Goal: Task Accomplishment & Management: Manage account settings

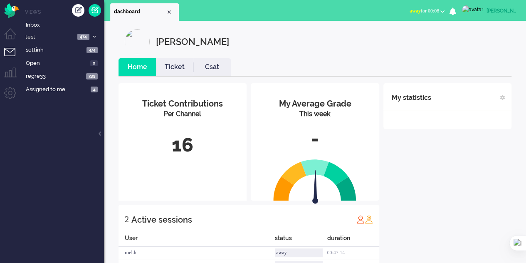
click at [10, 93] on li "Admin menu" at bounding box center [13, 96] width 19 height 19
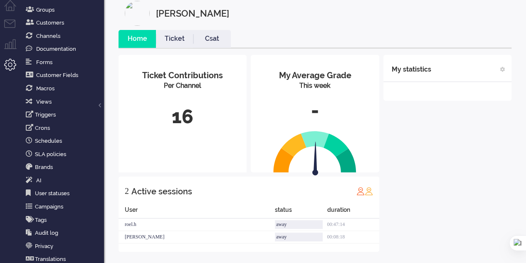
scroll to position [57, 0]
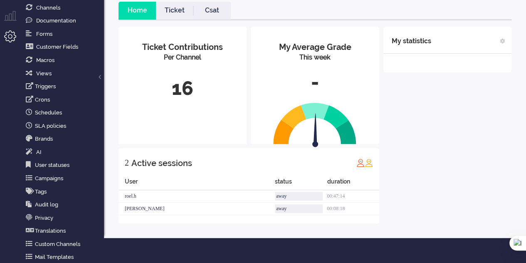
click at [52, 156] on li "AI" at bounding box center [62, 151] width 83 height 13
click at [30, 145] on li "AI" at bounding box center [62, 151] width 83 height 13
click at [30, 148] on icon "Ai" at bounding box center [29, 151] width 7 height 7
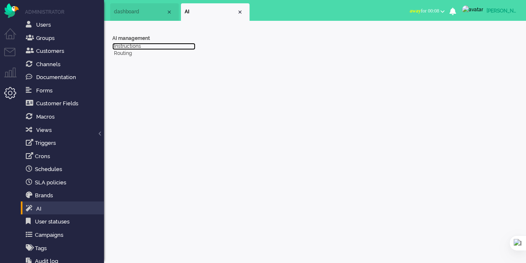
click at [122, 47] on link "Instructions" at bounding box center [153, 46] width 83 height 7
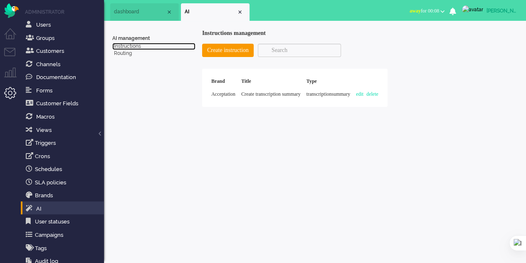
scroll to position [57, 0]
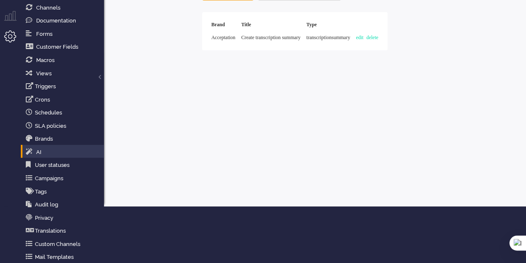
click at [37, 146] on li "AI" at bounding box center [62, 151] width 83 height 13
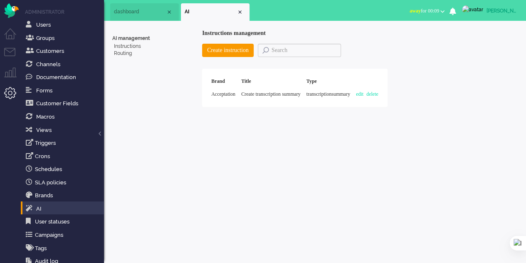
click at [240, 12] on div "Close tab" at bounding box center [240, 12] width 7 height 7
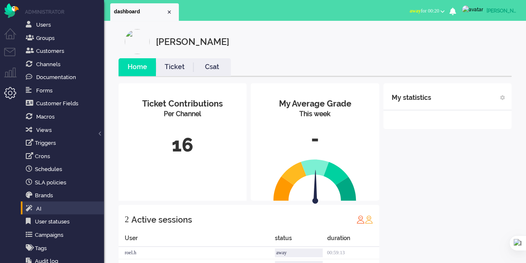
click at [478, 12] on img at bounding box center [472, 9] width 21 height 8
click at [486, 57] on link "Settings" at bounding box center [492, 56] width 57 height 8
select select
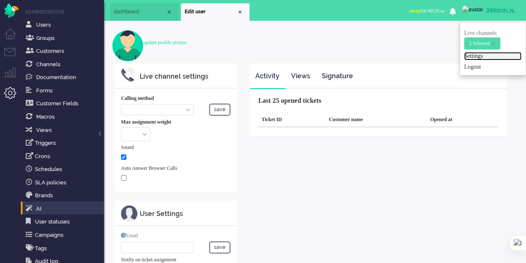
select select "browser"
checkbox input "true"
type input "[PERSON_NAME][EMAIL_ADDRESS][DOMAIN_NAME]"
type input "[PHONE_NUMBER]"
select select "en"
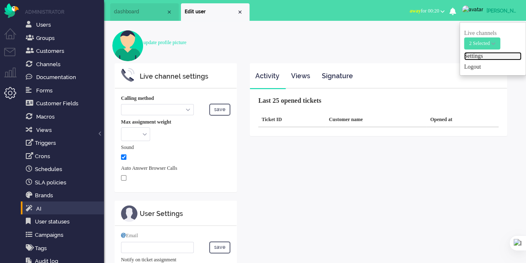
select select "en_GB"
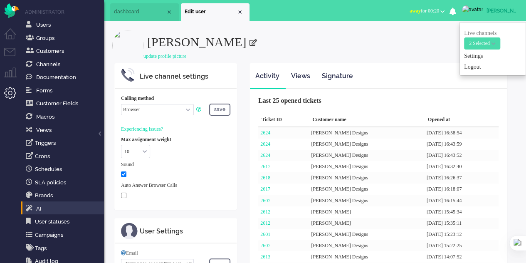
click at [185, 110] on select "Call phone number Call sip number Browser App client" at bounding box center [157, 109] width 73 height 11
click at [121, 104] on select "Call phone number Call sip number Browser App client" at bounding box center [157, 109] width 73 height 11
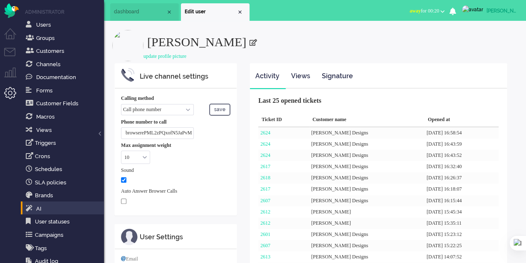
click at [215, 106] on button "save" at bounding box center [219, 110] width 21 height 12
click at [182, 130] on input "browserePML2zPQxofN5JaPvMBseqWAPHxOHojMZCTdSsik" at bounding box center [157, 132] width 73 height 11
click at [188, 107] on select "Call phone number Call sip number Browser App client" at bounding box center [157, 109] width 73 height 11
select select "inbound-sip"
click at [121, 104] on select "Call phone number Call sip number Browser App client" at bounding box center [157, 109] width 73 height 11
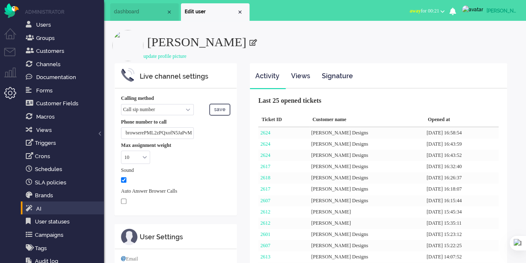
click at [191, 133] on input "browserePML2zPQxofN5JaPvMBseqWAPHxOHojMZCTdSsik" at bounding box center [157, 132] width 73 height 11
click at [185, 131] on input "brPvMBseqWAPHxOHojMZCTdSsik" at bounding box center [157, 132] width 73 height 11
click at [185, 131] on input "brZCTdSsik" at bounding box center [157, 132] width 73 height 11
type input "b"
type input "+34642313275"
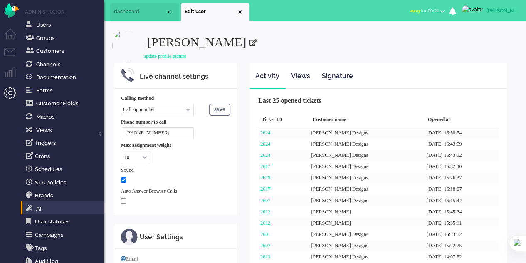
click at [215, 113] on button "save" at bounding box center [219, 110] width 21 height 12
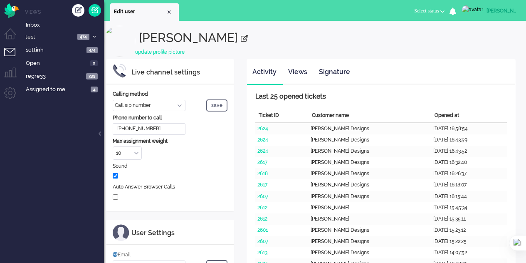
select select "inbound-sip"
click at [169, 12] on div "Close tab" at bounding box center [169, 12] width 7 height 7
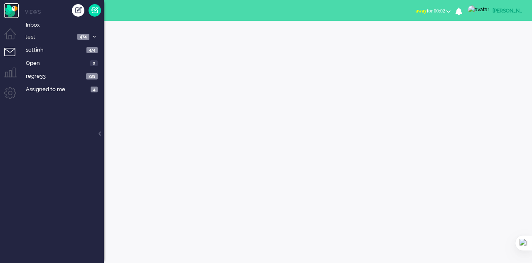
click at [10, 8] on img "Omnidesk" at bounding box center [11, 10] width 15 height 15
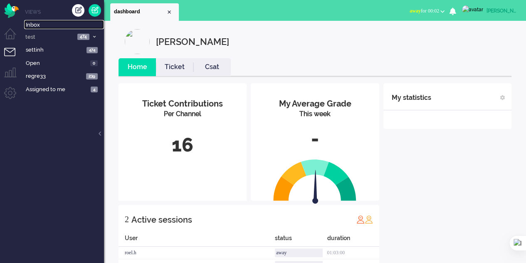
click at [36, 23] on span "Inbox" at bounding box center [65, 25] width 78 height 8
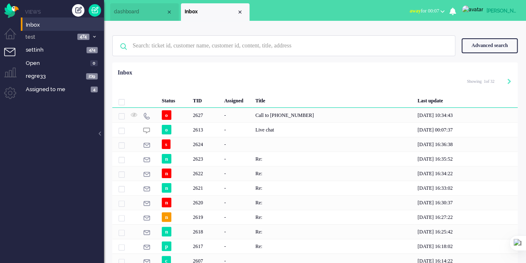
click at [509, 80] on icon "Next" at bounding box center [509, 82] width 4 height 6
type input "2"
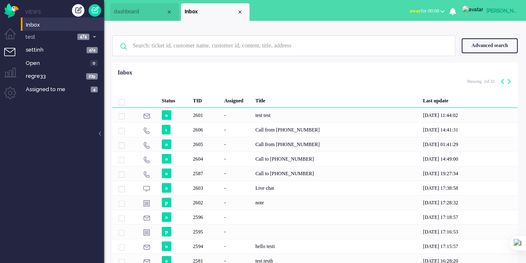
click at [304, 173] on div "Call to [PHONE_NUMBER]" at bounding box center [336, 173] width 168 height 15
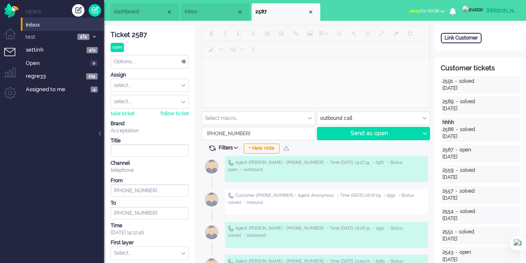
click at [344, 134] on div "Send as open" at bounding box center [368, 133] width 102 height 12
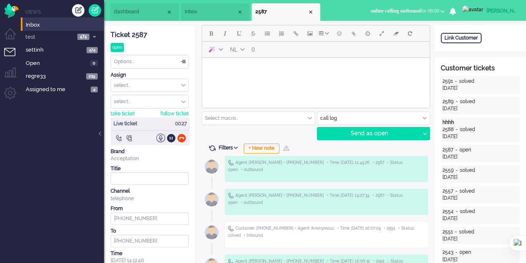
click at [158, 139] on div at bounding box center [160, 137] width 9 height 9
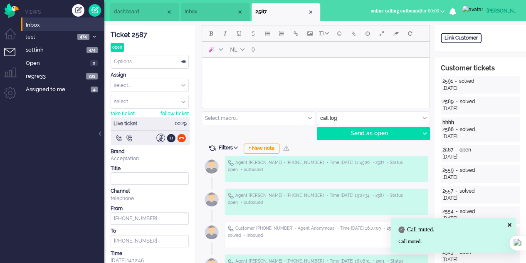
click at [161, 138] on div at bounding box center [160, 137] width 9 height 9
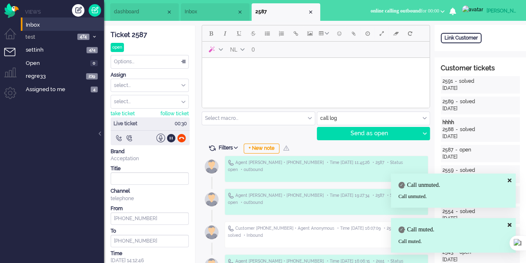
click at [171, 138] on div at bounding box center [171, 137] width 9 height 9
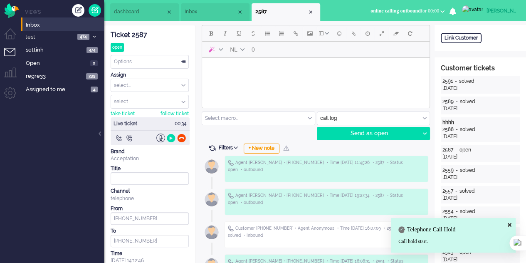
click at [171, 138] on div at bounding box center [171, 137] width 9 height 9
click at [128, 136] on div at bounding box center [129, 137] width 9 height 9
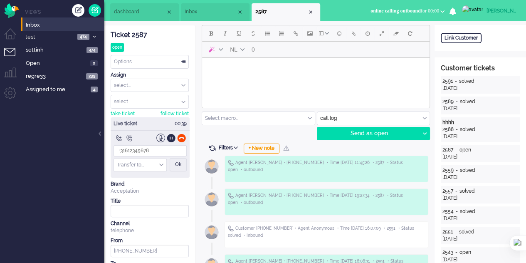
click at [161, 163] on div "Transfer to..." at bounding box center [140, 164] width 52 height 13
click at [161, 176] on span "transfer 1 <+34633614759>" at bounding box center [142, 181] width 48 height 14
type input "+34633614759"
click at [178, 164] on div "Ok" at bounding box center [178, 164] width 17 height 13
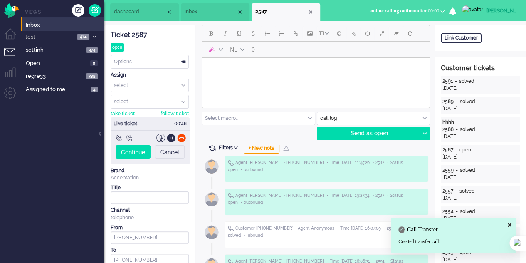
click at [134, 148] on div "Continue" at bounding box center [133, 151] width 35 height 13
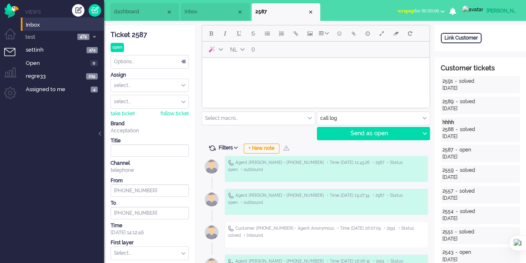
click at [126, 10] on span "dashboard" at bounding box center [140, 11] width 52 height 7
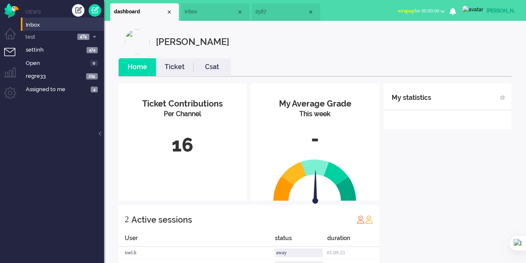
click at [200, 13] on span "Inbox" at bounding box center [211, 11] width 52 height 7
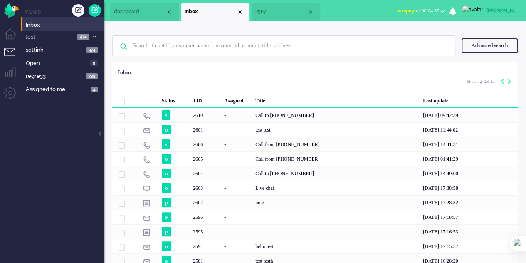
click at [500, 81] on icon "Previous" at bounding box center [502, 82] width 4 height 6
type input "1"
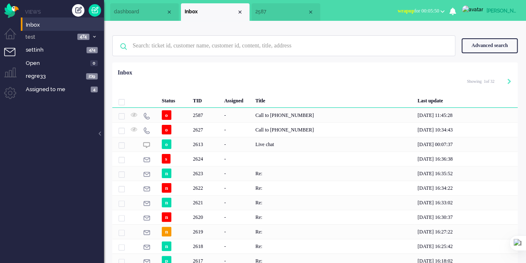
click at [291, 115] on div "Call to [PHONE_NUMBER]" at bounding box center [333, 115] width 162 height 15
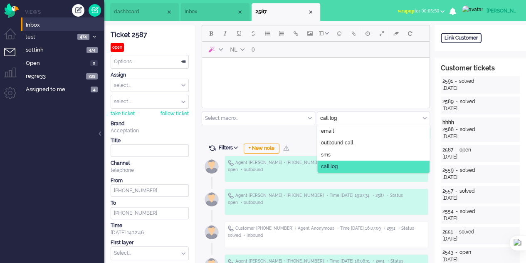
click at [354, 119] on input "text" at bounding box center [373, 118] width 113 height 13
click at [339, 141] on span "outbound call" at bounding box center [337, 142] width 32 height 7
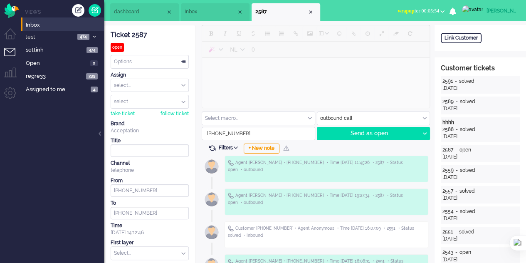
click at [345, 131] on div "Send as open" at bounding box center [368, 133] width 102 height 12
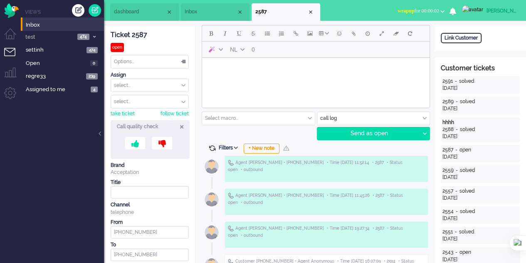
click at [309, 10] on div "Close tab" at bounding box center [310, 12] width 7 height 7
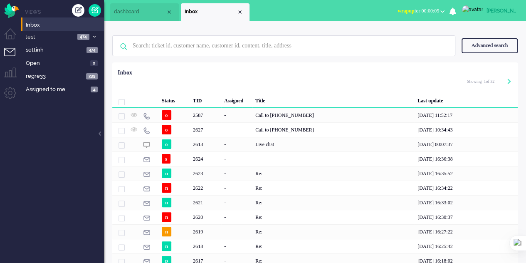
click at [275, 114] on div "Call to [PHONE_NUMBER]" at bounding box center [333, 115] width 162 height 15
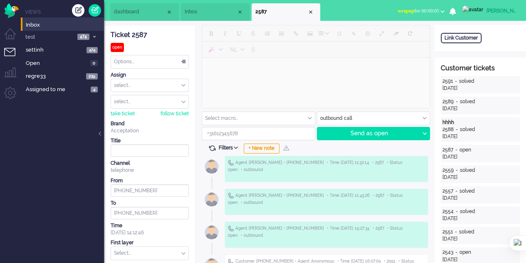
click at [392, 136] on div "Send as open" at bounding box center [368, 133] width 102 height 12
type input "+34634185470"
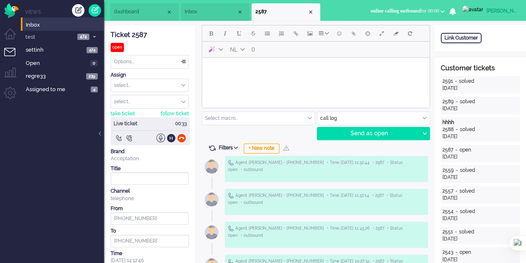
click at [181, 135] on div at bounding box center [181, 137] width 9 height 9
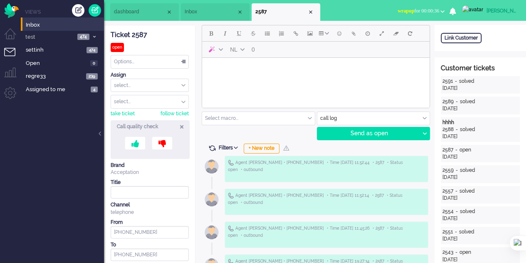
click at [313, 13] on div "Close tab" at bounding box center [310, 12] width 7 height 7
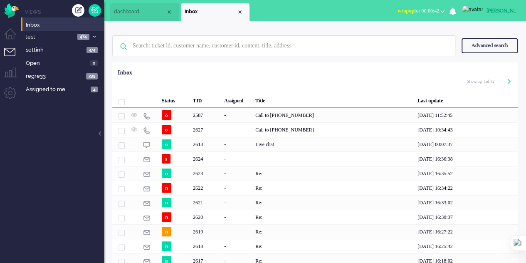
click at [12, 91] on li "Admin menu" at bounding box center [13, 96] width 19 height 19
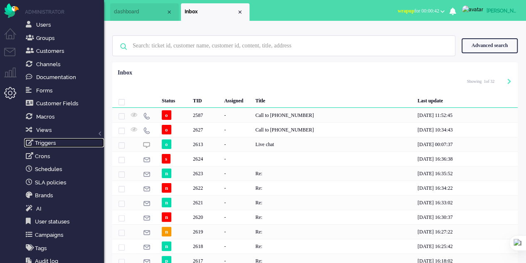
click at [57, 141] on link "Triggers" at bounding box center [64, 142] width 80 height 9
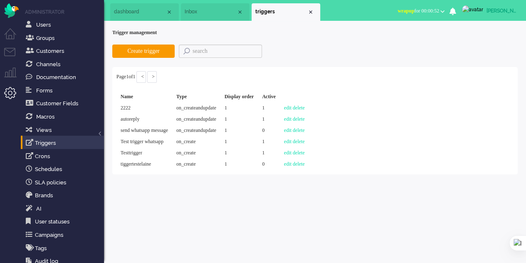
click at [291, 106] on link "edit" at bounding box center [287, 108] width 7 height 6
select select "direction"
select select "equals"
select select "outbound"
select select "priority"
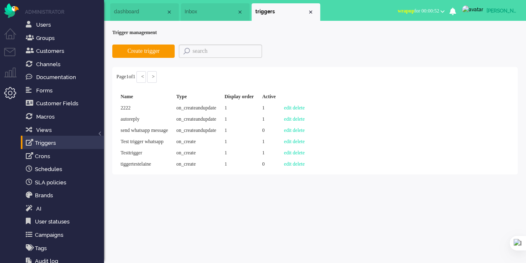
select select "urgent"
select select "on_createandupdate"
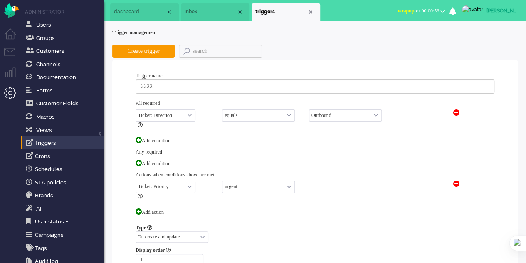
click at [455, 113] on span at bounding box center [456, 112] width 6 height 6
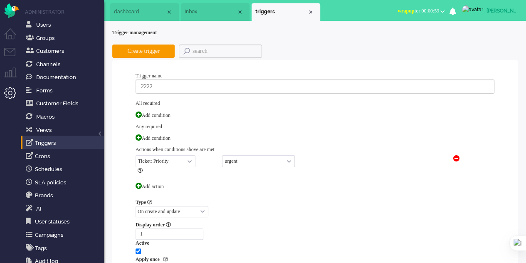
click at [457, 155] on span at bounding box center [456, 158] width 6 height 6
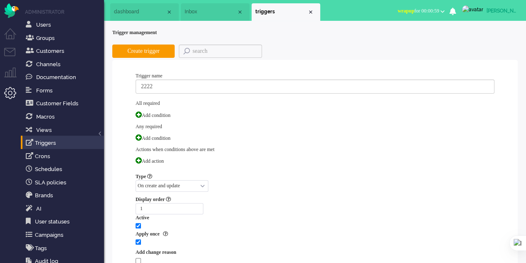
click at [136, 112] on span at bounding box center [139, 114] width 6 height 6
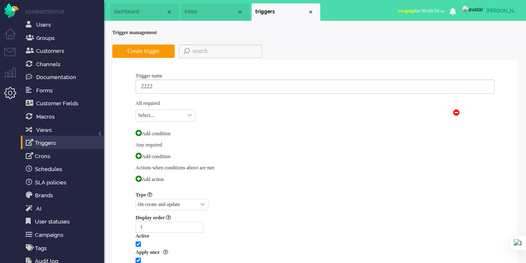
click at [184, 109] on select "Select... Ticket: Brand Ticket: Channel Ticket: Group Ticket: External address …" at bounding box center [166, 115] width 60 height 12
select select "brand_id"
click at [136, 109] on select "Select... Ticket: Brand Ticket: Channel Ticket: Group Ticket: External address …" at bounding box center [166, 115] width 60 height 12
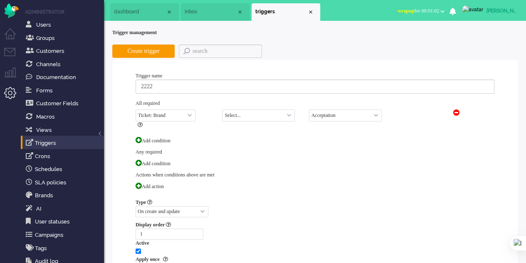
click at [282, 112] on select "Select... equals not equals" at bounding box center [258, 115] width 73 height 12
select select "equals"
click at [222, 109] on select "Select... equals not equals" at bounding box center [258, 115] width 73 height 12
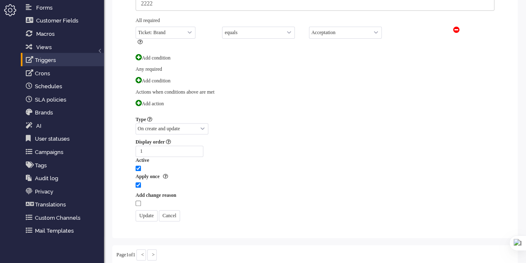
scroll to position [83, 0]
click at [149, 213] on input "Update" at bounding box center [147, 215] width 22 height 11
click at [139, 99] on span at bounding box center [139, 102] width 6 height 6
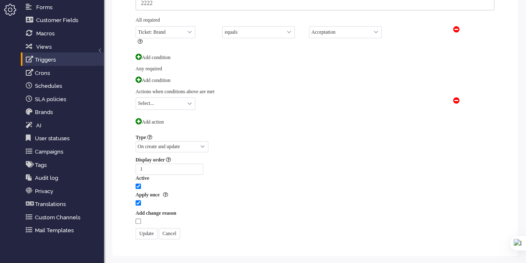
click at [166, 100] on select "Select... Ticket: Brand Ticket: Channel Ticket: User Ticket: Group Ticket: Stat…" at bounding box center [166, 103] width 60 height 12
select select "brand_id"
click at [136, 97] on select "Select... Ticket: Brand Ticket: Channel Ticket: User Ticket: Group Ticket: Stat…" at bounding box center [166, 103] width 60 height 12
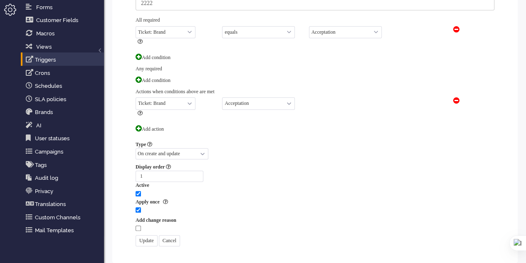
click at [147, 235] on input "Update" at bounding box center [147, 240] width 22 height 11
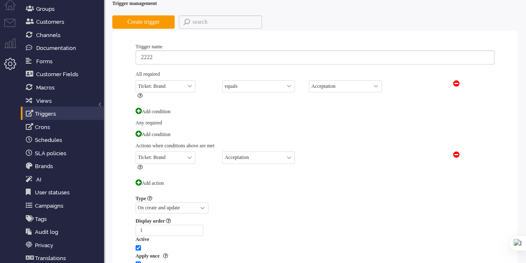
scroll to position [0, 0]
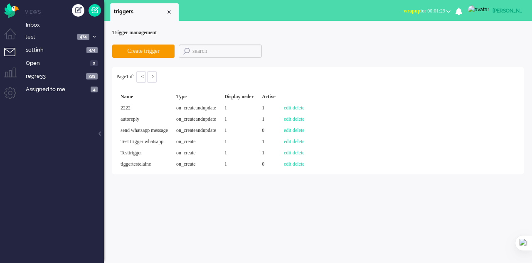
click at [168, 12] on div "Close tab" at bounding box center [169, 12] width 7 height 7
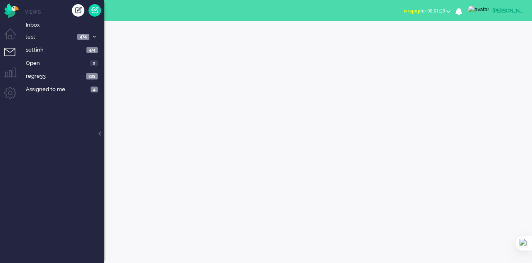
click at [12, 48] on li "Tickets menu" at bounding box center [13, 57] width 19 height 19
click at [31, 23] on span "Inbox" at bounding box center [65, 25] width 78 height 8
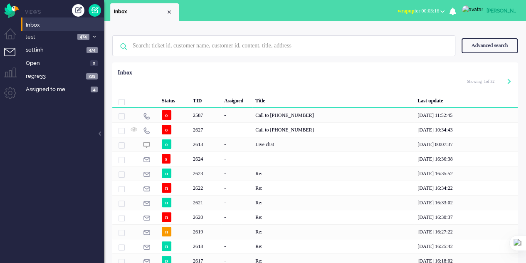
click at [344, 110] on div "Call to [PHONE_NUMBER]" at bounding box center [333, 115] width 162 height 15
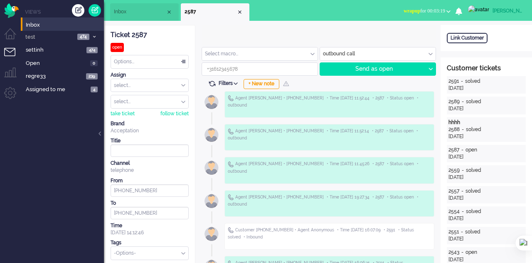
type input "+34634185470"
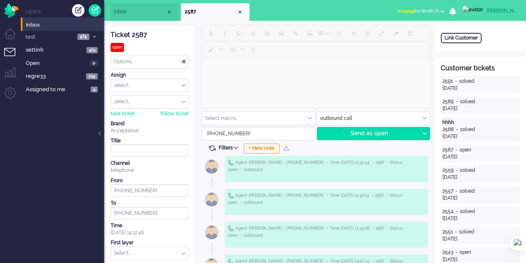
click at [448, 10] on button "wrapup for 00:06:26" at bounding box center [421, 11] width 57 height 12
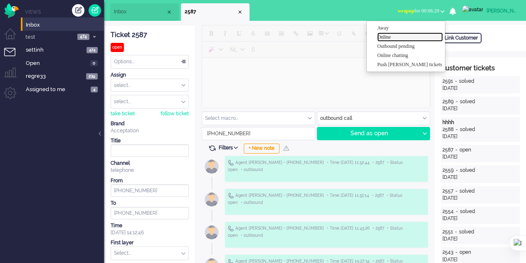
click at [397, 37] on label "Online" at bounding box center [410, 37] width 66 height 7
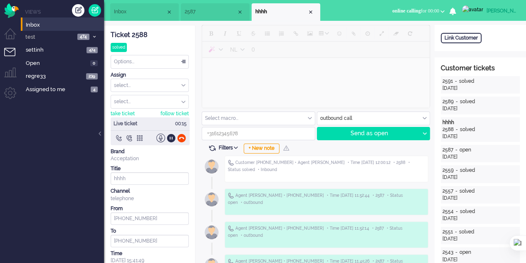
click at [137, 138] on div at bounding box center [139, 137] width 9 height 9
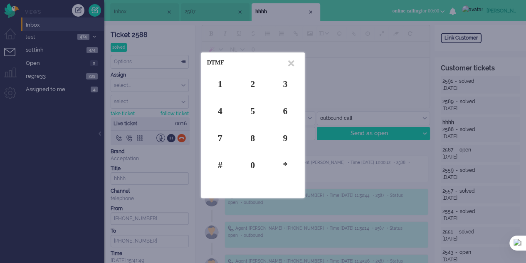
click at [219, 107] on div "4" at bounding box center [220, 110] width 26 height 13
drag, startPoint x: 250, startPoint y: 109, endPoint x: 251, endPoint y: 85, distance: 23.3
click at [251, 109] on div "5" at bounding box center [253, 110] width 26 height 13
click at [249, 79] on div "2" at bounding box center [253, 83] width 26 height 13
click at [287, 107] on div "6" at bounding box center [285, 110] width 26 height 13
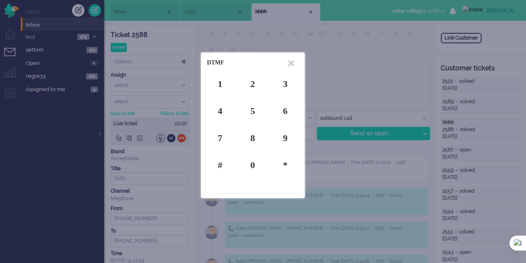
drag, startPoint x: 284, startPoint y: 80, endPoint x: 285, endPoint y: 66, distance: 14.6
click at [283, 80] on div "3" at bounding box center [285, 83] width 26 height 13
click at [288, 62] on icon at bounding box center [291, 63] width 6 height 9
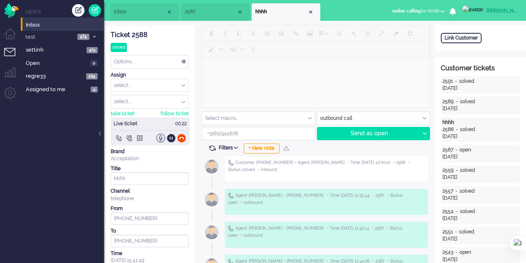
click at [159, 136] on div at bounding box center [160, 137] width 9 height 9
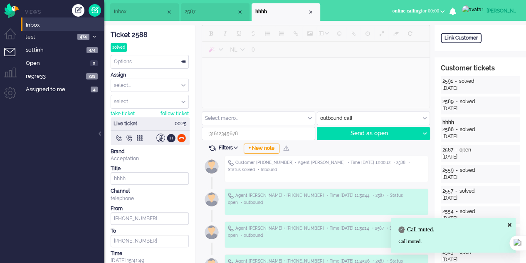
click at [159, 136] on div at bounding box center [160, 137] width 9 height 9
click at [170, 138] on div at bounding box center [171, 137] width 9 height 9
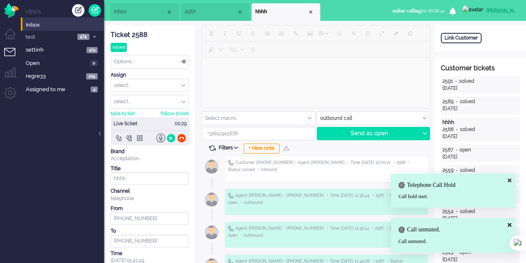
click at [170, 137] on div at bounding box center [171, 137] width 9 height 9
click at [138, 133] on div at bounding box center [139, 137] width 9 height 9
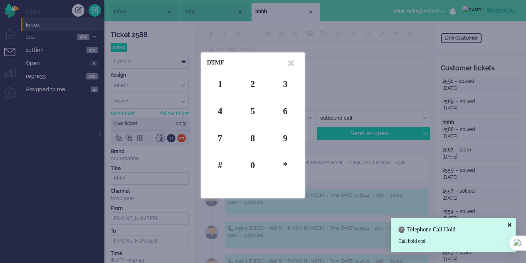
click at [218, 134] on div "7" at bounding box center [220, 137] width 26 height 13
click at [131, 134] on div at bounding box center [263, 131] width 526 height 263
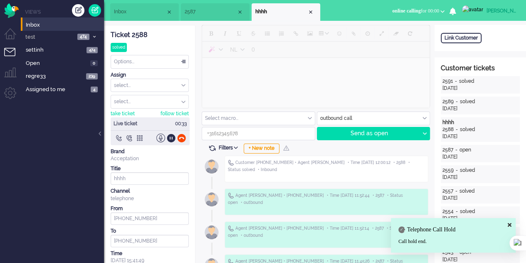
click at [130, 134] on div at bounding box center [129, 137] width 9 height 9
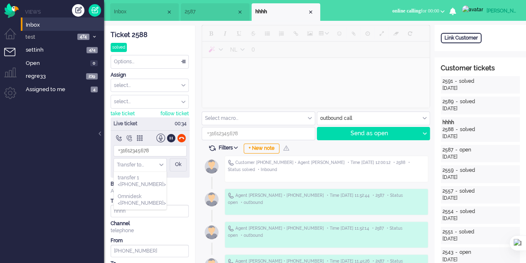
click at [160, 162] on div "Transfer to..." at bounding box center [140, 164] width 52 height 13
click at [157, 184] on span "transfer 1 <+34633614759>" at bounding box center [142, 181] width 48 height 14
type input "+34633614759"
click at [178, 165] on div "Ok" at bounding box center [178, 164] width 17 height 13
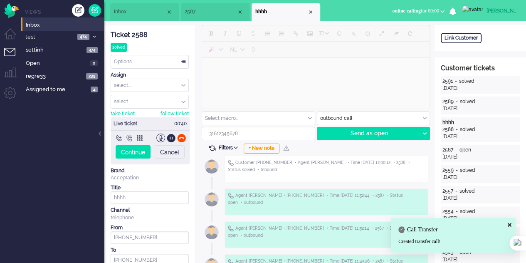
click at [138, 151] on div "Continue" at bounding box center [133, 151] width 35 height 13
type input "+34634185470"
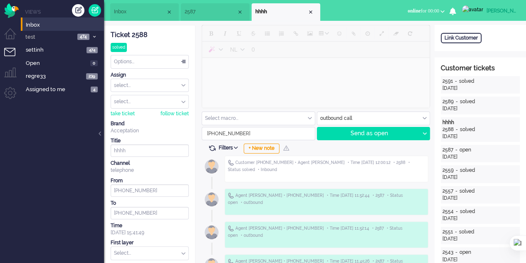
click at [312, 14] on div "Close tab" at bounding box center [310, 12] width 7 height 7
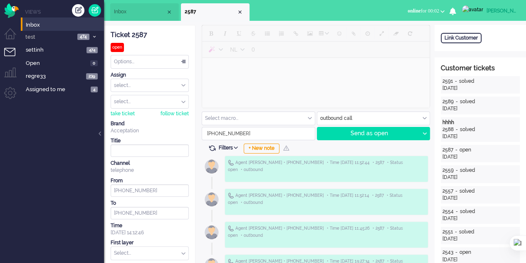
click at [70, 11] on li "Views" at bounding box center [64, 11] width 79 height 7
click at [74, 11] on div "Create ticket" at bounding box center [78, 10] width 12 height 12
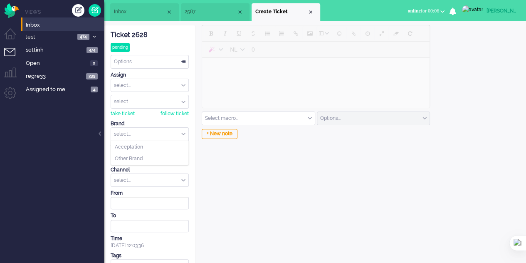
click at [163, 137] on input "text" at bounding box center [149, 134] width 77 height 13
click at [156, 143] on li "Acceptation" at bounding box center [149, 147] width 77 height 12
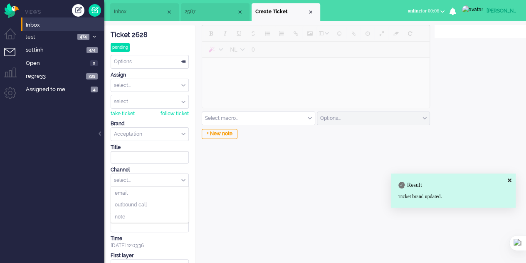
click at [158, 178] on div "select..." at bounding box center [149, 180] width 77 height 13
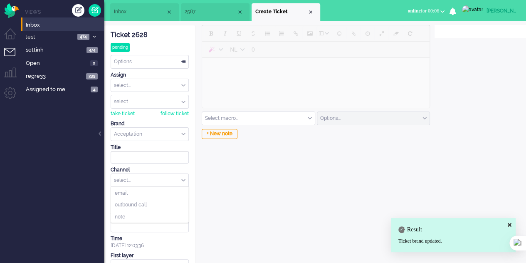
drag, startPoint x: 155, startPoint y: 185, endPoint x: 152, endPoint y: 190, distance: 6.3
click at [152, 190] on div "email outbound call note" at bounding box center [150, 204] width 78 height 37
click at [150, 205] on li "outbound call" at bounding box center [149, 205] width 77 height 12
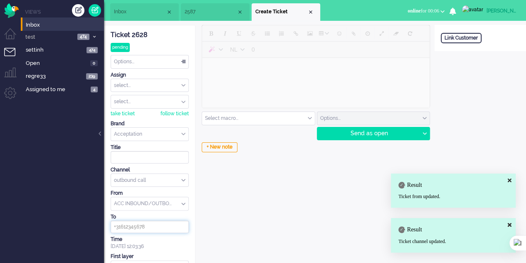
click at [155, 227] on input at bounding box center [150, 226] width 78 height 12
type input "+"
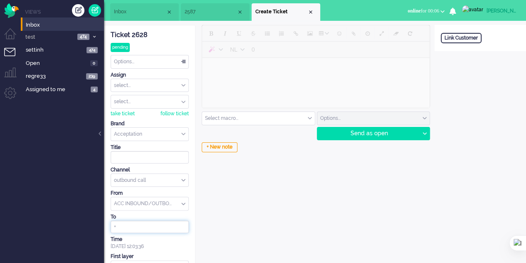
click at [203, 12] on span "2587" at bounding box center [211, 11] width 52 height 7
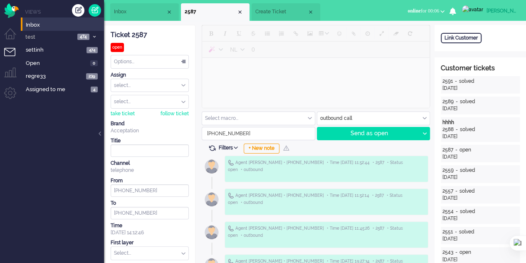
drag, startPoint x: 243, startPoint y: 133, endPoint x: 198, endPoint y: 133, distance: 44.5
click at [263, 14] on span "Create Ticket" at bounding box center [281, 11] width 52 height 7
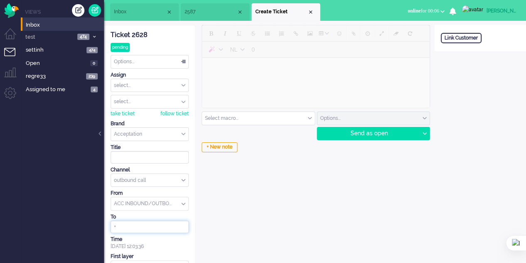
click at [137, 227] on input "+" at bounding box center [150, 226] width 78 height 12
paste input "+34634185470"
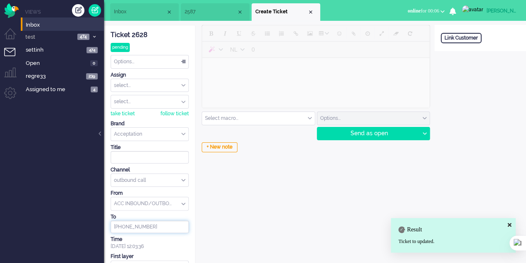
type input "+34634185470"
click at [366, 128] on div "Send as open" at bounding box center [368, 133] width 102 height 12
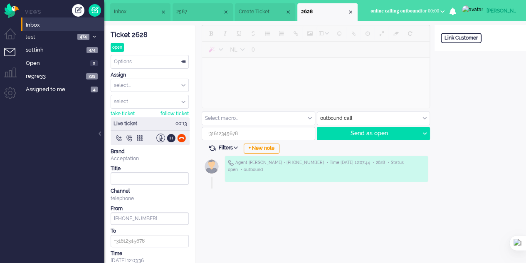
click at [137, 138] on div at bounding box center [139, 137] width 9 height 9
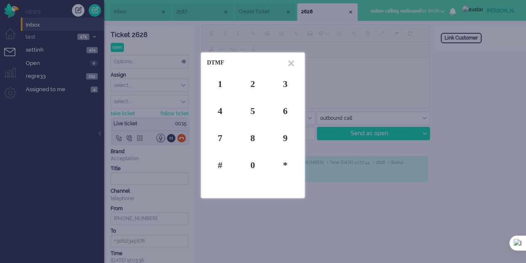
click at [221, 110] on div "4" at bounding box center [220, 110] width 26 height 13
click at [253, 109] on div "5" at bounding box center [253, 110] width 26 height 13
click at [290, 62] on icon at bounding box center [291, 63] width 6 height 9
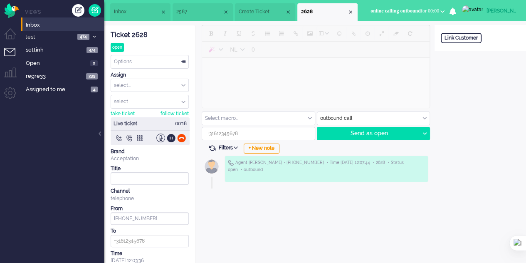
click at [170, 137] on div at bounding box center [171, 137] width 9 height 9
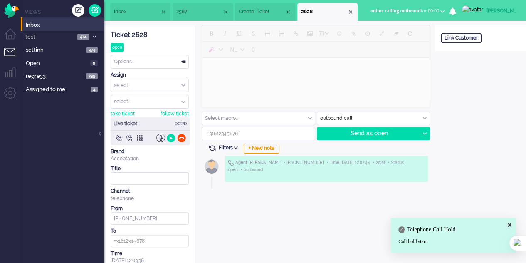
click at [170, 137] on div at bounding box center [171, 137] width 9 height 9
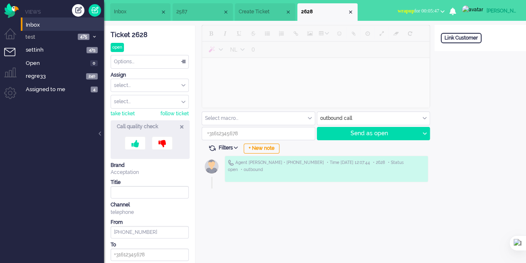
click at [93, 2] on ul "Views Inbox test 475 view 2 475 settinh 475 Open 0 regre33 240 Assigned to me 4" at bounding box center [62, 131] width 83 height 263
click at [91, 10] on link at bounding box center [95, 10] width 12 height 12
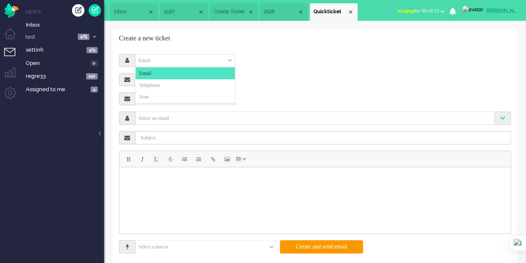
click at [217, 64] on div "Email" at bounding box center [185, 60] width 99 height 13
click at [160, 85] on span "Telephone" at bounding box center [149, 85] width 21 height 7
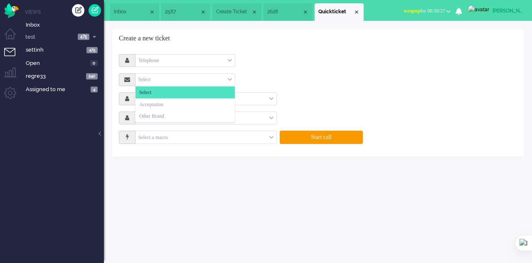
click at [180, 77] on div "Select" at bounding box center [185, 79] width 99 height 13
click at [172, 99] on li "Acceptation" at bounding box center [185, 104] width 99 height 12
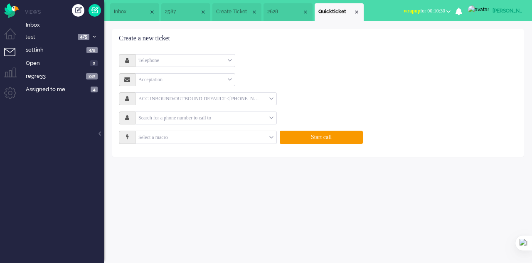
click at [181, 98] on input "text" at bounding box center [203, 99] width 134 height 10
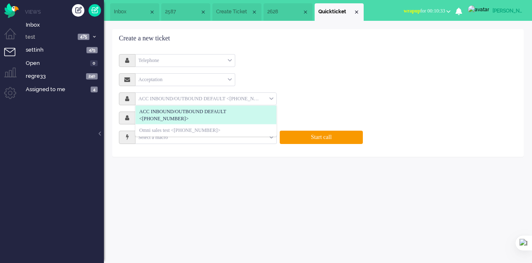
click at [194, 110] on span "ACC INBOUND/OUTBOUND DEFAULT <+31850733010>" at bounding box center [205, 115] width 133 height 14
click at [165, 118] on span "ACC INBOUND/OUTBOUND DEFAULT <+31850733010>" at bounding box center [205, 115] width 133 height 14
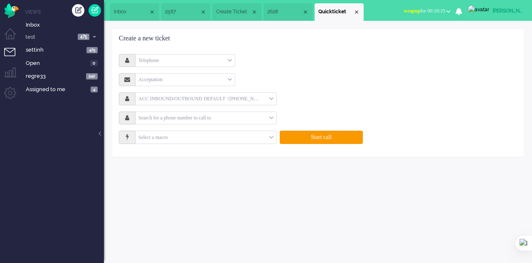
click at [165, 118] on input "text" at bounding box center [203, 118] width 134 height 10
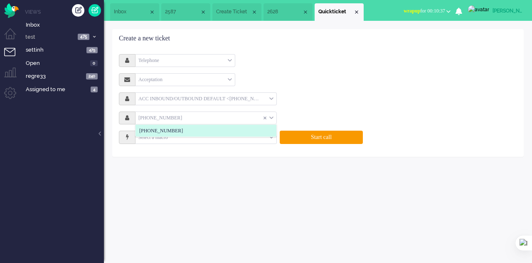
type input "+34634185470"
click at [180, 125] on li "+34634185470" at bounding box center [206, 131] width 141 height 12
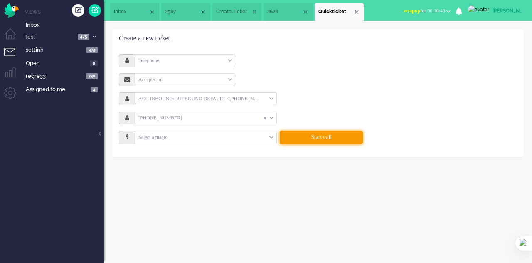
click at [304, 134] on button "Start call" at bounding box center [321, 137] width 83 height 13
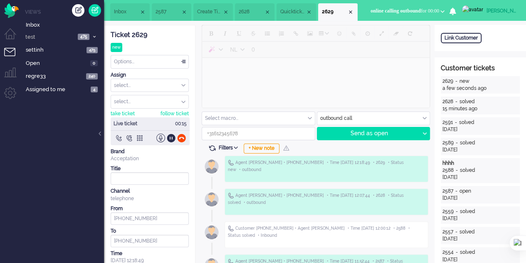
click at [171, 139] on div at bounding box center [171, 137] width 9 height 9
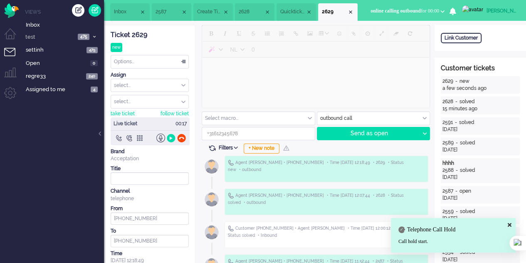
click at [171, 139] on div at bounding box center [171, 137] width 9 height 9
click at [161, 138] on div at bounding box center [160, 137] width 9 height 9
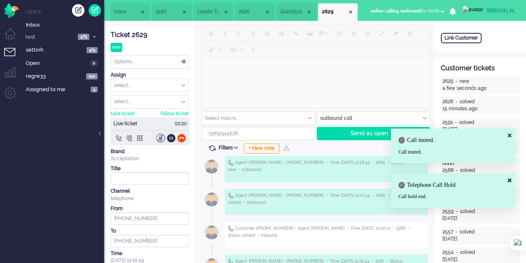
click at [161, 137] on div at bounding box center [160, 137] width 9 height 9
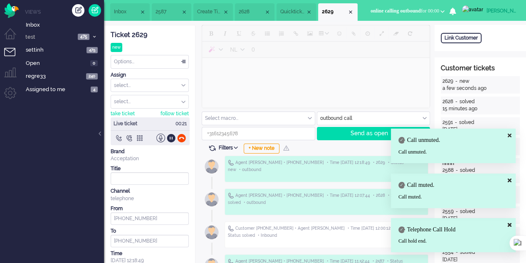
click at [140, 134] on div at bounding box center [139, 137] width 9 height 9
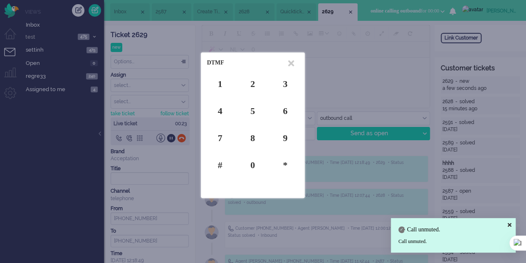
click at [219, 82] on div "1" at bounding box center [220, 83] width 26 height 13
click at [255, 81] on div "2" at bounding box center [253, 83] width 26 height 13
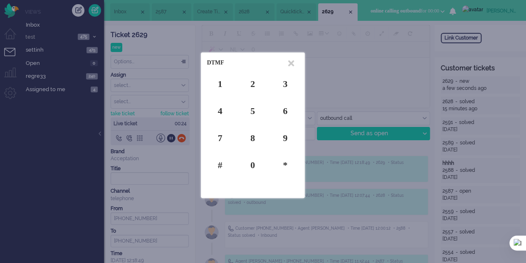
drag, startPoint x: 294, startPoint y: 60, endPoint x: 248, endPoint y: 73, distance: 47.4
click at [294, 60] on icon at bounding box center [291, 63] width 6 height 9
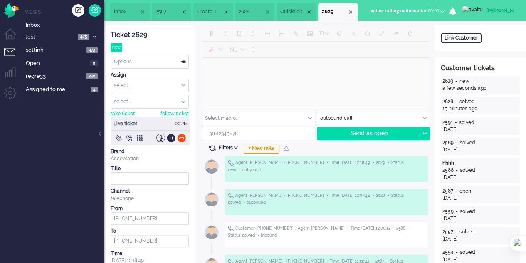
click at [130, 135] on div at bounding box center [129, 137] width 9 height 9
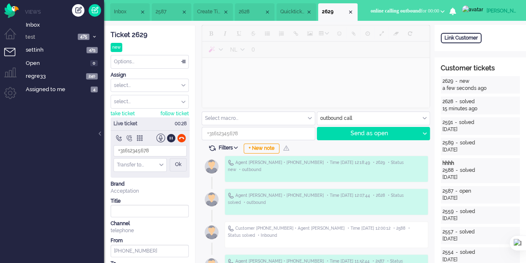
click at [163, 164] on input "Transfer" at bounding box center [140, 164] width 52 height 13
click at [154, 185] on span "transfer 1 <+34633614759>" at bounding box center [142, 181] width 48 height 14
type input "+34633614759"
click at [177, 165] on div "Ok" at bounding box center [178, 164] width 17 height 13
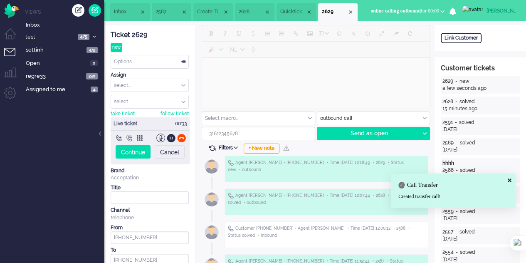
click at [131, 153] on div "Continue" at bounding box center [133, 151] width 35 height 13
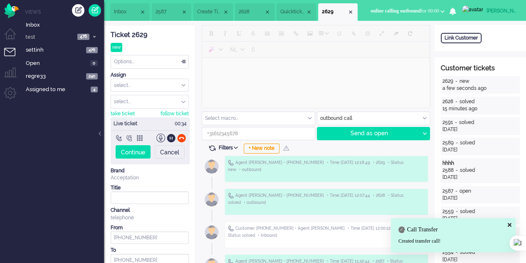
type input "+34634185470"
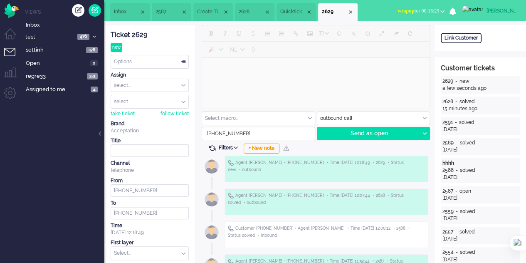
click at [450, 7] on li "Away Online Outbound pending Online chatting Push elaine tickets wrapup for 00:…" at bounding box center [421, 11] width 57 height 18
click at [450, 8] on button "wrapup for 00:13:29" at bounding box center [421, 11] width 57 height 12
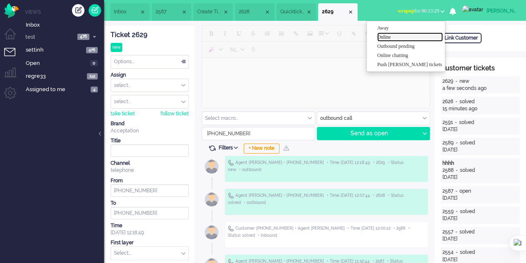
click at [400, 39] on label "Online" at bounding box center [410, 37] width 66 height 7
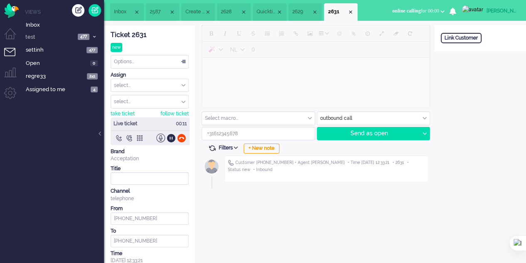
click at [169, 138] on div at bounding box center [171, 137] width 9 height 9
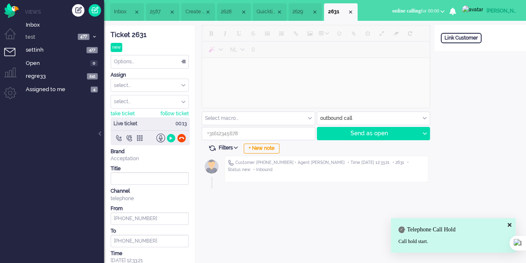
click at [169, 138] on div at bounding box center [171, 137] width 9 height 9
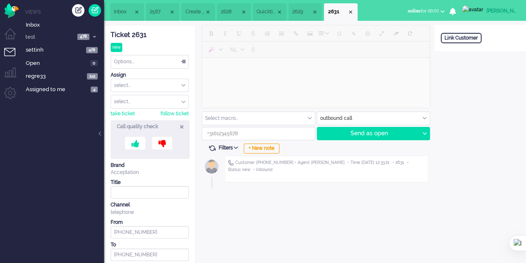
click at [182, 126] on icon at bounding box center [181, 126] width 3 height 7
type input "+266696687"
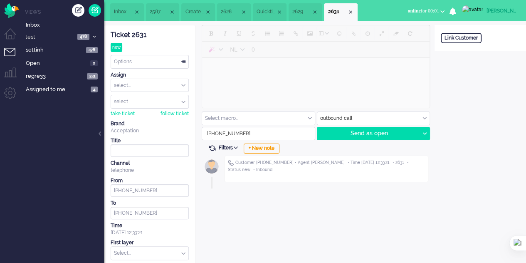
click at [354, 13] on div "Close tab" at bounding box center [350, 12] width 7 height 7
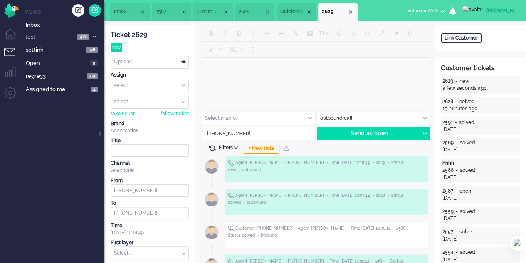
click at [354, 10] on div "Close tab" at bounding box center [350, 12] width 7 height 7
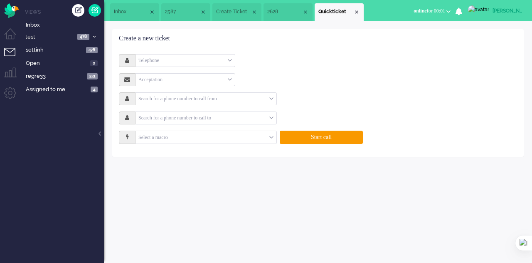
click at [356, 13] on div "Close tab" at bounding box center [356, 12] width 7 height 7
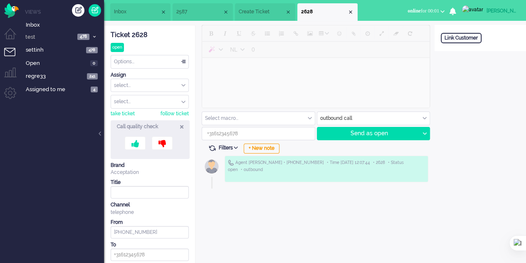
click at [347, 13] on span "2628" at bounding box center [324, 11] width 46 height 7
click at [354, 13] on div "Close tab" at bounding box center [350, 12] width 7 height 7
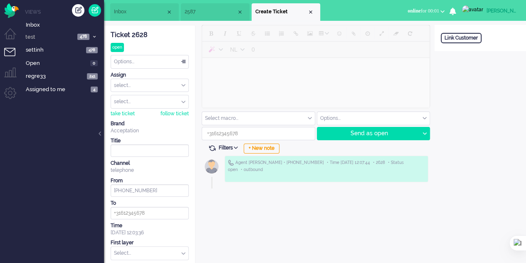
click at [311, 9] on div "Close tab" at bounding box center [310, 12] width 7 height 7
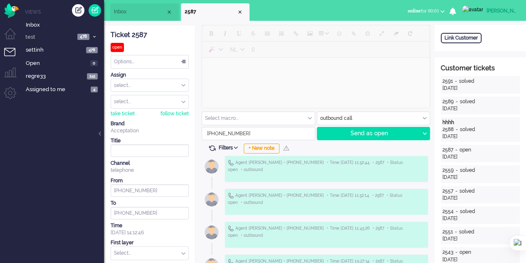
click at [242, 10] on div "Close tab" at bounding box center [240, 12] width 7 height 7
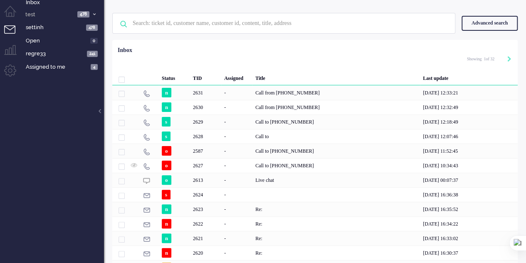
scroll to position [42, 0]
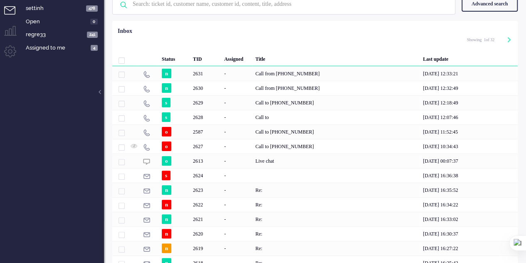
click at [269, 180] on div "2624" at bounding box center [336, 175] width 168 height 15
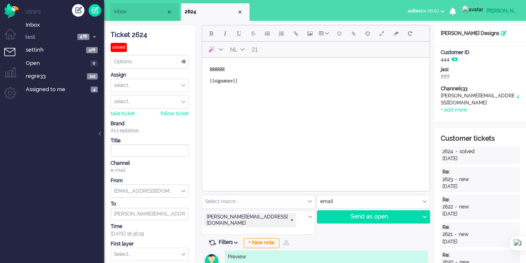
click at [356, 220] on div "Send as open" at bounding box center [368, 216] width 102 height 12
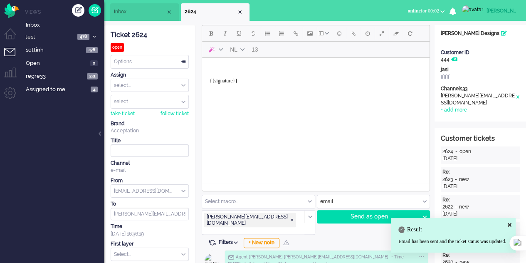
click at [227, 75] on body "{{signature}}" at bounding box center [315, 77] width 221 height 33
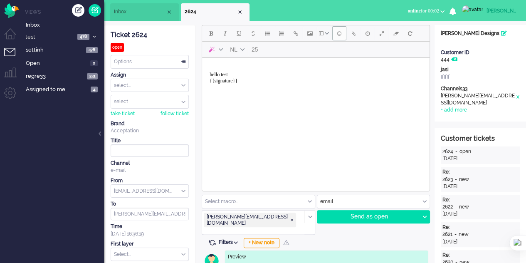
click at [345, 35] on button "Emoticons" at bounding box center [339, 33] width 14 height 14
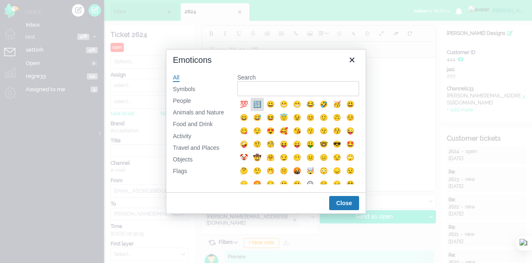
click at [259, 108] on div "🔢" at bounding box center [257, 104] width 10 height 10
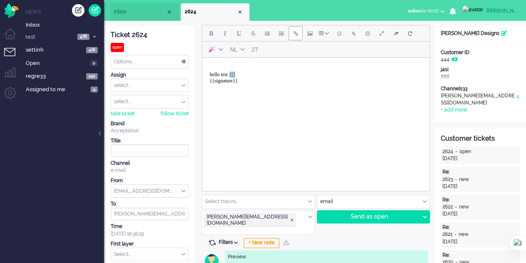
click at [299, 36] on button "Insert/edit link" at bounding box center [296, 33] width 14 height 14
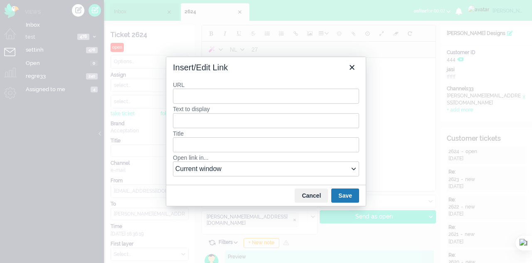
type input "e"
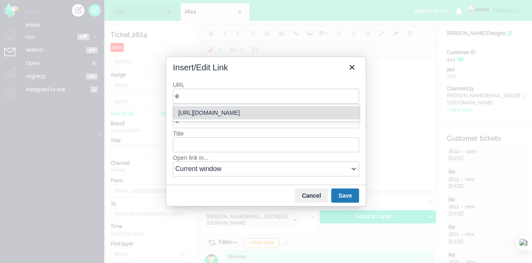
click at [227, 114] on div "[URL][DOMAIN_NAME]" at bounding box center [267, 113] width 178 height 10
type input "[URL][DOMAIN_NAME]"
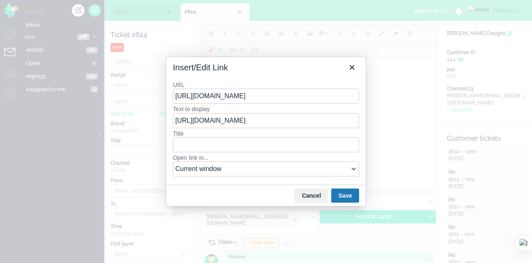
click at [353, 195] on button "Save" at bounding box center [345, 195] width 28 height 14
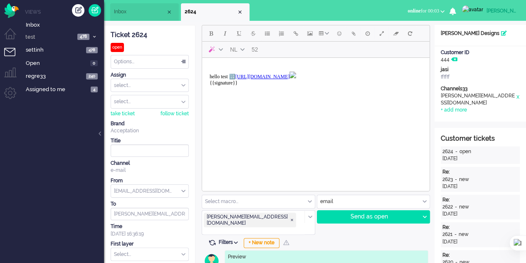
click at [376, 216] on div "Send as open" at bounding box center [368, 216] width 102 height 12
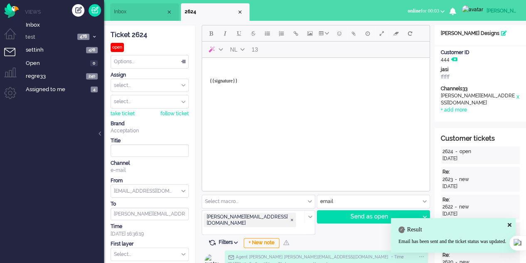
click at [240, 68] on body "{{signature}}" at bounding box center [315, 77] width 221 height 33
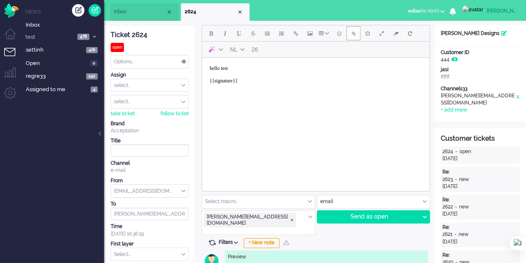
click at [349, 33] on button "Add attachment" at bounding box center [353, 33] width 14 height 14
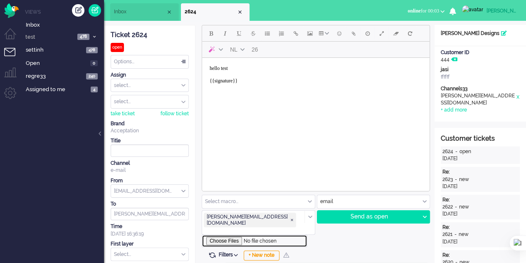
click at [230, 235] on input "file" at bounding box center [255, 241] width 106 height 12
type input "C:\fakepath\20mb.pdf"
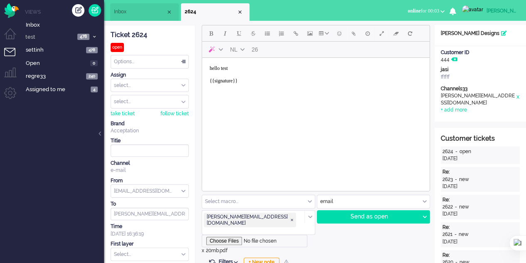
click at [363, 220] on div "Send as open" at bounding box center [368, 216] width 102 height 12
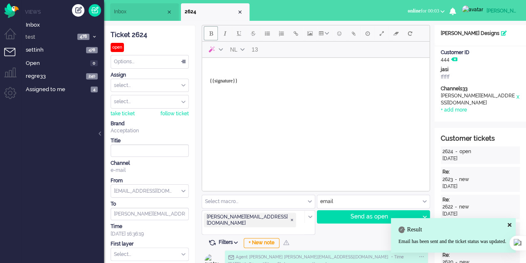
click at [207, 37] on button "Bold" at bounding box center [211, 33] width 14 height 14
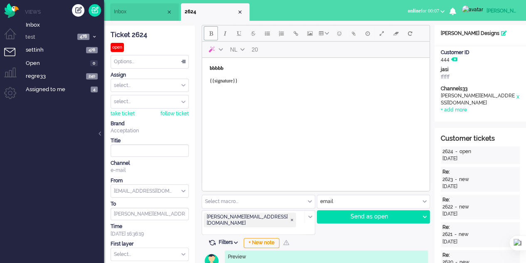
click at [379, 217] on div "Send as open" at bounding box center [368, 216] width 102 height 12
click at [7, 91] on li "Admin menu" at bounding box center [13, 96] width 19 height 19
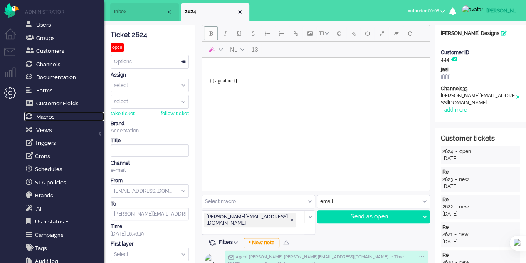
click at [53, 117] on span "Macros" at bounding box center [45, 117] width 18 height 6
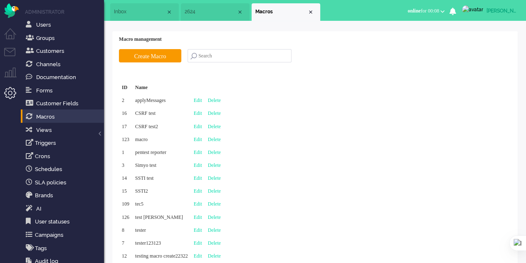
click at [202, 138] on link "Edit" at bounding box center [198, 139] width 8 height 6
type input "macro"
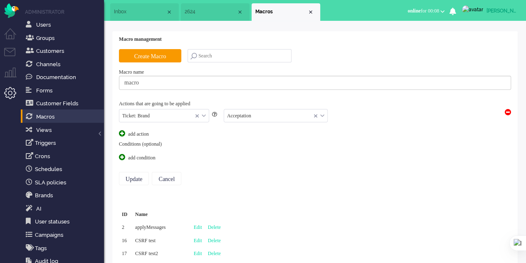
click at [312, 12] on div "Close tab" at bounding box center [310, 12] width 7 height 7
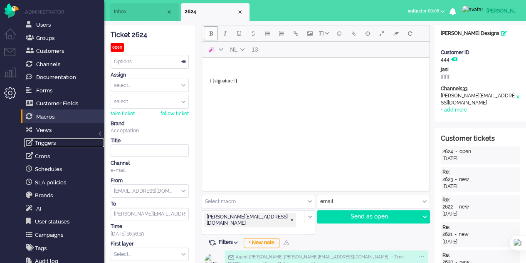
click at [41, 143] on link "Triggers" at bounding box center [64, 142] width 80 height 9
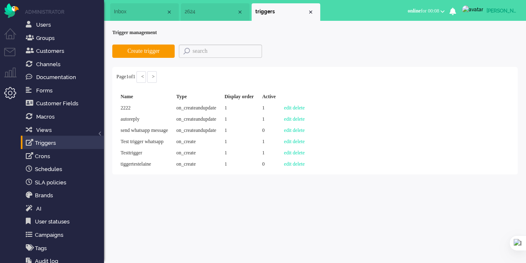
click at [291, 107] on link "edit" at bounding box center [287, 108] width 7 height 6
select select "on_createandupdate"
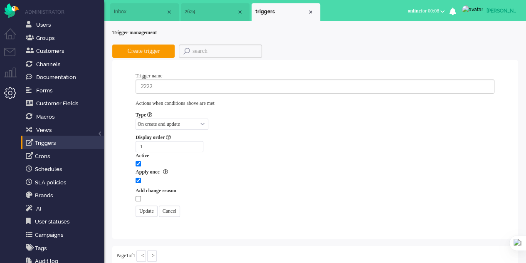
select select "brand_id"
select select "equals"
select select "brand_id"
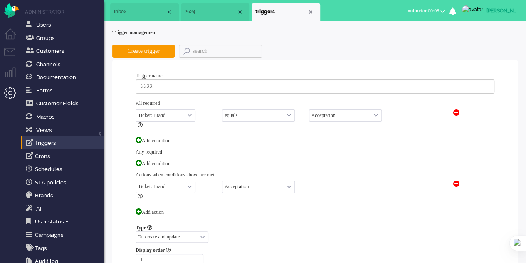
click at [122, 10] on span "Inbox" at bounding box center [140, 11] width 52 height 7
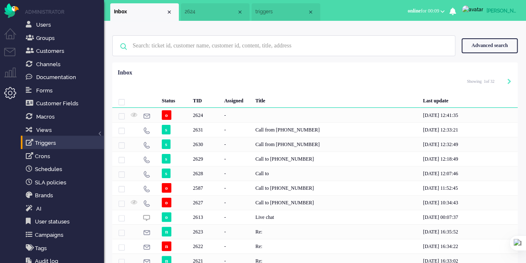
click at [195, 19] on li "2624" at bounding box center [215, 11] width 69 height 17
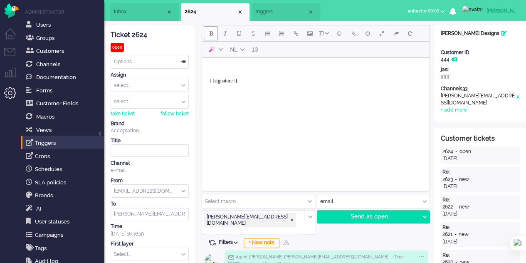
click at [308, 11] on div "Close tab" at bounding box center [310, 12] width 7 height 7
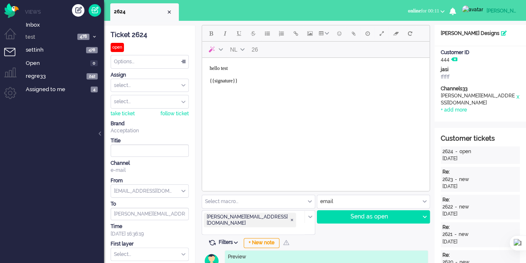
click at [383, 214] on div "Send as open" at bounding box center [368, 216] width 102 height 12
click at [7, 94] on li "Admin menu" at bounding box center [13, 96] width 19 height 19
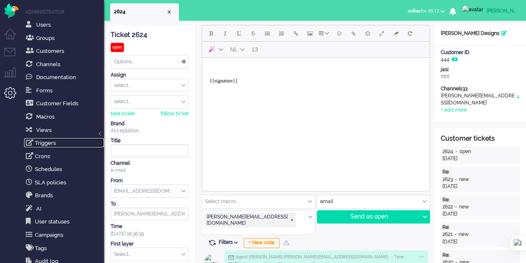
click at [50, 140] on link "Triggers" at bounding box center [64, 142] width 80 height 9
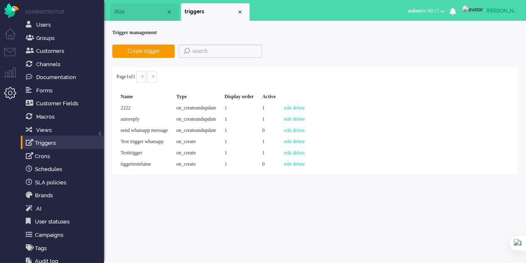
click at [291, 120] on link "edit" at bounding box center [287, 119] width 7 height 6
select select "brand_id"
select select "equals"
select select "channel_id"
select select "equals"
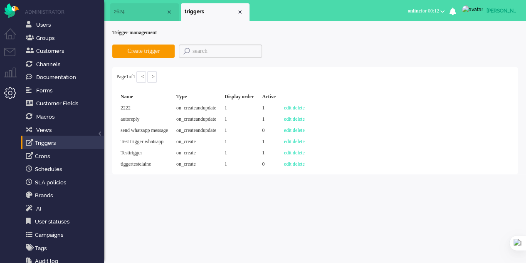
select select "send_message"
select select "on_createandupdate"
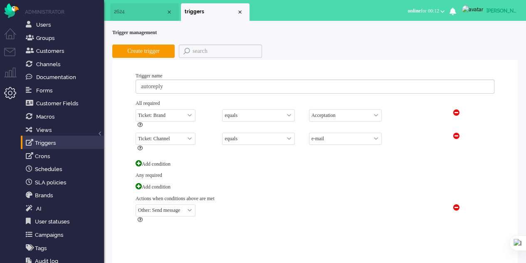
select select "[EMAIL_ADDRESS][DOMAIN_NAME]"
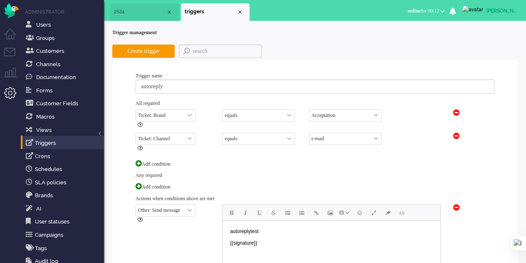
click at [478, 13] on img at bounding box center [472, 9] width 21 height 8
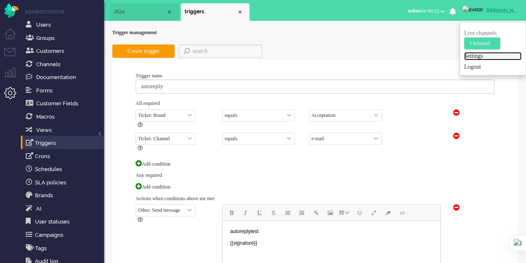
click at [481, 54] on link "Settings" at bounding box center [492, 56] width 57 height 8
select select
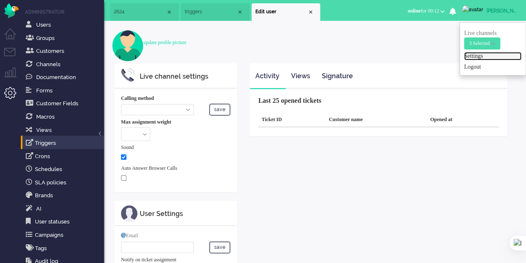
select select "inbound-sip"
type input "[PHONE_NUMBER]"
checkbox input "true"
type input "[PERSON_NAME][EMAIL_ADDRESS][DOMAIN_NAME]"
type input "[PHONE_NUMBER]"
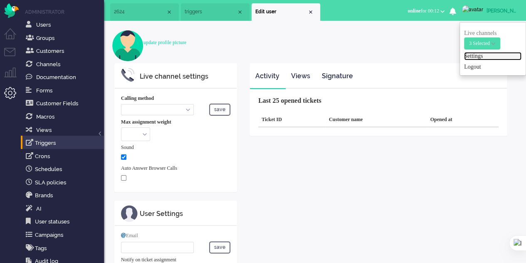
select select "en"
select select "en_GB"
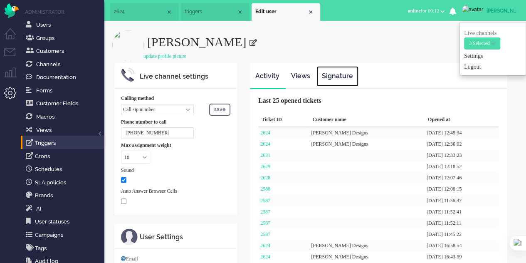
click at [340, 77] on link "Signature" at bounding box center [337, 76] width 42 height 20
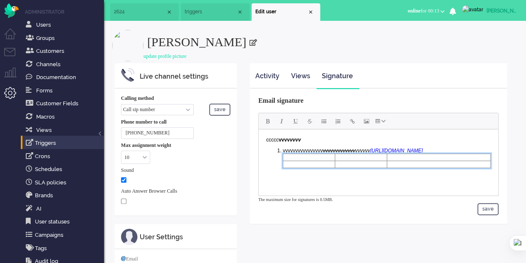
click at [490, 163] on td "Rich Text Area. Press ALT-0 for help." at bounding box center [439, 164] width 104 height 7
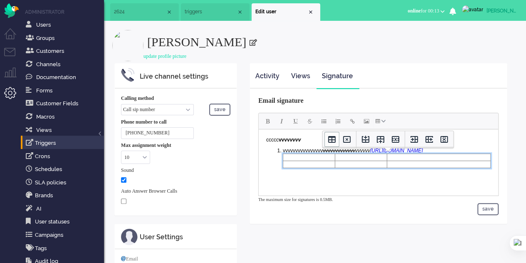
click at [329, 141] on icon "Table properties" at bounding box center [332, 139] width 10 height 10
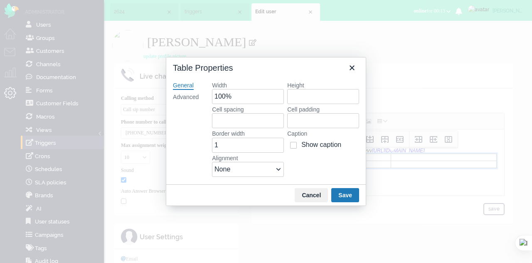
click at [315, 198] on button "Cancel" at bounding box center [311, 195] width 33 height 14
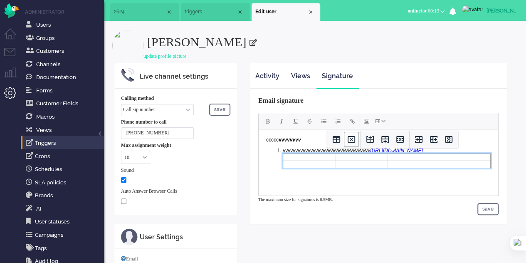
click at [351, 142] on icon "Delete table" at bounding box center [351, 139] width 7 height 7
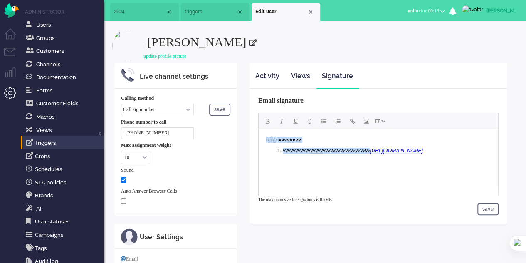
drag, startPoint x: 369, startPoint y: 149, endPoint x: 263, endPoint y: 132, distance: 107.5
click at [263, 132] on body "ccccc vvvv vvvv vvvvvvvvvvv vvvvv vvvvvvvv vvvvv vvvvvv https://elainedesigns.e…" at bounding box center [378, 147] width 233 height 30
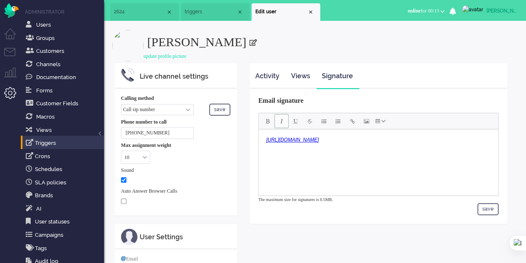
click at [492, 207] on button "save" at bounding box center [487, 209] width 21 height 12
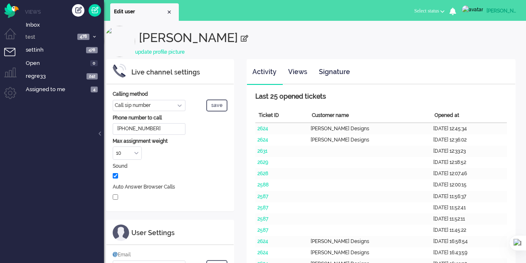
select select "inbound-sip"
click at [337, 69] on link "Signature" at bounding box center [335, 72] width 42 height 20
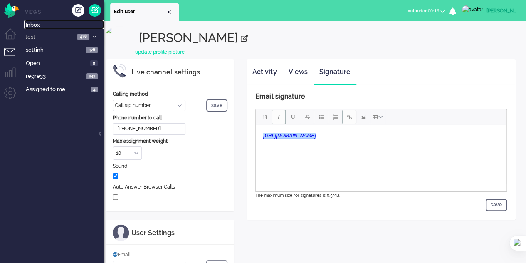
click at [32, 24] on span "Inbox" at bounding box center [65, 25] width 78 height 8
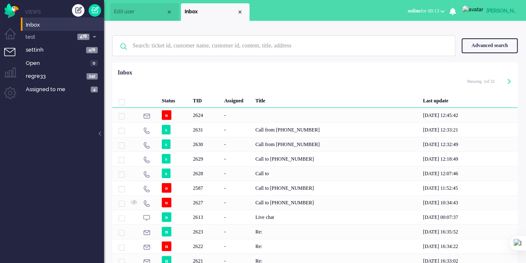
click at [210, 115] on div "2624" at bounding box center [205, 115] width 31 height 15
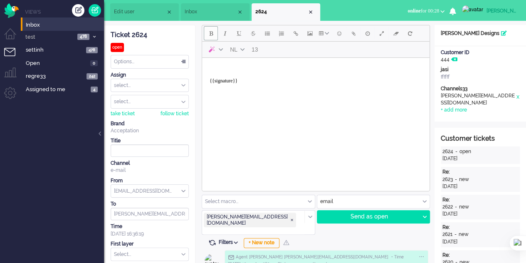
click at [208, 31] on button "Bold" at bounding box center [211, 33] width 14 height 14
click at [209, 31] on span "Bold" at bounding box center [211, 33] width 4 height 7
click at [219, 33] on button "Italic" at bounding box center [225, 33] width 14 height 14
click at [242, 33] on button "Underline" at bounding box center [239, 33] width 14 height 14
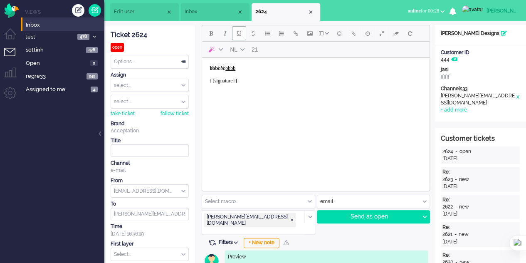
click at [242, 33] on button "Underline" at bounding box center [239, 33] width 14 height 14
click at [253, 32] on span "Strikethrough" at bounding box center [253, 33] width 5 height 7
click at [269, 34] on button "Bullet list" at bounding box center [267, 33] width 14 height 14
click at [284, 34] on button "Numbered list" at bounding box center [281, 33] width 14 height 14
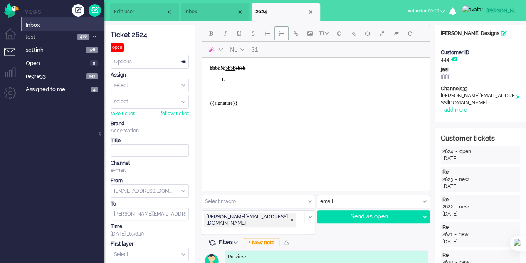
click at [296, 36] on span "Insert/edit link" at bounding box center [296, 33] width 5 height 7
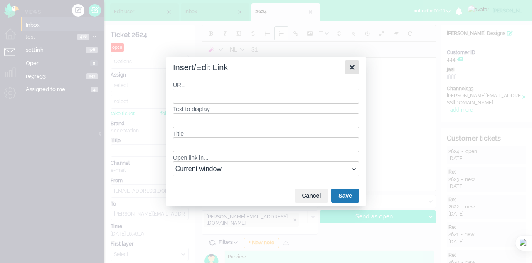
click at [356, 65] on icon "Close" at bounding box center [352, 67] width 10 height 10
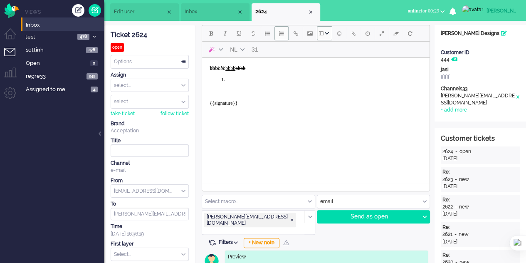
click at [321, 35] on span "Table" at bounding box center [321, 33] width 5 height 7
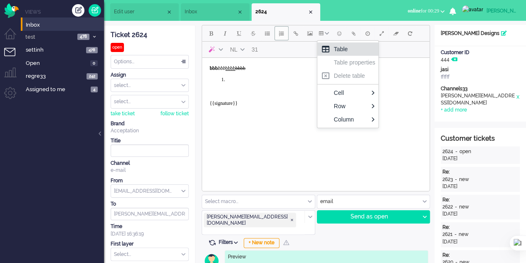
click at [326, 48] on icon at bounding box center [326, 49] width 10 height 10
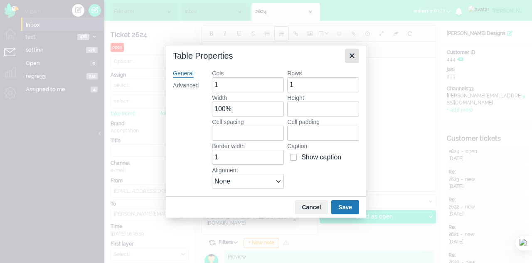
click at [353, 57] on icon "Close" at bounding box center [352, 55] width 5 height 5
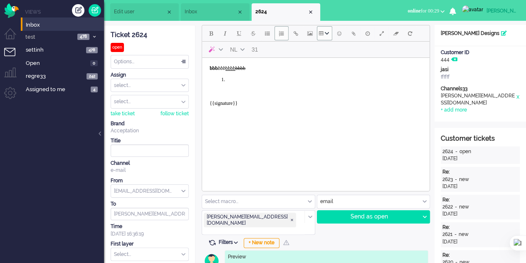
click at [321, 36] on span "Table" at bounding box center [321, 33] width 5 height 7
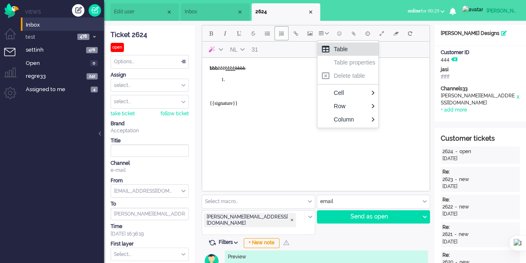
click at [328, 49] on icon at bounding box center [325, 49] width 7 height 7
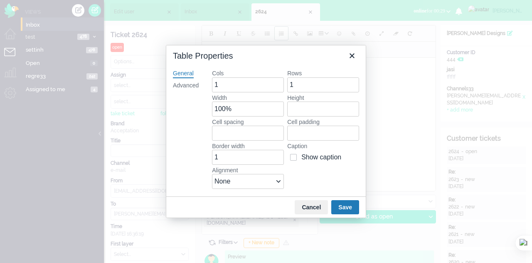
click at [343, 206] on button "Save" at bounding box center [345, 207] width 28 height 14
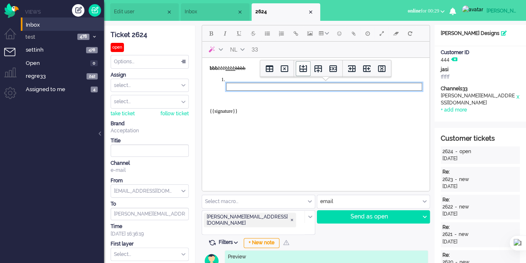
click at [306, 71] on icon "Insert row before" at bounding box center [303, 69] width 10 height 10
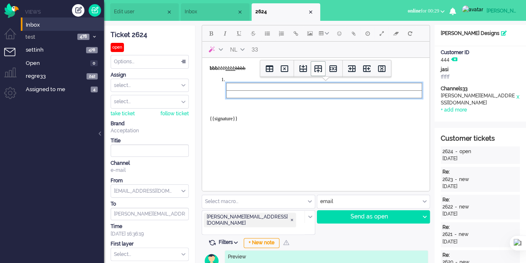
click at [315, 69] on icon "Insert row after" at bounding box center [318, 69] width 10 height 10
click at [348, 69] on icon "Insert column before" at bounding box center [351, 68] width 7 height 7
click at [365, 70] on icon "Insert column after" at bounding box center [367, 69] width 10 height 10
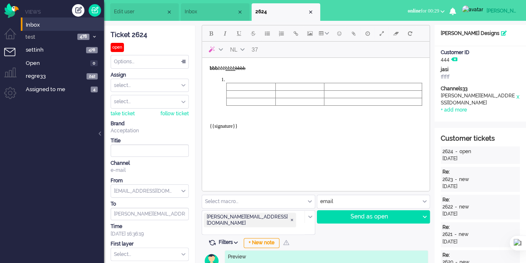
click at [331, 129] on body "bbb bbb bbbb bbbb ﻿ {{signature}}" at bounding box center [315, 100] width 221 height 79
click at [380, 34] on span "Fullscreen" at bounding box center [382, 33] width 4 height 7
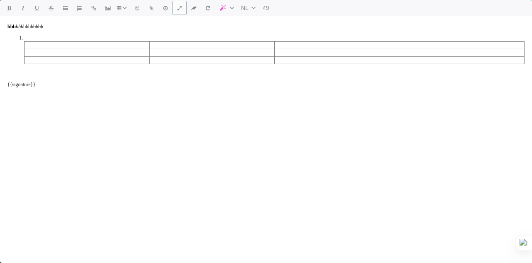
click at [178, 10] on span "Fullscreen" at bounding box center [180, 8] width 4 height 7
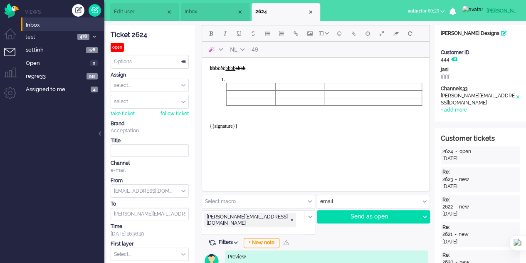
click at [371, 35] on button "Delay message" at bounding box center [368, 33] width 14 height 14
type input "[DATE] 13:03"
type input "13"
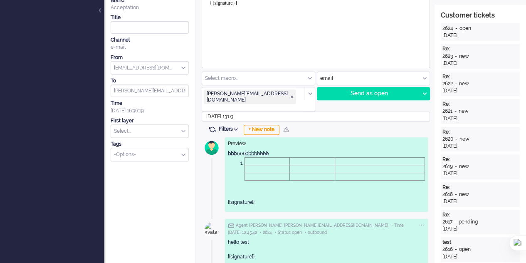
scroll to position [125, 0]
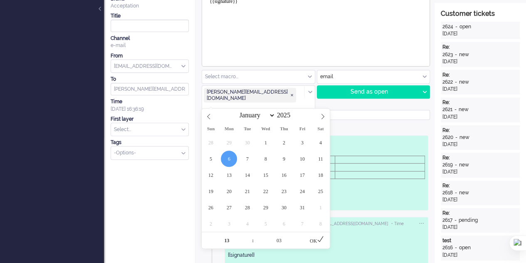
click at [245, 110] on input "[DATE] 13:03" at bounding box center [316, 115] width 228 height 10
click at [299, 233] on span at bounding box center [301, 236] width 6 height 8
type input "08"
type input "[DATE] 13:08"
click at [321, 237] on icon at bounding box center [320, 238] width 7 height 7
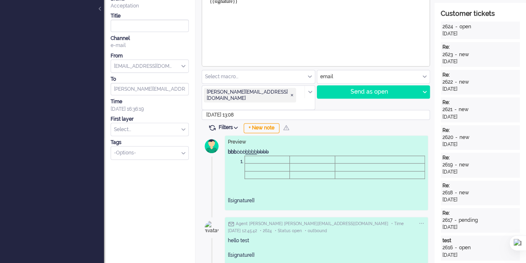
scroll to position [42, 0]
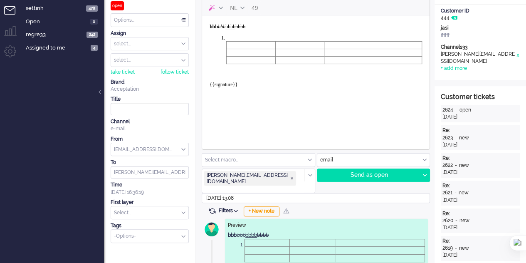
click at [237, 72] on body "bbb bbb bbbb bbbb ﻿ {{signature}}" at bounding box center [315, 59] width 221 height 79
click at [348, 175] on div "Send as open" at bounding box center [368, 175] width 102 height 12
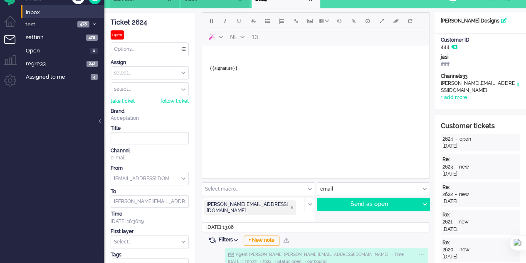
scroll to position [0, 0]
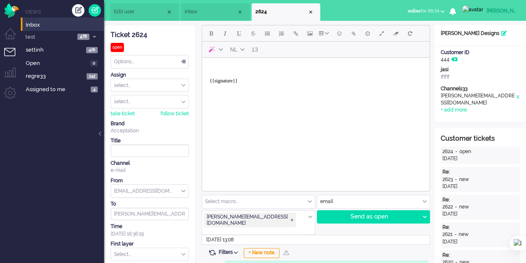
click at [262, 82] on body "{{signature}}" at bounding box center [315, 77] width 221 height 33
click at [212, 63] on body "{{signature}}" at bounding box center [315, 77] width 221 height 33
click at [395, 217] on div "Send as open" at bounding box center [368, 216] width 102 height 12
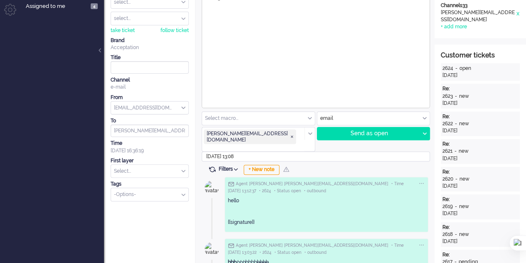
click at [269, 165] on div "+ New note" at bounding box center [262, 170] width 36 height 10
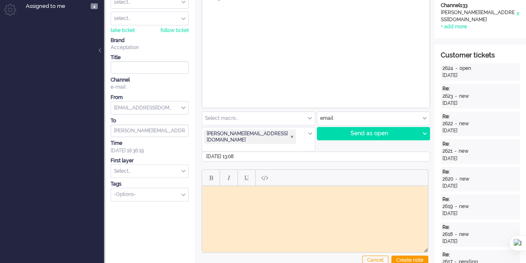
scroll to position [0, 0]
click at [209, 174] on span "Bold" at bounding box center [211, 177] width 4 height 7
click at [215, 170] on button "Bold" at bounding box center [211, 177] width 14 height 14
click at [230, 174] on span "Italic" at bounding box center [228, 177] width 3 height 7
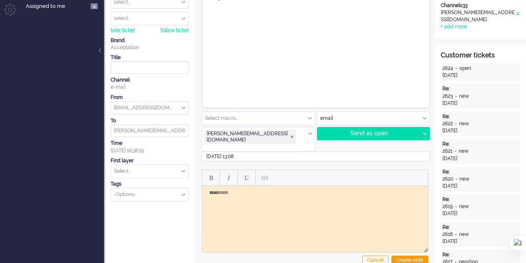
click at [242, 170] on button "Underline" at bounding box center [247, 177] width 14 height 14
drag, startPoint x: 249, startPoint y: 191, endPoint x: 207, endPoint y: 193, distance: 42.5
click at [207, 193] on body "nnn nnnn ﻿nnnnn" at bounding box center [314, 192] width 219 height 6
copy body "nnn nnnn ﻿nnnn"
click at [258, 192] on body "nnn nnnn nnnnn" at bounding box center [314, 192] width 219 height 6
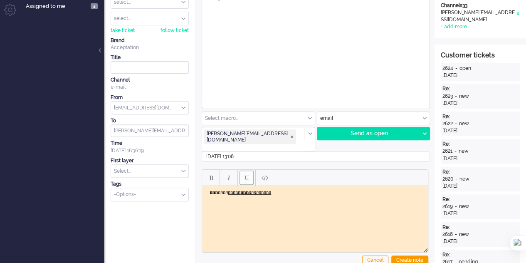
click at [256, 170] on div at bounding box center [264, 178] width 17 height 16
click at [261, 174] on span "Paste plain text" at bounding box center [264, 177] width 7 height 7
click at [262, 174] on span "Paste plain text" at bounding box center [264, 177] width 7 height 7
click at [248, 170] on button "Underline" at bounding box center [247, 177] width 14 height 14
click at [259, 170] on button "Paste plain text" at bounding box center [264, 177] width 14 height 14
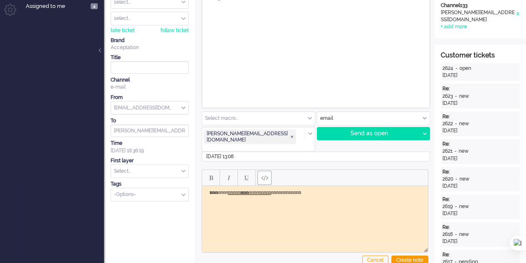
click at [413, 255] on div "Create note" at bounding box center [409, 260] width 37 height 10
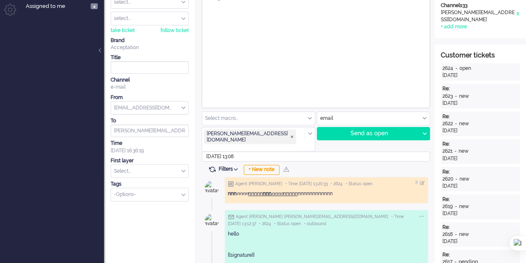
click at [268, 165] on div "+ New note" at bounding box center [262, 170] width 36 height 10
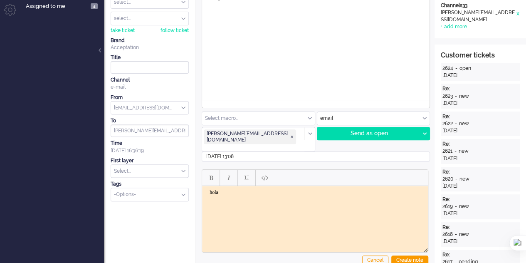
click at [412, 255] on div "Create note" at bounding box center [409, 260] width 37 height 10
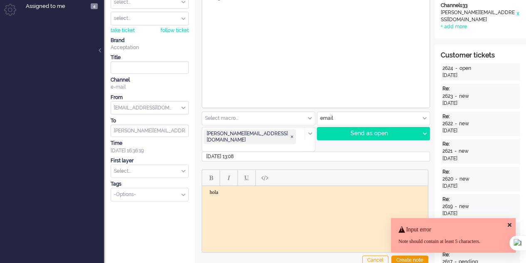
click at [509, 224] on icon at bounding box center [510, 224] width 4 height 5
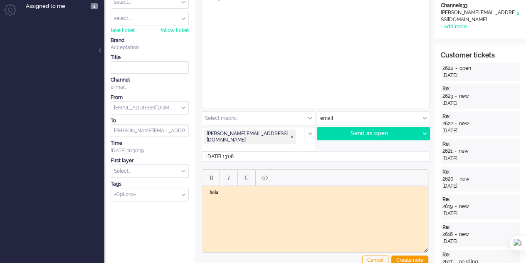
click at [235, 195] on body "hola" at bounding box center [314, 195] width 219 height 12
click at [408, 255] on div "Create note" at bounding box center [409, 260] width 37 height 10
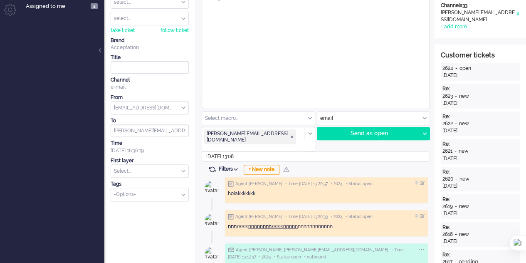
click at [417, 180] on div at bounding box center [417, 182] width 5 height 5
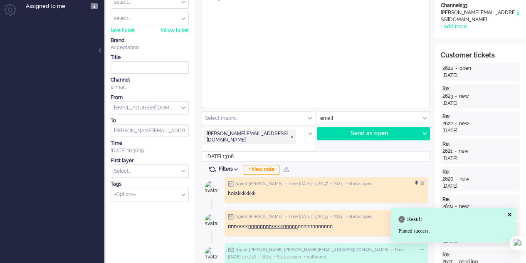
click at [417, 180] on div at bounding box center [417, 182] width 5 height 5
click at [422, 180] on div at bounding box center [422, 182] width 5 height 5
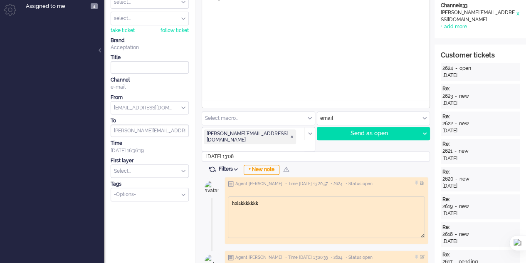
click at [279, 209] on html "holakkkkkkk" at bounding box center [326, 203] width 196 height 13
click at [280, 204] on body "holakkkkkkk" at bounding box center [327, 203] width 190 height 6
click at [423, 180] on div at bounding box center [422, 182] width 5 height 5
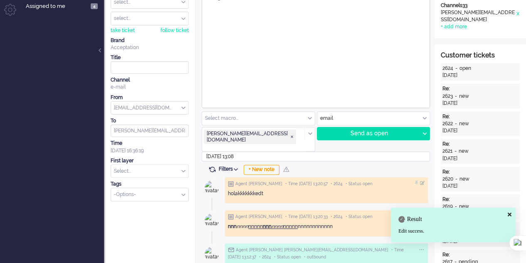
click at [288, 165] on div at bounding box center [285, 168] width 7 height 7
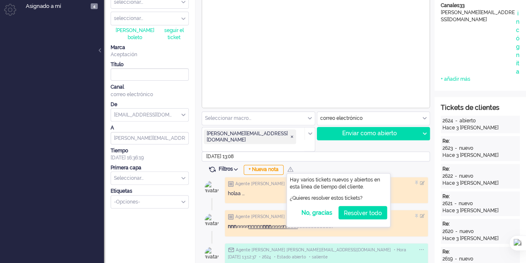
click at [410, 165] on div "Filtros Show events Only show current ticket Hide inactive tickets Filter chann…" at bounding box center [315, 169] width 227 height 8
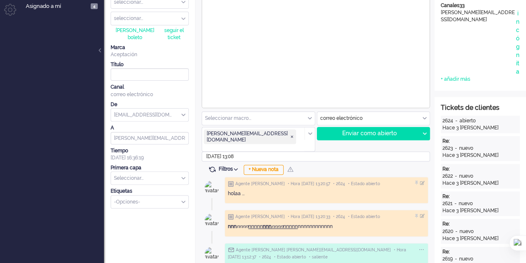
drag, startPoint x: 129, startPoint y: 80, endPoint x: 152, endPoint y: 235, distance: 156.0
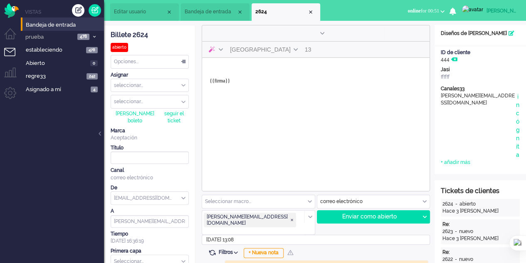
click at [209, 11] on font "Bandeja de entrada" at bounding box center [208, 12] width 47 height 6
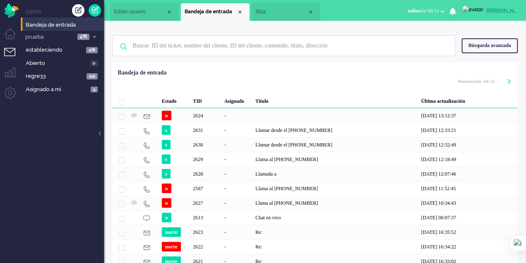
click at [144, 11] on font "Editar usuario" at bounding box center [130, 12] width 32 height 6
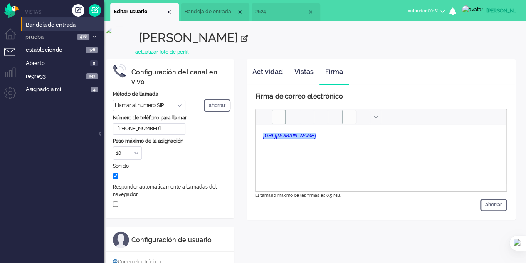
click at [196, 14] on font "Bandeja de entrada" at bounding box center [208, 12] width 47 height 6
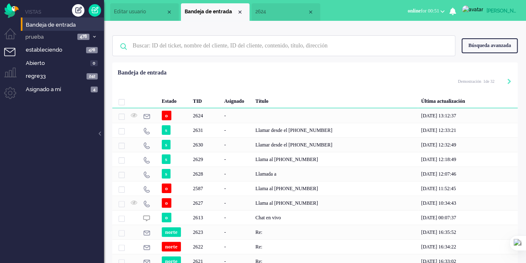
click at [125, 9] on span "Editar usuario" at bounding box center [140, 11] width 52 height 7
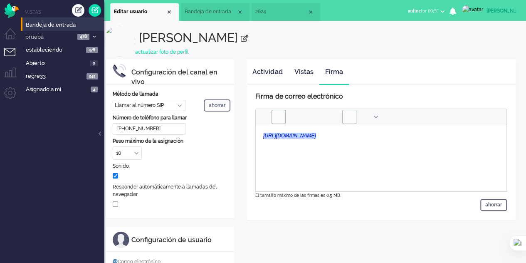
click at [310, 11] on div "Cerrar pestaña" at bounding box center [310, 12] width 7 height 7
click at [240, 12] on div "Cerrar pestaña" at bounding box center [240, 12] width 7 height 7
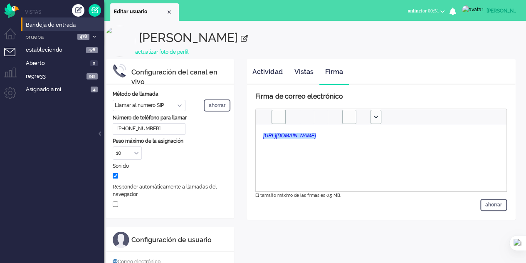
click at [374, 117] on icon "Mesa" at bounding box center [376, 117] width 4 height 4
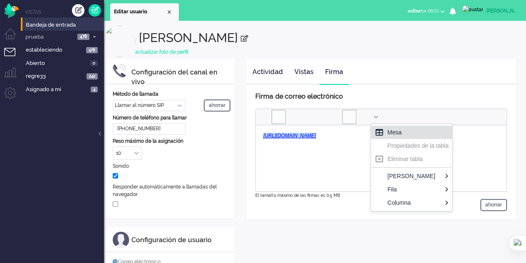
click at [326, 146] on html "﻿https://elainedesigns.es/" at bounding box center [381, 135] width 251 height 21
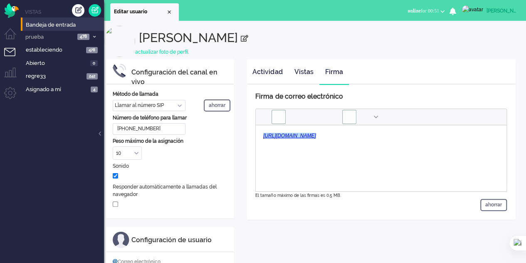
click at [168, 11] on div "Cerrar pestaña" at bounding box center [169, 12] width 7 height 7
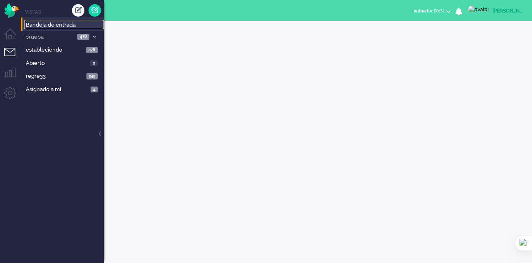
click at [47, 27] on font "Bandeja de entrada" at bounding box center [51, 25] width 50 height 6
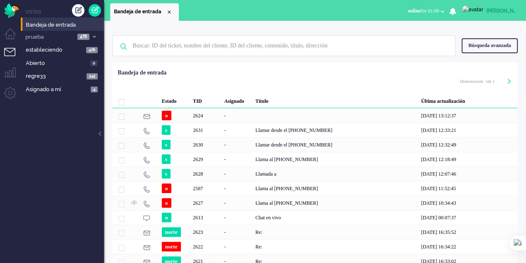
click at [222, 120] on div "-" at bounding box center [236, 115] width 31 height 15
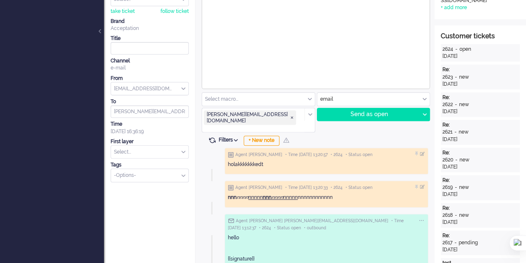
scroll to position [125, 0]
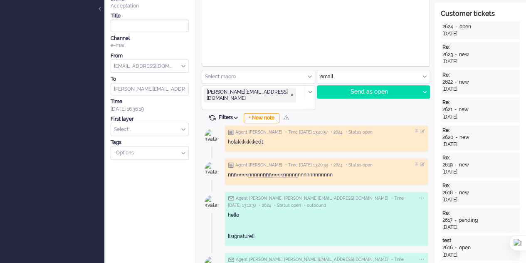
click at [259, 113] on div "+ New note" at bounding box center [262, 118] width 36 height 10
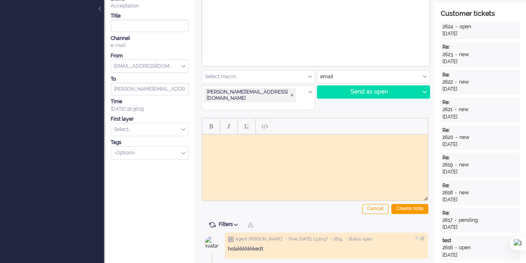
scroll to position [0, 0]
click at [377, 204] on div "Cancel" at bounding box center [375, 209] width 26 height 10
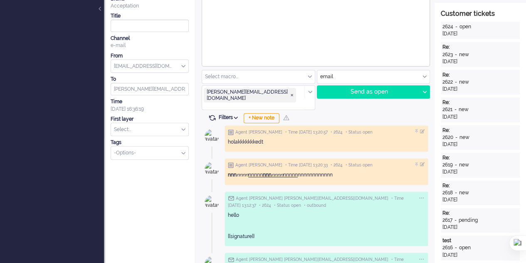
click at [236, 114] on span "Filters" at bounding box center [230, 117] width 22 height 6
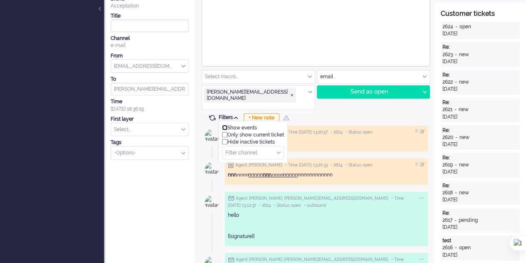
click at [226, 125] on input "checkbox" at bounding box center [224, 127] width 5 height 5
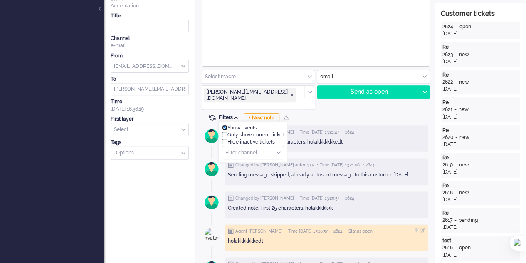
click at [226, 125] on input "checkbox" at bounding box center [224, 127] width 5 height 5
checkbox input "false"
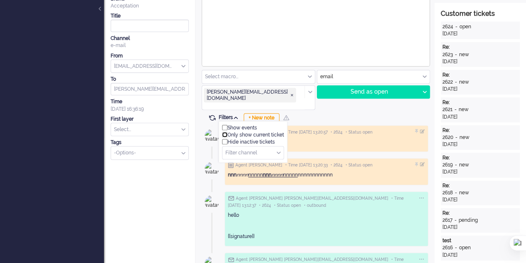
click at [222, 132] on input "checkbox" at bounding box center [224, 134] width 5 height 5
click at [221, 121] on div "Show events Only show current ticket Hide inactive tickets Filter channel note …" at bounding box center [253, 142] width 69 height 42
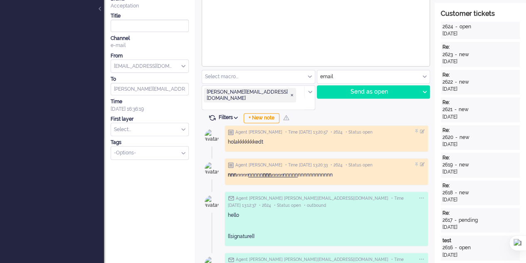
click at [236, 116] on icon at bounding box center [236, 117] width 4 height 2
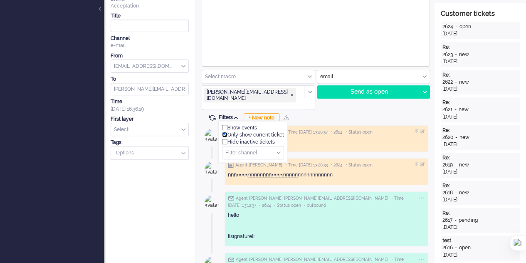
click at [225, 132] on input "checkbox" at bounding box center [224, 134] width 5 height 5
checkbox input "false"
click at [225, 139] on input "checkbox" at bounding box center [224, 141] width 5 height 5
checkbox input "false"
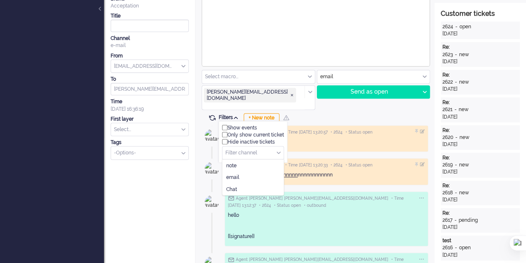
click at [281, 146] on input "text" at bounding box center [252, 152] width 61 height 13
click at [230, 162] on span "note" at bounding box center [231, 165] width 10 height 7
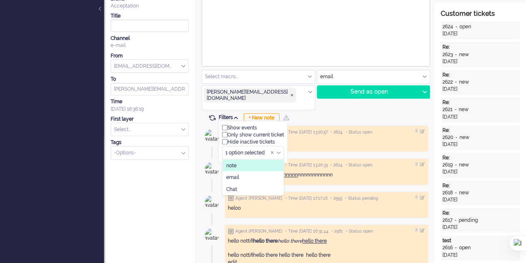
click at [231, 162] on span "note" at bounding box center [231, 165] width 10 height 7
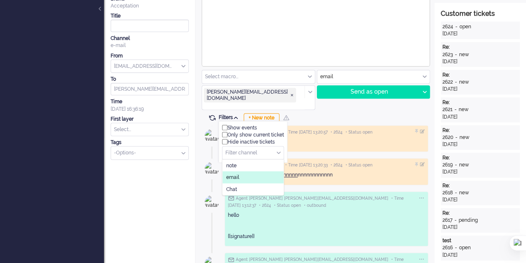
click at [232, 171] on li "email" at bounding box center [252, 177] width 61 height 12
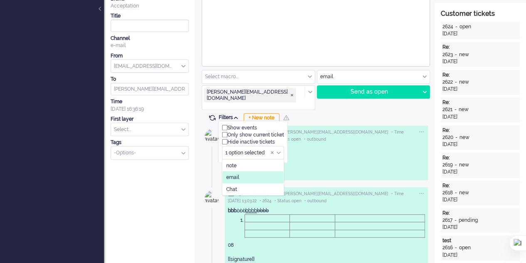
click at [232, 171] on li "email" at bounding box center [252, 177] width 61 height 12
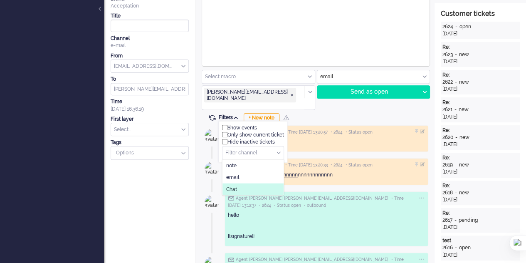
click at [235, 183] on li "Chat" at bounding box center [252, 189] width 61 height 12
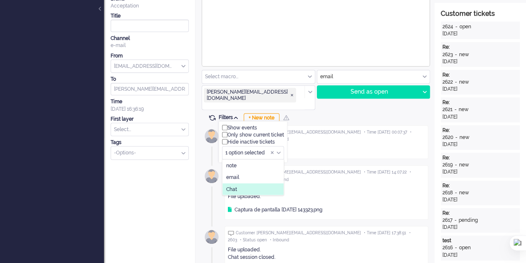
click at [235, 185] on span "Chat" at bounding box center [231, 188] width 11 height 7
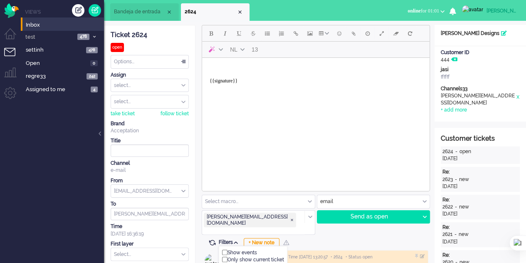
click at [6, 90] on li "Admin menu" at bounding box center [13, 96] width 19 height 19
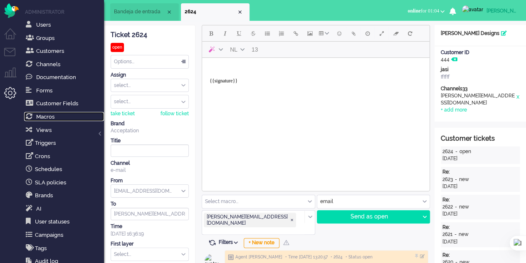
click at [54, 118] on span "Macros" at bounding box center [45, 117] width 18 height 6
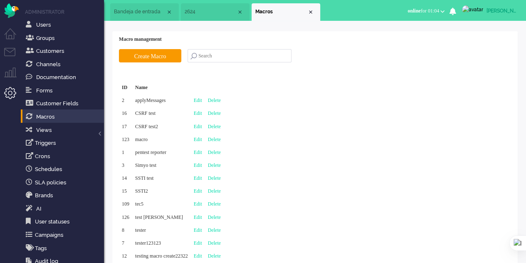
click at [202, 142] on link "Edit" at bounding box center [198, 139] width 8 height 6
type input "macro"
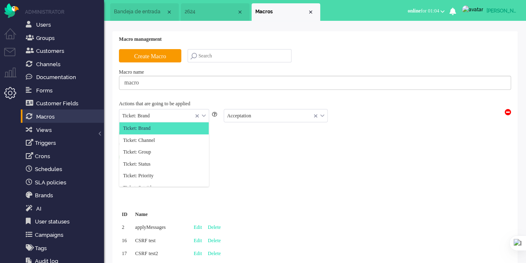
click at [202, 116] on div "Ticket: Brand" at bounding box center [163, 115] width 89 height 13
click at [171, 139] on li "Ticket: Channel" at bounding box center [163, 140] width 89 height 12
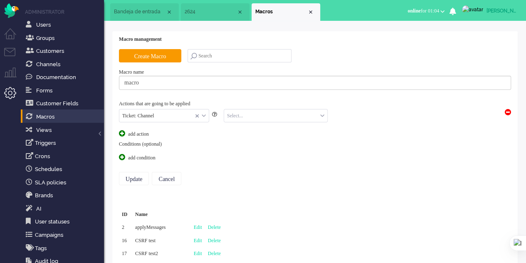
click at [249, 117] on input "text" at bounding box center [275, 115] width 103 height 13
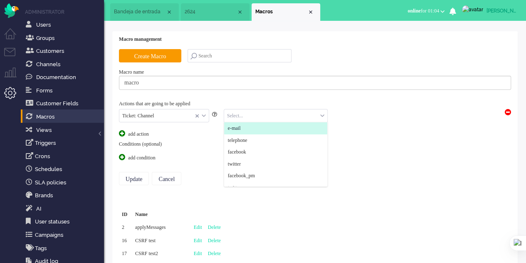
click at [249, 125] on li "e-mail" at bounding box center [275, 128] width 103 height 12
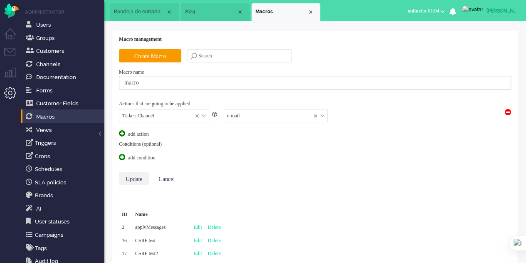
click at [136, 177] on input "Update" at bounding box center [134, 178] width 30 height 13
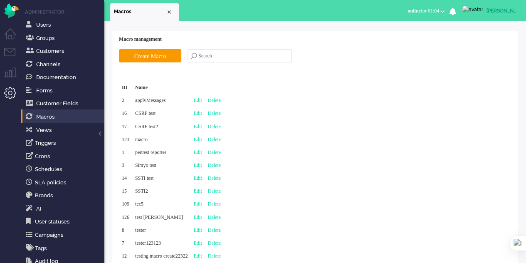
click at [12, 50] on li "Tickets menu" at bounding box center [13, 57] width 19 height 19
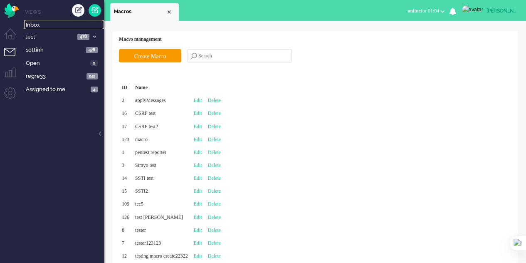
click at [36, 24] on span "Inbox" at bounding box center [65, 25] width 78 height 8
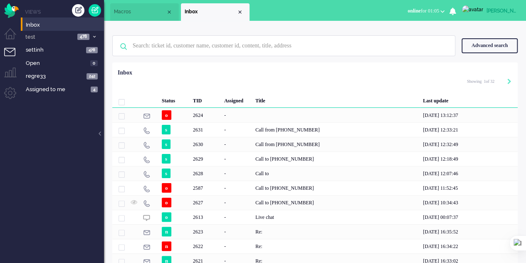
click at [206, 116] on div "2624" at bounding box center [205, 115] width 31 height 15
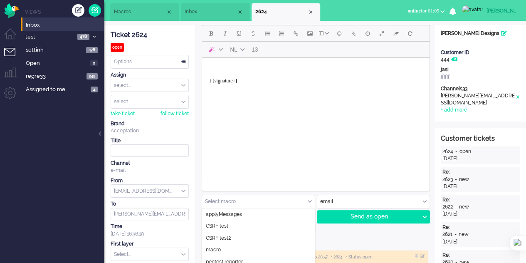
click at [308, 202] on div "Select macro..." at bounding box center [258, 201] width 113 height 13
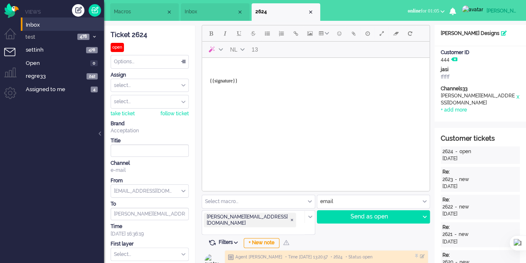
click at [132, 12] on span "Macros" at bounding box center [140, 11] width 52 height 7
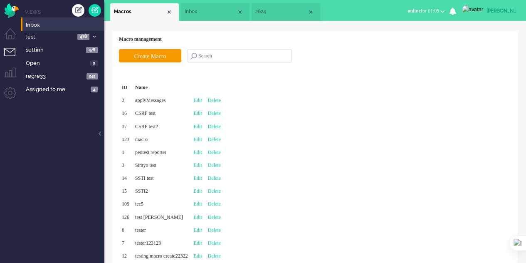
click at [202, 139] on link "Edit" at bounding box center [198, 139] width 8 height 6
type input "macro"
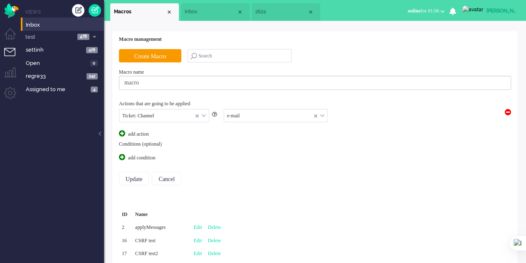
click at [121, 154] on span at bounding box center [122, 157] width 6 height 6
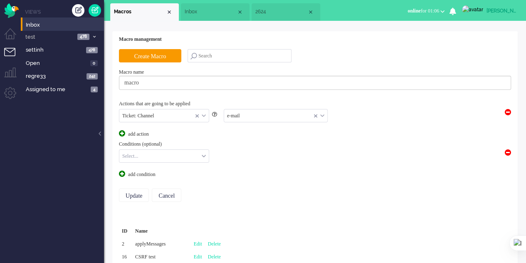
click at [193, 157] on input "text" at bounding box center [163, 156] width 89 height 13
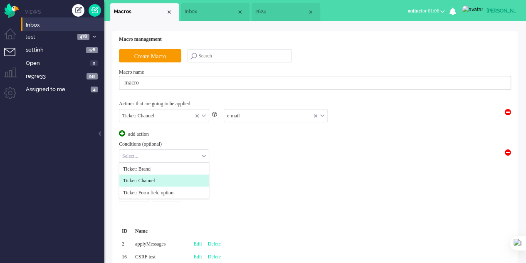
click at [168, 180] on li "Ticket: Channel" at bounding box center [163, 181] width 89 height 12
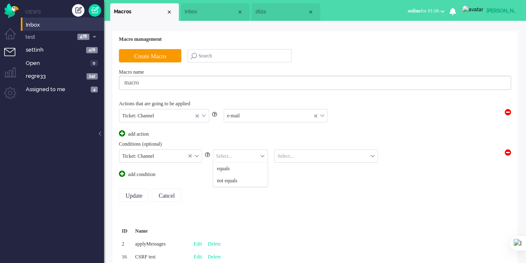
click at [238, 154] on input "text" at bounding box center [240, 156] width 54 height 13
click at [235, 167] on li "equals" at bounding box center [240, 169] width 54 height 12
click at [307, 153] on input "text" at bounding box center [325, 156] width 103 height 13
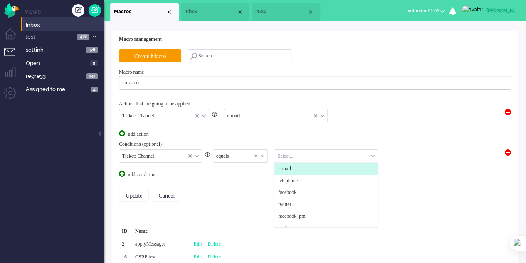
click at [296, 168] on li "e-mail" at bounding box center [325, 169] width 103 height 12
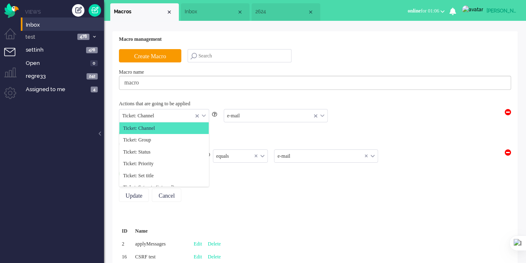
click at [204, 115] on div "Ticket: Channel" at bounding box center [163, 115] width 89 height 13
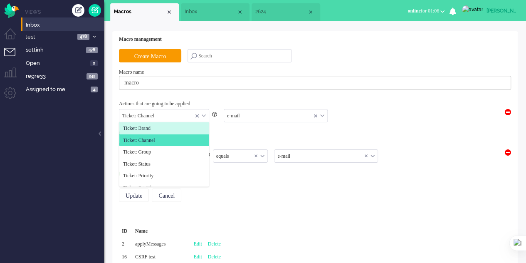
click at [163, 127] on li "Ticket: Brand" at bounding box center [163, 128] width 89 height 12
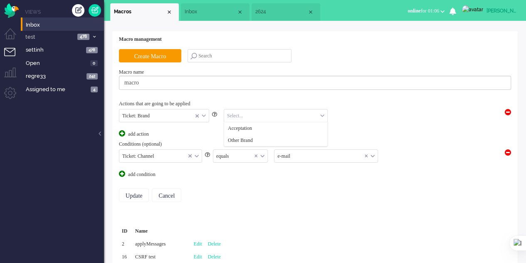
click at [251, 117] on input "text" at bounding box center [275, 115] width 103 height 13
click at [251, 125] on span "Acceptation" at bounding box center [240, 128] width 24 height 7
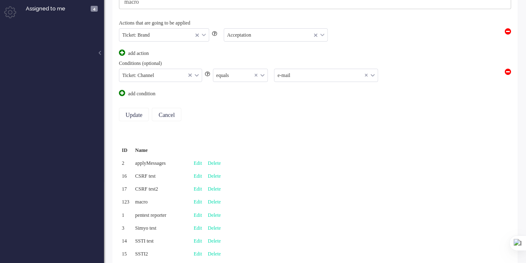
scroll to position [83, 0]
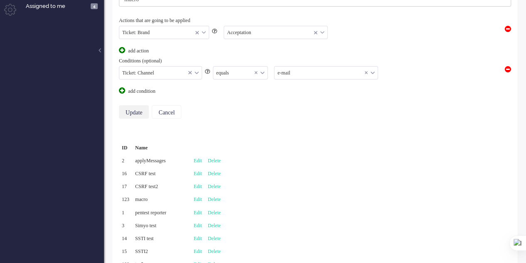
click at [129, 110] on input "Update" at bounding box center [134, 111] width 30 height 13
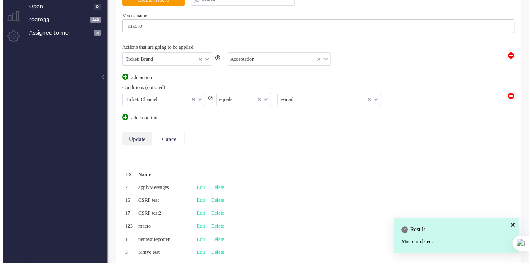
scroll to position [0, 0]
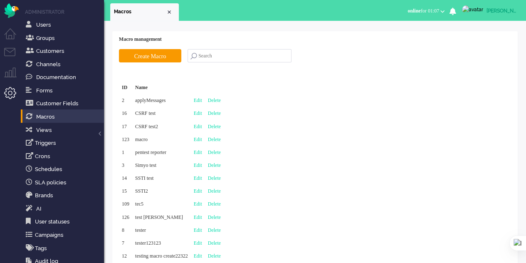
click at [12, 51] on li "Tickets menu" at bounding box center [13, 57] width 19 height 19
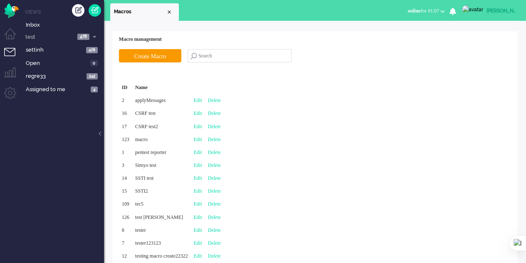
click at [35, 20] on li "Inbox" at bounding box center [62, 23] width 83 height 13
click at [38, 26] on span "Inbox" at bounding box center [65, 25] width 78 height 8
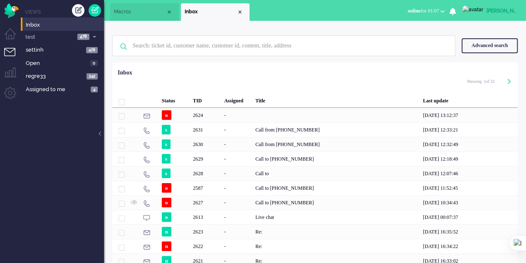
click at [220, 118] on div "2624" at bounding box center [205, 115] width 31 height 15
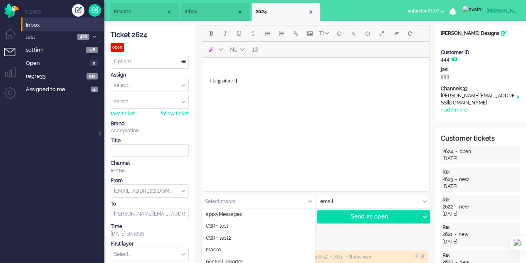
click at [309, 201] on div "Select macro..." at bounding box center [258, 201] width 113 height 13
click at [126, 9] on span "Macros" at bounding box center [140, 11] width 52 height 7
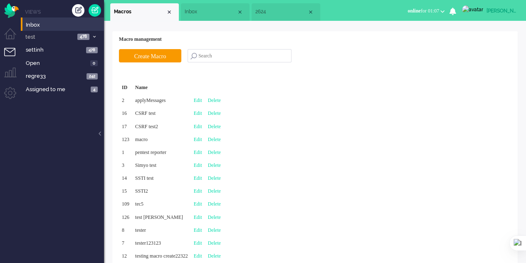
click at [202, 139] on link "Edit" at bounding box center [198, 139] width 8 height 6
type input "macro"
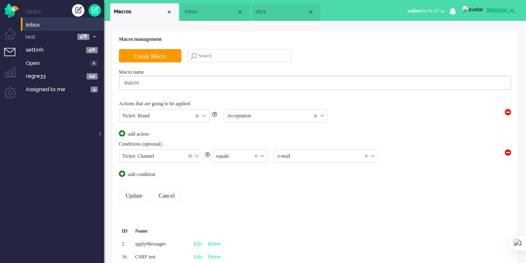
click at [262, 156] on div "equals" at bounding box center [240, 156] width 54 height 13
click at [244, 178] on equals "not equals" at bounding box center [240, 181] width 54 height 12
click at [138, 193] on input "Update" at bounding box center [134, 194] width 30 height 13
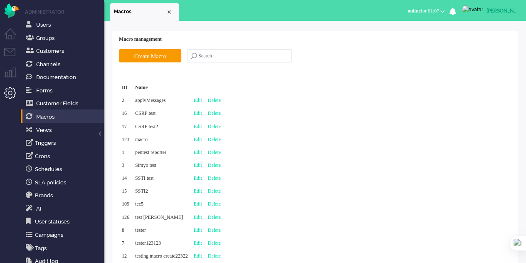
click at [7, 50] on li "Tickets menu" at bounding box center [13, 57] width 19 height 19
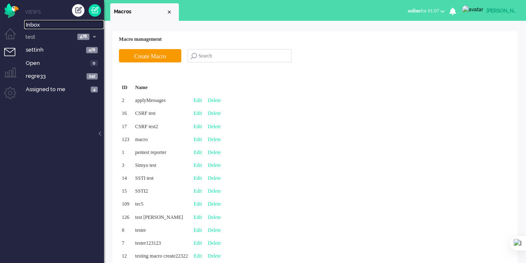
click at [37, 27] on span "Inbox" at bounding box center [65, 25] width 78 height 8
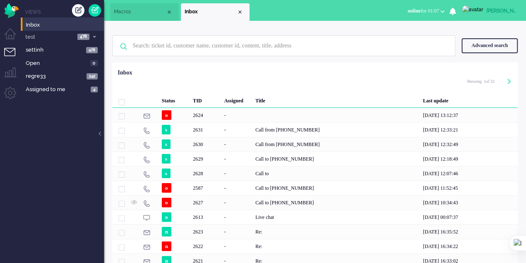
click at [231, 115] on div "-" at bounding box center [236, 115] width 31 height 15
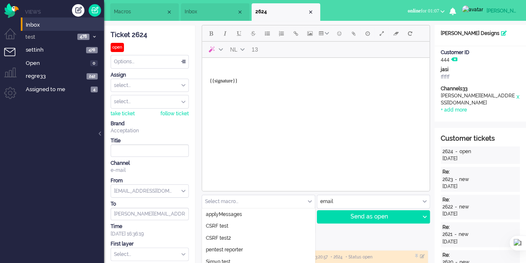
click at [310, 201] on div "Select macro..." at bounding box center [258, 201] width 113 height 13
click at [126, 17] on li "Macros" at bounding box center [144, 11] width 69 height 17
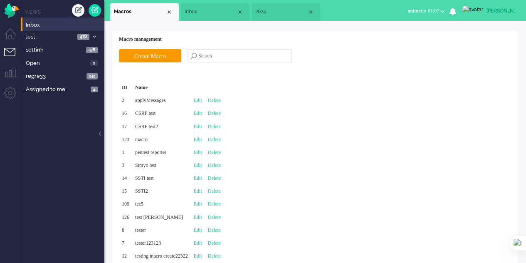
click at [202, 141] on link "Edit" at bounding box center [198, 139] width 8 height 6
type input "macro"
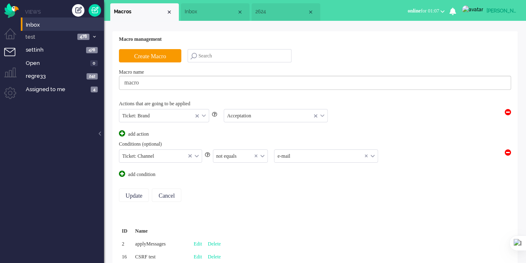
click at [299, 155] on input "text" at bounding box center [325, 156] width 103 height 13
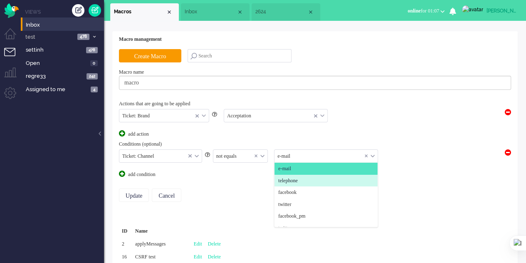
click at [293, 177] on span "telephone" at bounding box center [288, 180] width 20 height 7
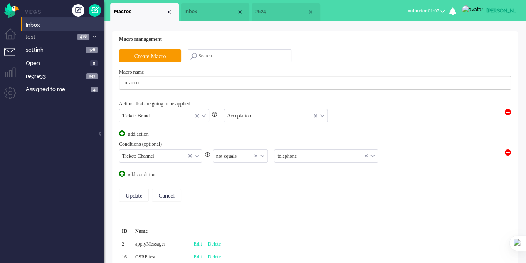
drag, startPoint x: 264, startPoint y: 152, endPoint x: 263, endPoint y: 160, distance: 8.1
click at [264, 153] on div "not equals" at bounding box center [240, 156] width 54 height 13
click at [250, 172] on li "equals" at bounding box center [240, 169] width 54 height 12
click at [133, 192] on input "Update" at bounding box center [134, 194] width 30 height 13
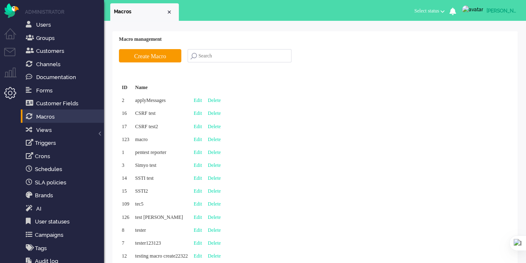
click at [4, 54] on ul "Menu" at bounding box center [10, 141] width 21 height 282
click at [7, 52] on li "Tickets menu" at bounding box center [13, 57] width 19 height 19
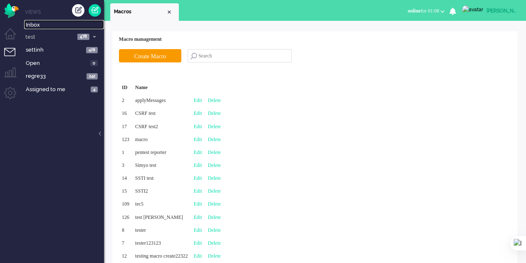
click at [51, 26] on span "Inbox" at bounding box center [65, 25] width 78 height 8
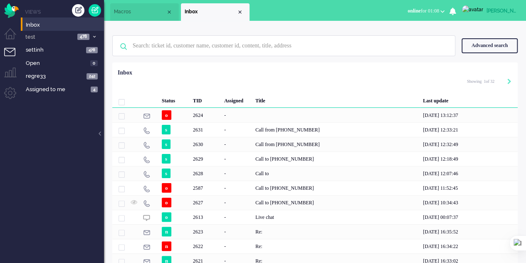
click at [250, 113] on div "-" at bounding box center [236, 115] width 31 height 15
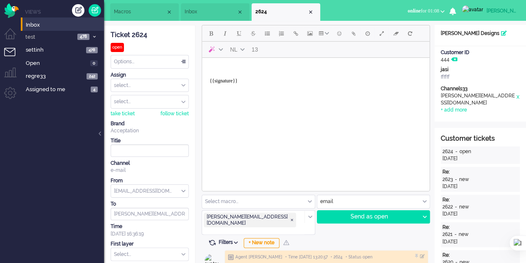
click at [310, 12] on div "Close tab" at bounding box center [310, 12] width 7 height 7
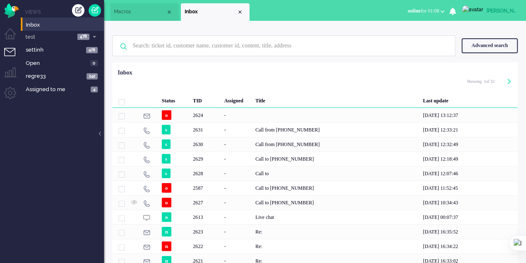
click at [234, 129] on div "-" at bounding box center [236, 129] width 31 height 15
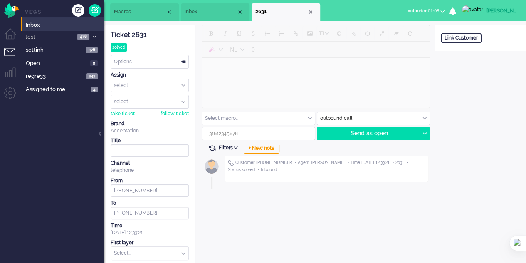
click at [304, 116] on input "text" at bounding box center [258, 118] width 113 height 13
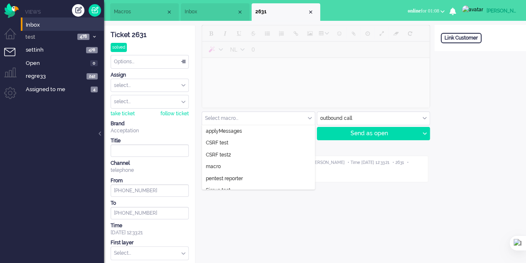
click at [127, 8] on span "Macros" at bounding box center [140, 11] width 52 height 7
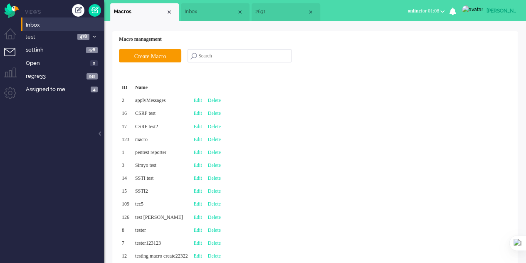
click at [202, 138] on link "Edit" at bounding box center [198, 139] width 8 height 6
type input "macro"
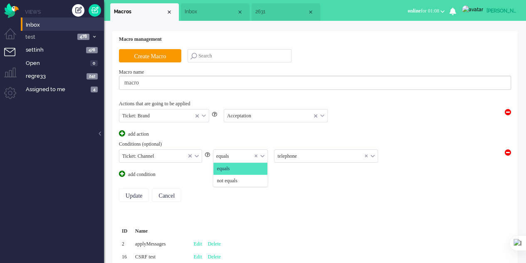
click at [261, 153] on div "equals" at bounding box center [240, 156] width 54 height 13
click at [229, 178] on span "not equals" at bounding box center [227, 180] width 20 height 7
click at [137, 193] on input "Update" at bounding box center [134, 194] width 30 height 13
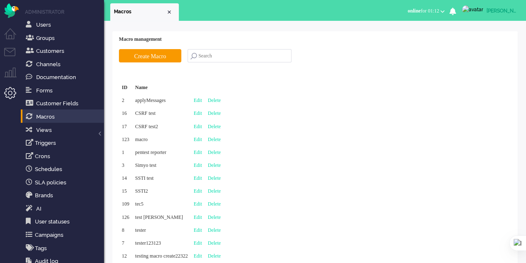
click at [202, 138] on link "Edit" at bounding box center [198, 139] width 8 height 6
type input "macro"
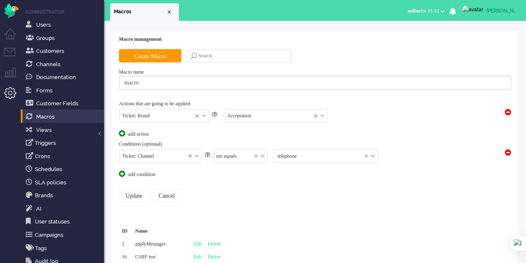
click at [12, 52] on li "Tickets menu" at bounding box center [13, 57] width 19 height 19
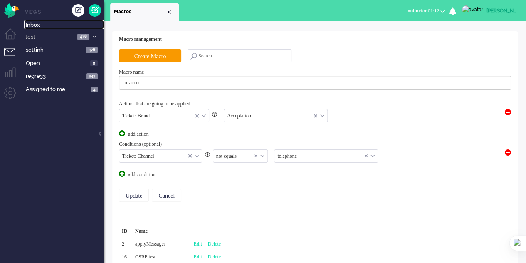
click at [32, 20] on link "Inbox" at bounding box center [64, 24] width 80 height 9
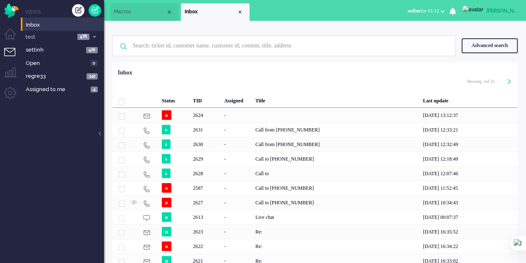
click at [194, 124] on div "2631" at bounding box center [205, 129] width 31 height 15
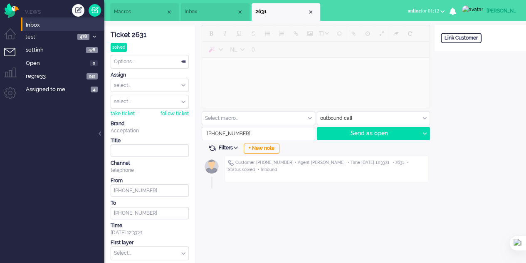
click at [305, 119] on input "text" at bounding box center [258, 118] width 113 height 13
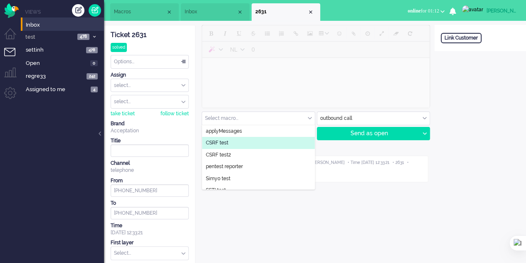
click at [119, 12] on span "Macros" at bounding box center [140, 11] width 52 height 7
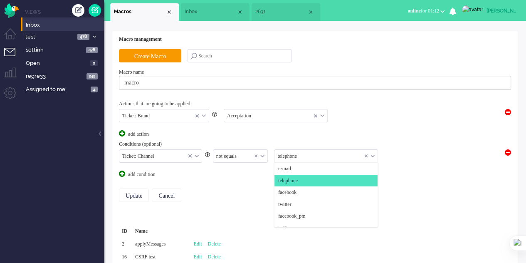
scroll to position [12, 0]
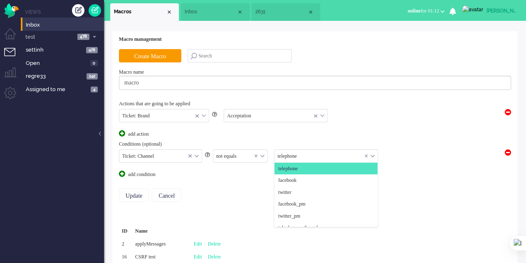
click at [304, 156] on input "text" at bounding box center [325, 156] width 103 height 13
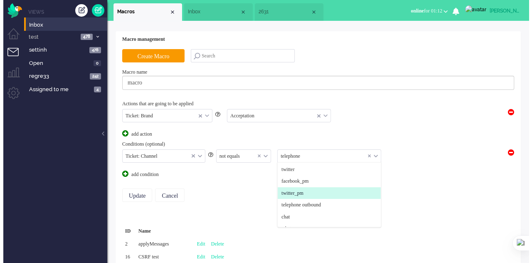
scroll to position [54, 0]
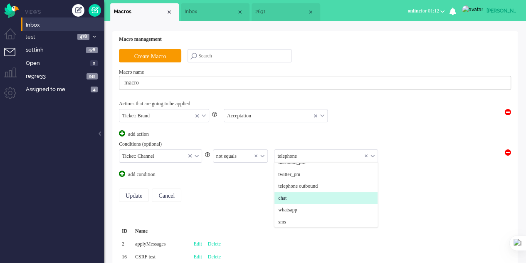
click at [291, 197] on li "chat" at bounding box center [325, 198] width 103 height 12
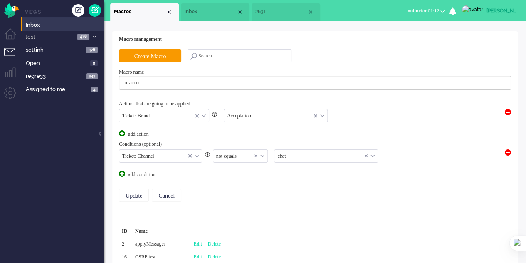
click at [261, 155] on div "not equals" at bounding box center [240, 156] width 54 height 13
drag, startPoint x: 233, startPoint y: 228, endPoint x: 217, endPoint y: 220, distance: 18.1
click at [124, 191] on input "Update" at bounding box center [134, 194] width 30 height 13
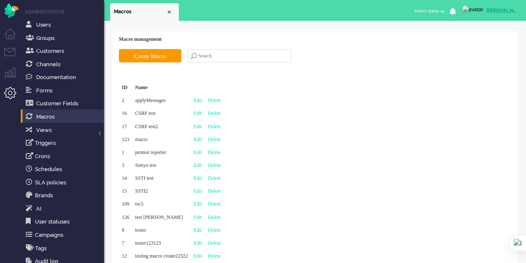
click at [9, 48] on li "Tickets menu" at bounding box center [13, 57] width 19 height 19
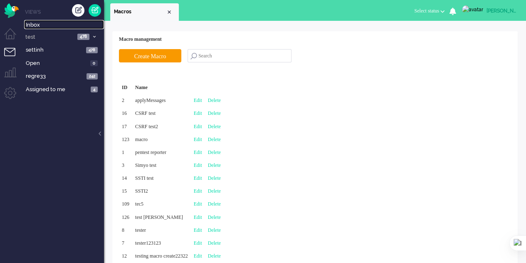
click at [54, 21] on link "Inbox" at bounding box center [64, 24] width 80 height 9
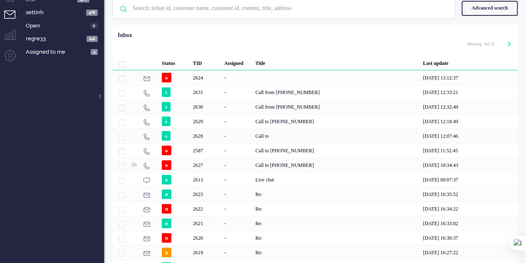
scroll to position [83, 0]
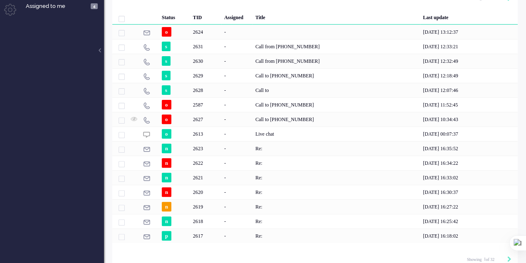
drag, startPoint x: 217, startPoint y: 130, endPoint x: 218, endPoint y: 134, distance: 4.2
click at [218, 134] on div "2613" at bounding box center [205, 133] width 31 height 15
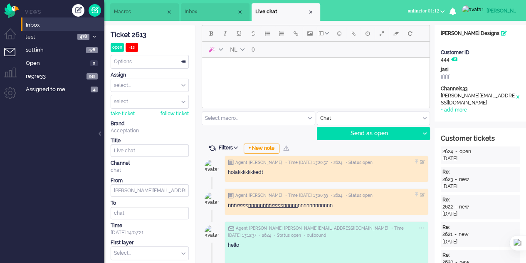
click at [306, 119] on input "text" at bounding box center [258, 118] width 113 height 13
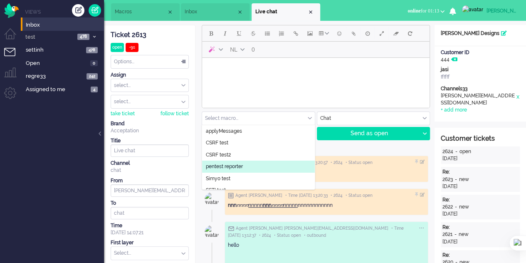
click at [131, 9] on span "Macros" at bounding box center [141, 11] width 52 height 7
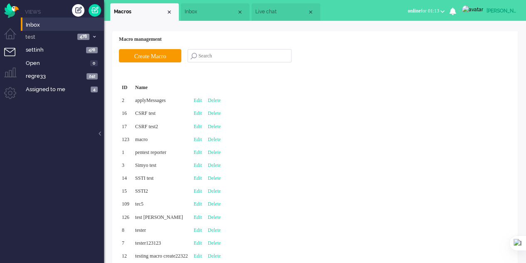
click at [202, 137] on link "Edit" at bounding box center [198, 139] width 8 height 6
type input "macro"
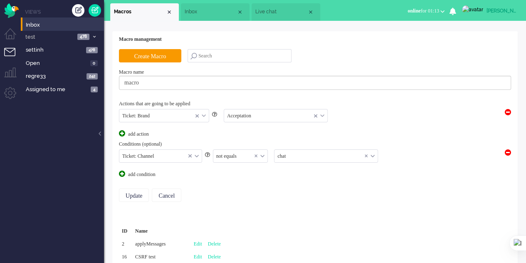
click at [263, 150] on input "text" at bounding box center [240, 156] width 54 height 13
click at [235, 163] on li "equals" at bounding box center [240, 169] width 54 height 12
click at [138, 188] on input "Update" at bounding box center [134, 194] width 30 height 13
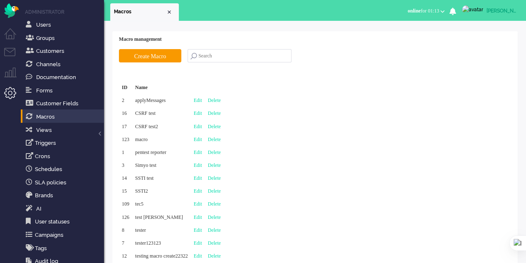
click at [11, 50] on li "Tickets menu" at bounding box center [13, 57] width 19 height 19
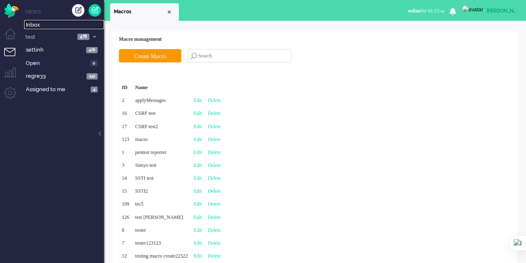
click at [29, 26] on span "Inbox" at bounding box center [65, 25] width 78 height 8
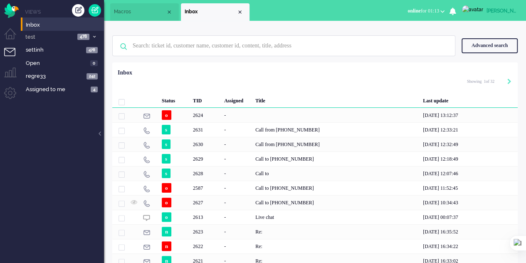
click at [209, 218] on div "2613" at bounding box center [205, 217] width 31 height 15
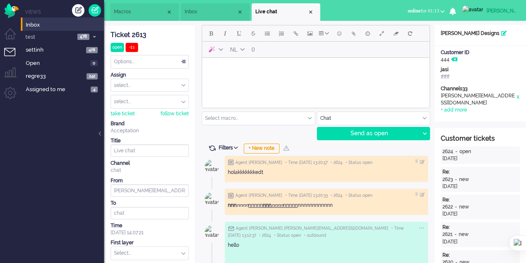
click at [311, 117] on div "Select macro..." at bounding box center [258, 118] width 113 height 13
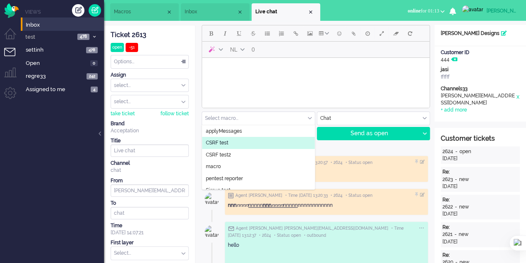
click at [131, 13] on span "Macros" at bounding box center [140, 11] width 52 height 7
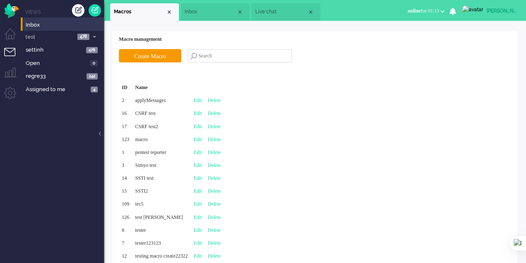
click at [202, 136] on link "Edit" at bounding box center [198, 139] width 8 height 6
type input "macro"
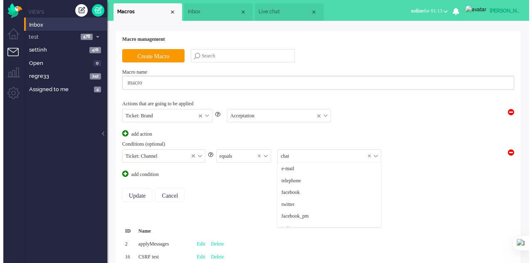
scroll to position [83, 0]
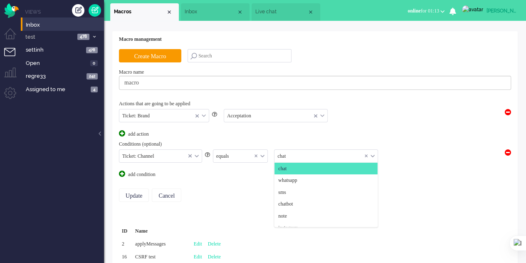
click at [290, 156] on input "text" at bounding box center [325, 156] width 103 height 13
click at [294, 177] on span "whatsapp" at bounding box center [287, 180] width 19 height 7
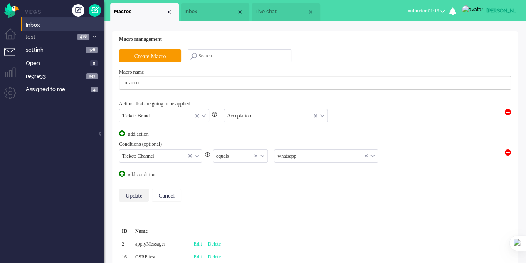
click at [135, 192] on input "Update" at bounding box center [134, 194] width 30 height 13
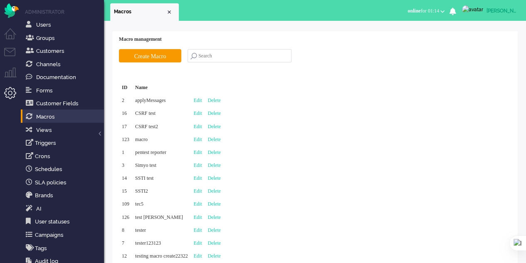
click at [11, 55] on li "Tickets menu" at bounding box center [13, 57] width 19 height 19
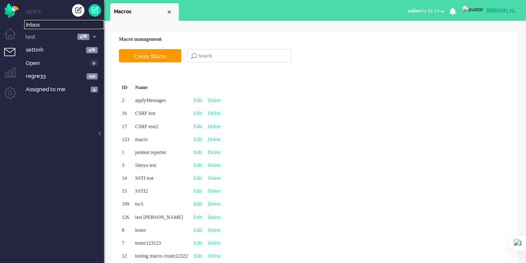
click at [38, 26] on span "Inbox" at bounding box center [65, 25] width 78 height 8
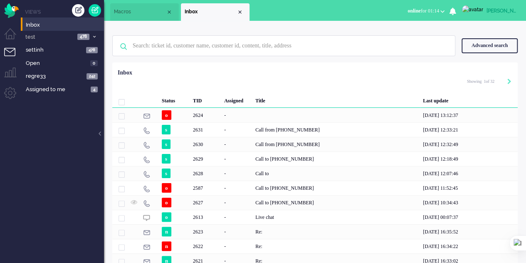
click at [331, 109] on div "2624" at bounding box center [336, 115] width 168 height 15
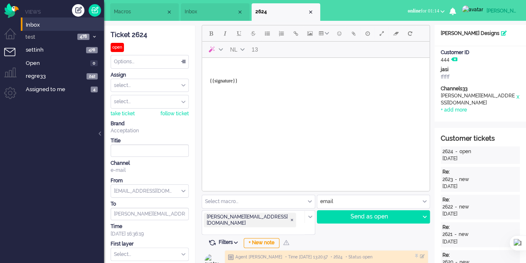
click at [134, 8] on li "Macros" at bounding box center [144, 11] width 69 height 17
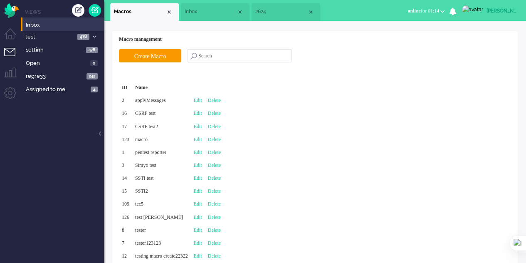
click at [205, 135] on div "Edit" at bounding box center [198, 139] width 14 height 13
type input "macro"
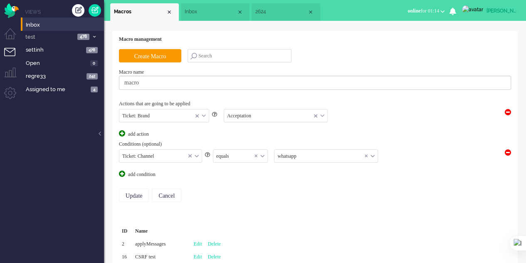
click at [194, 15] on span "Inbox" at bounding box center [211, 11] width 52 height 7
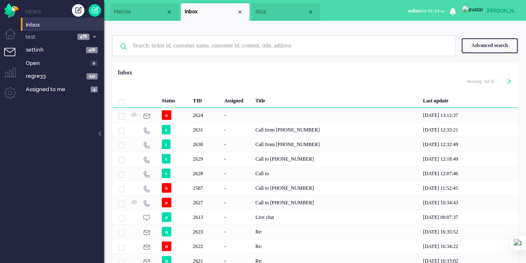
click at [508, 80] on icon "Next" at bounding box center [509, 82] width 4 height 6
type input "2"
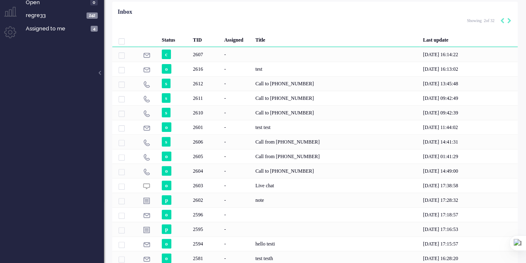
scroll to position [47, 0]
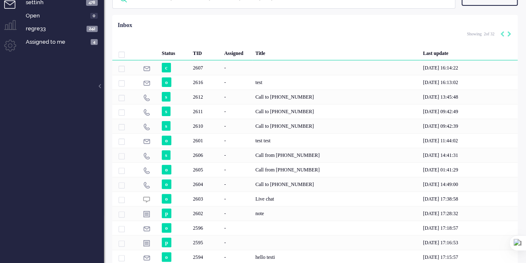
click at [509, 32] on icon "Next" at bounding box center [509, 34] width 4 height 6
type input "3"
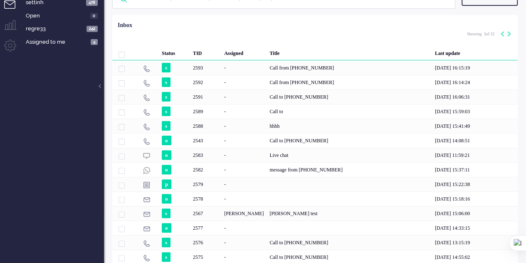
click at [208, 168] on div "2582" at bounding box center [205, 169] width 31 height 15
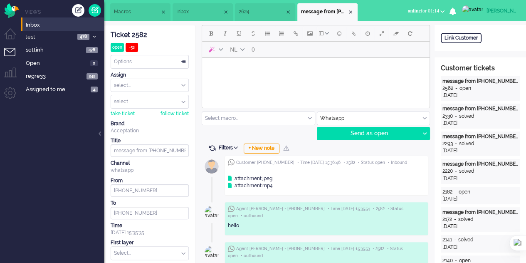
click at [303, 120] on input "text" at bounding box center [258, 118] width 113 height 13
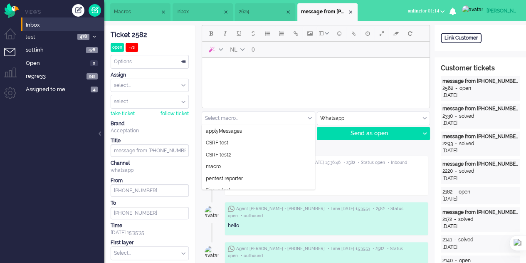
click at [126, 5] on li "Macros" at bounding box center [140, 11] width 60 height 17
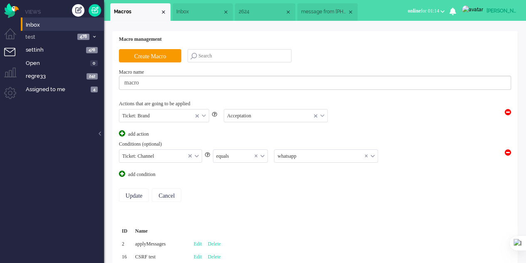
click at [262, 154] on div "equals" at bounding box center [240, 156] width 54 height 13
click at [245, 175] on equals "not equals" at bounding box center [240, 181] width 54 height 12
click at [129, 195] on input "Update" at bounding box center [134, 194] width 30 height 13
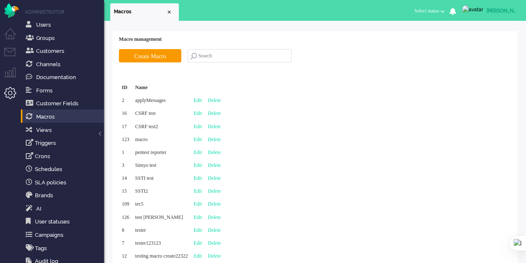
click at [13, 49] on li "Tickets menu" at bounding box center [13, 57] width 19 height 19
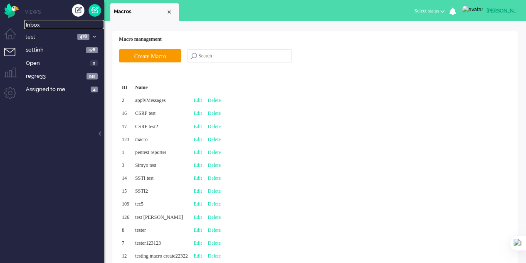
click at [47, 27] on span "Inbox" at bounding box center [65, 25] width 78 height 8
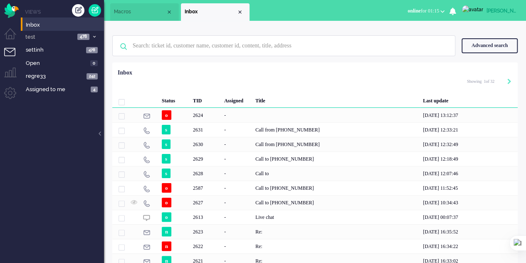
click at [506, 80] on div "Pagination" at bounding box center [504, 82] width 14 height 8
click at [509, 82] on icon "Next" at bounding box center [509, 82] width 4 height 6
type input "2"
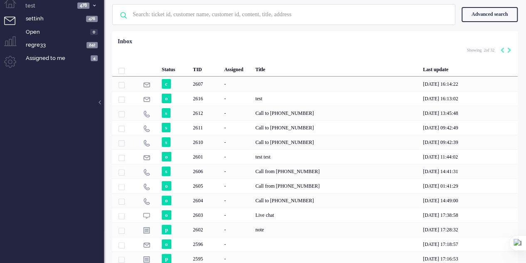
scroll to position [6, 0]
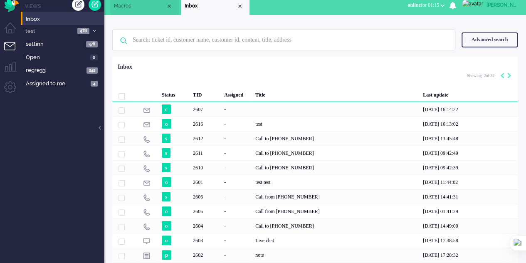
click at [509, 74] on icon "Next" at bounding box center [509, 76] width 4 height 6
type input "3"
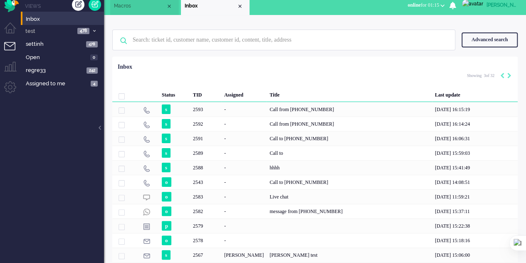
click at [202, 211] on div "2582" at bounding box center [205, 211] width 31 height 15
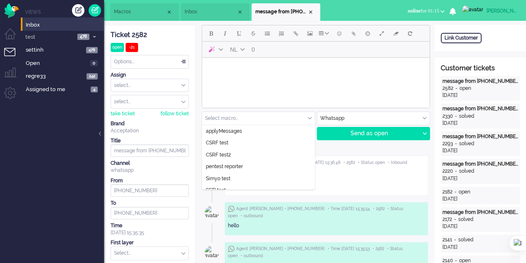
click at [308, 119] on div "Select macro..." at bounding box center [258, 118] width 113 height 13
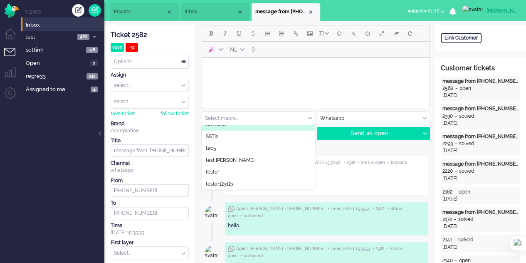
click at [141, 10] on span "Macros" at bounding box center [140, 11] width 52 height 7
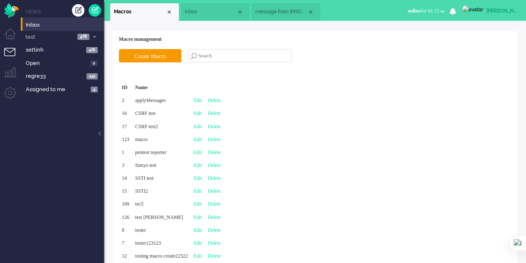
click at [202, 139] on link "Edit" at bounding box center [198, 139] width 8 height 6
type input "macro"
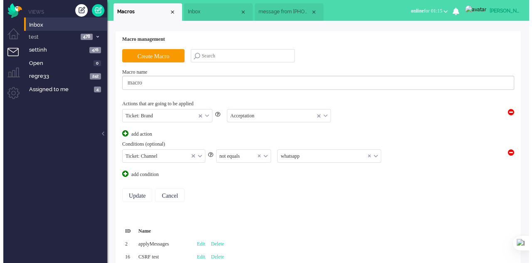
scroll to position [90, 0]
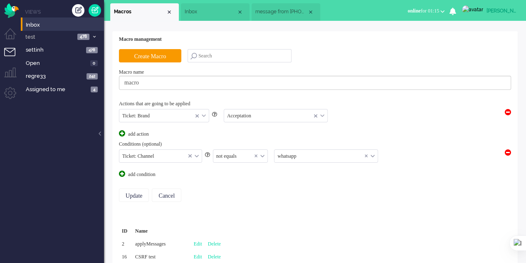
click at [296, 156] on input "text" at bounding box center [325, 156] width 103 height 13
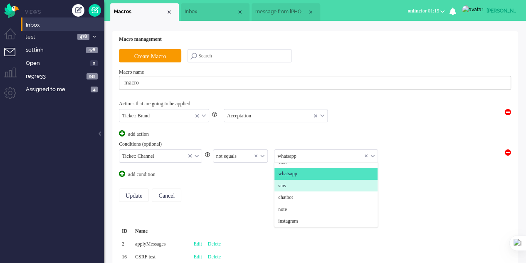
click at [286, 183] on span "sms" at bounding box center [282, 185] width 8 height 7
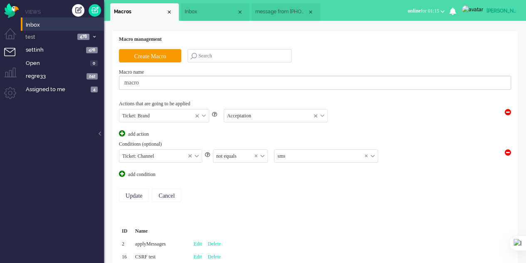
click at [263, 152] on div "not equals" at bounding box center [240, 156] width 54 height 13
click at [319, 156] on input "text" at bounding box center [325, 156] width 103 height 13
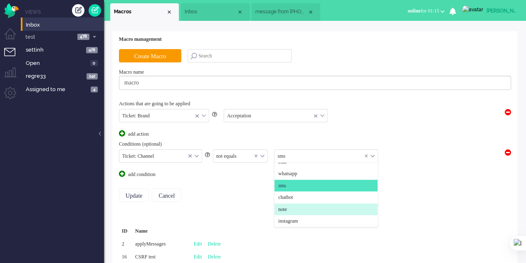
click at [287, 207] on span "note" at bounding box center [282, 209] width 9 height 7
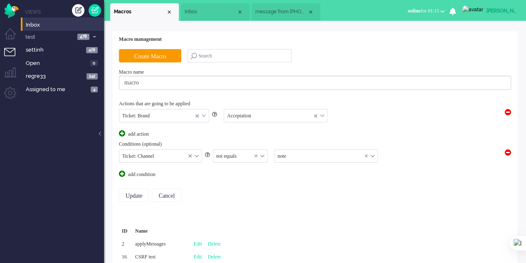
click at [263, 155] on div "not equals" at bounding box center [240, 156] width 54 height 13
click at [234, 165] on li "equals" at bounding box center [240, 169] width 54 height 12
click at [141, 193] on input "Update" at bounding box center [134, 194] width 30 height 13
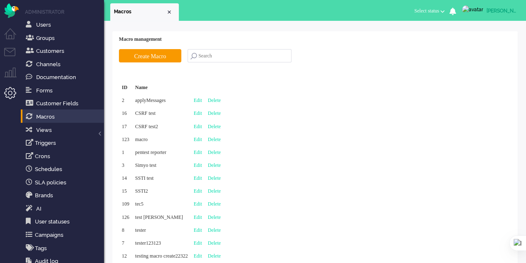
click at [10, 53] on li "Tickets menu" at bounding box center [13, 57] width 19 height 19
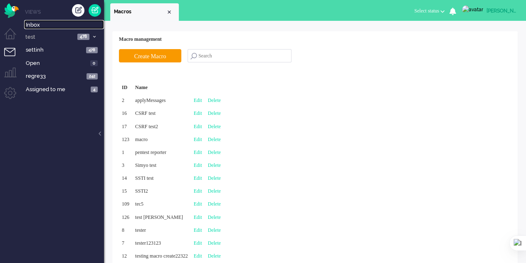
click at [47, 21] on span "Inbox" at bounding box center [65, 25] width 78 height 8
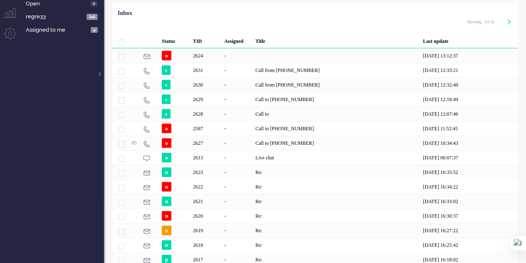
scroll to position [42, 0]
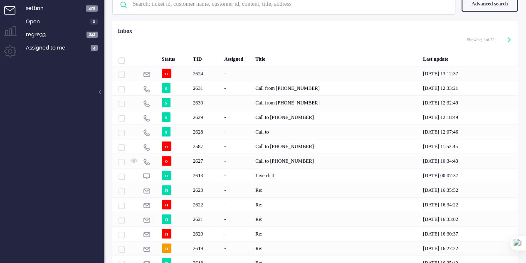
click at [506, 38] on div "Pagination" at bounding box center [504, 40] width 14 height 8
click at [509, 39] on icon "Next" at bounding box center [509, 40] width 4 height 6
type input "2"
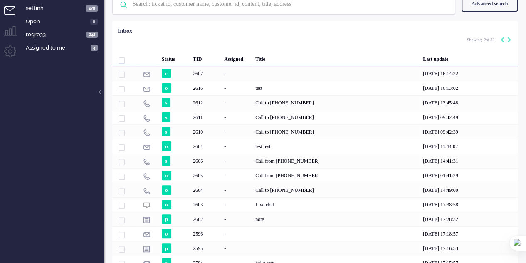
click at [242, 213] on div "-" at bounding box center [236, 219] width 31 height 15
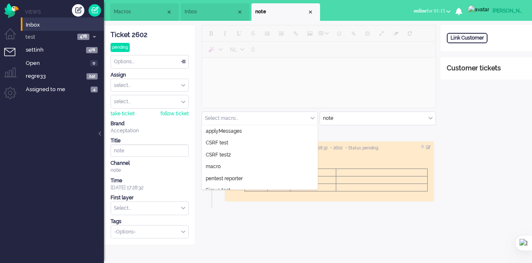
click at [309, 119] on input "text" at bounding box center [260, 118] width 116 height 13
click at [135, 10] on span "Macros" at bounding box center [140, 11] width 52 height 7
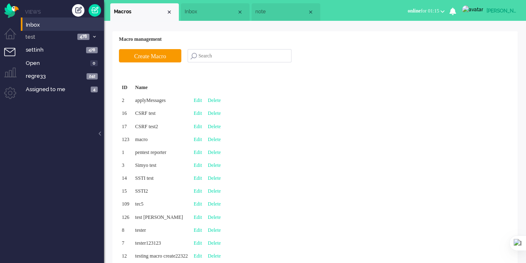
click at [202, 137] on link "Edit" at bounding box center [198, 139] width 8 height 6
type input "macro"
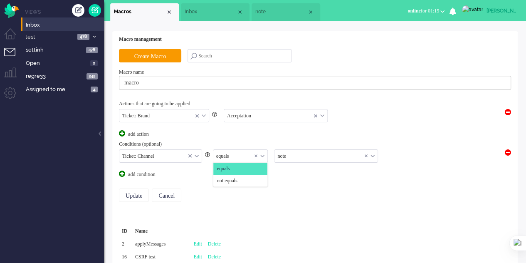
click at [264, 153] on div "equals" at bounding box center [240, 156] width 54 height 13
click at [236, 181] on span "not equals" at bounding box center [227, 180] width 20 height 7
click at [136, 196] on input "Update" at bounding box center [134, 194] width 30 height 13
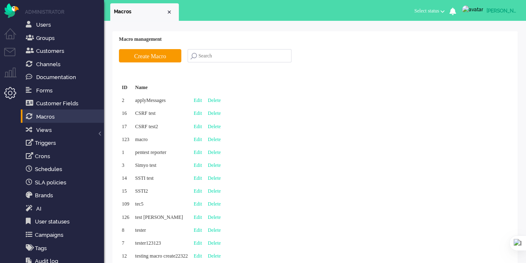
click at [6, 52] on li "Tickets menu" at bounding box center [13, 57] width 19 height 19
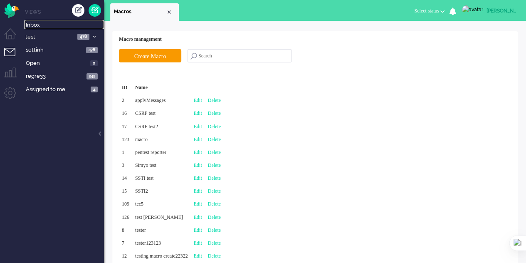
click at [41, 25] on span "Inbox" at bounding box center [65, 25] width 78 height 8
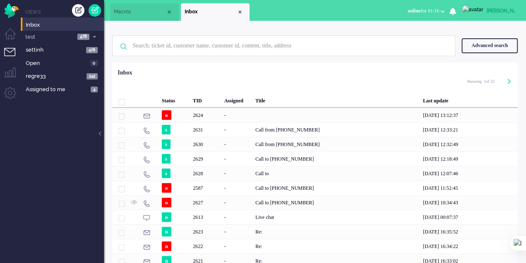
click at [511, 81] on icon "Next" at bounding box center [509, 82] width 4 height 6
type input "2"
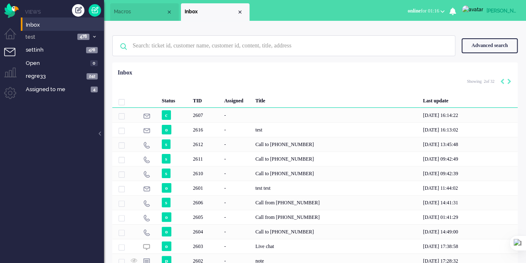
click at [511, 82] on icon "Next" at bounding box center [509, 82] width 4 height 6
type input "3"
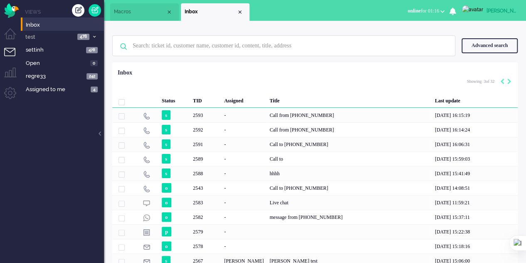
click at [501, 81] on icon "Previous" at bounding box center [502, 82] width 4 height 6
type input "2"
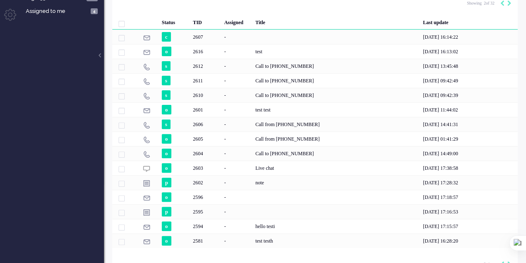
scroll to position [89, 0]
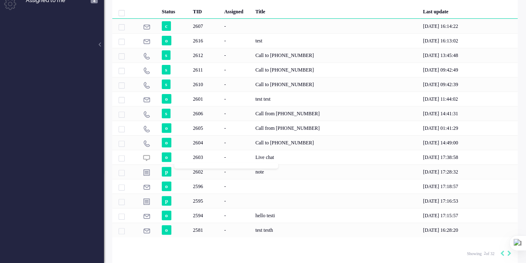
click at [179, 169] on body "Home Dashboard Notifications Following Knowledge Base release_develo Views Inbo…" at bounding box center [263, 42] width 526 height 263
click at [230, 171] on div "-" at bounding box center [236, 171] width 31 height 15
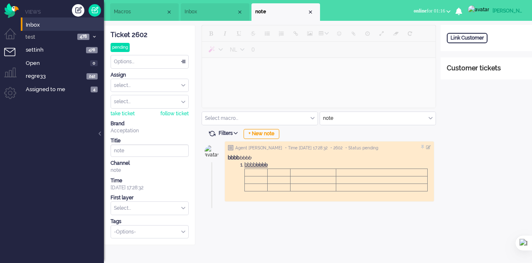
click at [310, 118] on input "text" at bounding box center [260, 118] width 116 height 13
click at [310, 10] on div "Close tab" at bounding box center [310, 12] width 7 height 7
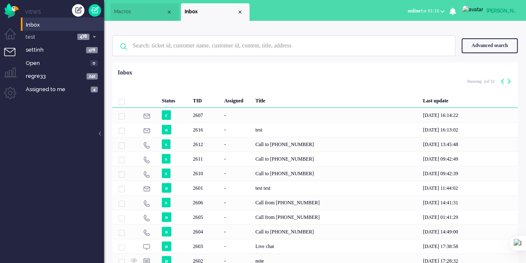
click at [249, 118] on div "-" at bounding box center [236, 115] width 31 height 15
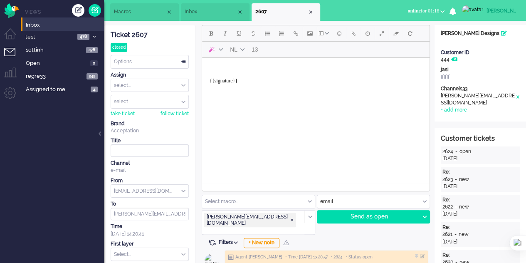
click at [501, 32] on icon at bounding box center [504, 33] width 6 height 5
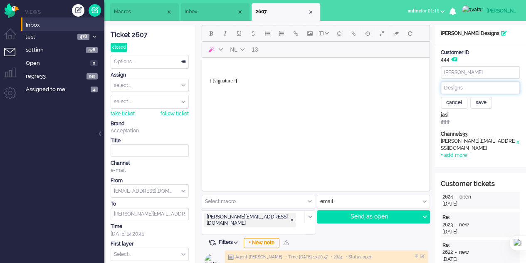
click at [464, 87] on input "Designs" at bounding box center [480, 88] width 79 height 12
click at [465, 67] on input "[PERSON_NAME]" at bounding box center [480, 72] width 79 height 12
click at [471, 89] on input "Designs" at bounding box center [480, 88] width 79 height 12
click at [481, 102] on div "save" at bounding box center [481, 103] width 22 height 12
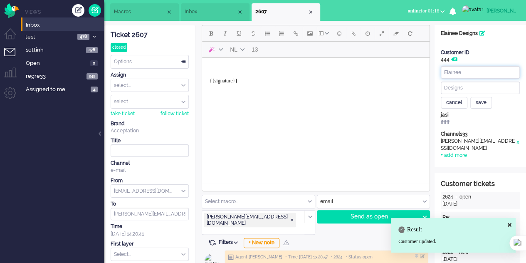
click at [470, 72] on input "Elainee" at bounding box center [480, 72] width 79 height 12
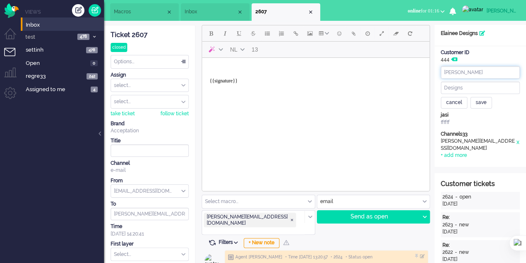
type input "[PERSON_NAME]"
click at [496, 122] on div "ffffff" at bounding box center [480, 122] width 79 height 7
click at [482, 102] on div "save" at bounding box center [481, 103] width 22 height 12
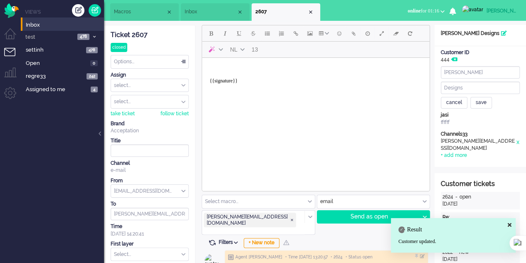
click at [448, 152] on div "+ add more" at bounding box center [454, 155] width 26 height 7
click at [474, 152] on input at bounding box center [480, 158] width 79 height 12
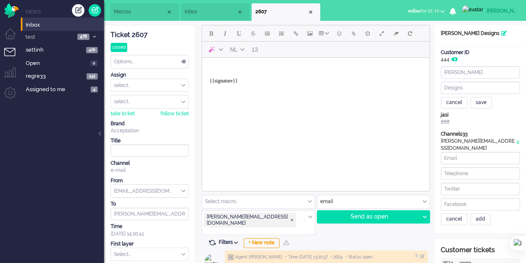
click at [490, 113] on div "jasi" at bounding box center [480, 114] width 79 height 7
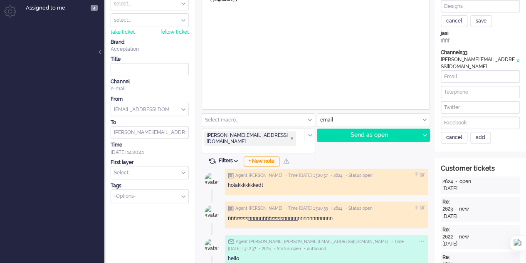
scroll to position [83, 0]
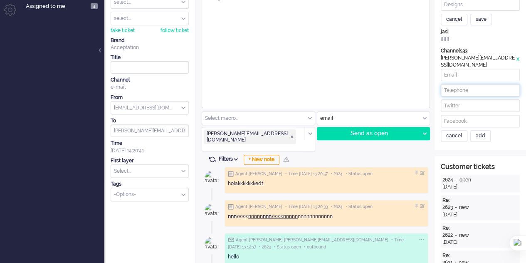
click at [467, 84] on input at bounding box center [480, 90] width 79 height 12
click at [468, 103] on input at bounding box center [480, 105] width 79 height 12
click at [477, 130] on div "add" at bounding box center [480, 136] width 20 height 12
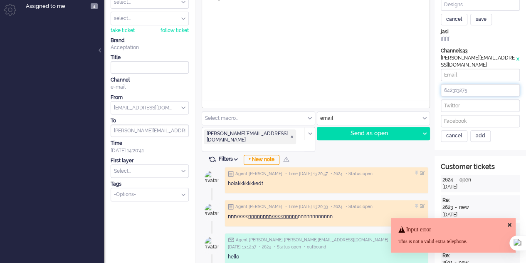
click at [477, 86] on input "642313275" at bounding box center [480, 90] width 79 height 12
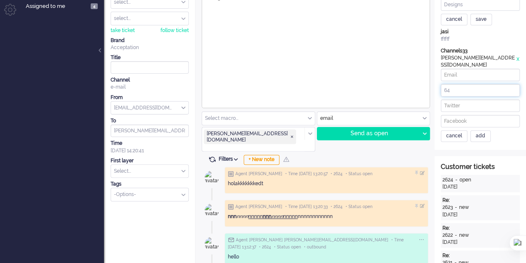
type input "6"
click at [475, 101] on input at bounding box center [480, 105] width 79 height 12
type input "@helayn"
click at [468, 115] on input at bounding box center [480, 121] width 79 height 12
type input "@hel"
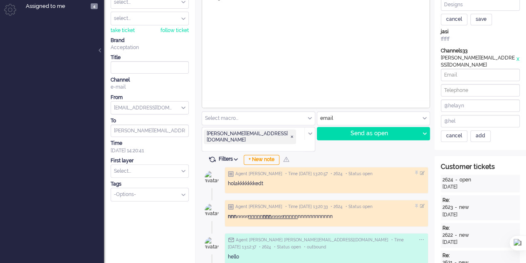
click at [474, 133] on div "add" at bounding box center [480, 136] width 20 height 12
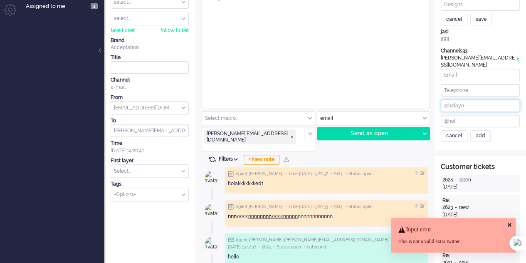
drag, startPoint x: 469, startPoint y: 99, endPoint x: 439, endPoint y: 99, distance: 29.5
click at [439, 99] on div "Channels33 e-mail elaine@elainedesigns.es x + add more @helayn @hel cancel add" at bounding box center [480, 94] width 91 height 94
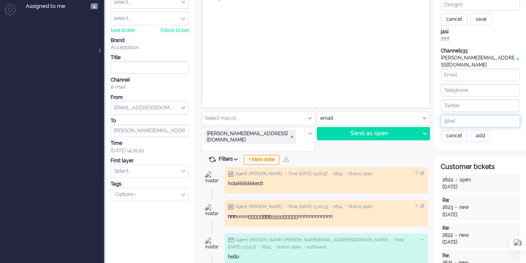
click at [479, 118] on input "@hel" at bounding box center [480, 121] width 79 height 12
type input "@helayn"
click at [482, 130] on div "add" at bounding box center [480, 136] width 20 height 12
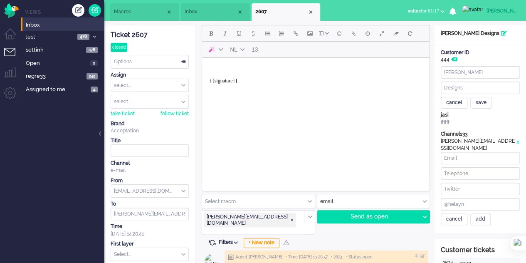
click at [462, 103] on div "cancel" at bounding box center [454, 103] width 27 height 12
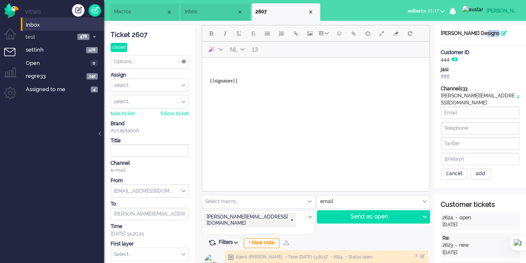
click at [478, 32] on div "Patient Name Elaine Designs" at bounding box center [480, 33] width 91 height 7
click at [501, 33] on icon at bounding box center [504, 33] width 6 height 5
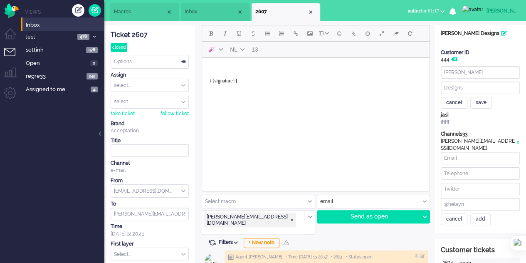
click at [445, 120] on div "ffffff" at bounding box center [480, 122] width 79 height 7
click at [455, 59] on icon at bounding box center [454, 59] width 6 height 5
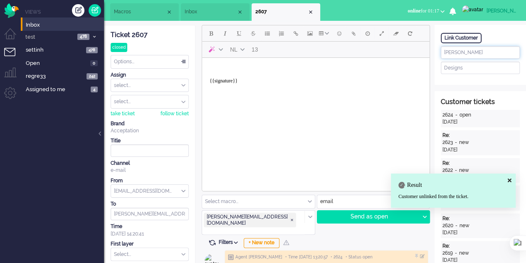
click at [458, 53] on input "[PERSON_NAME]" at bounding box center [480, 52] width 79 height 12
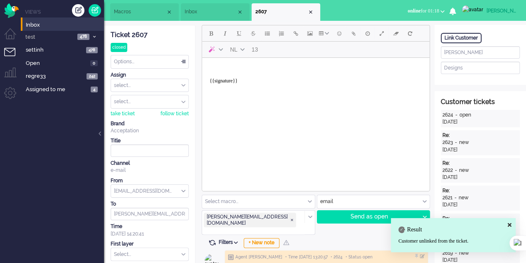
click at [498, 133] on div "Re:" at bounding box center [480, 135] width 76 height 7
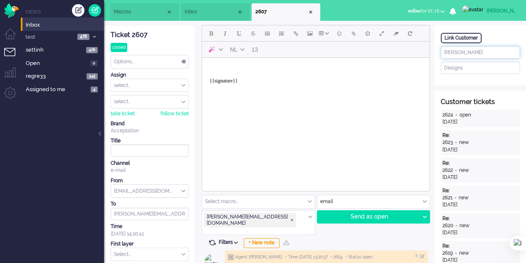
click at [467, 54] on input "[PERSON_NAME]" at bounding box center [480, 52] width 79 height 12
click at [467, 37] on div "Link Customer" at bounding box center [461, 38] width 41 height 10
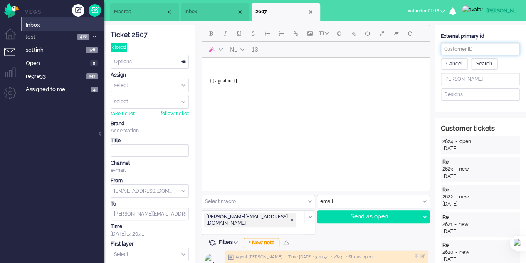
click at [467, 50] on input "text" at bounding box center [480, 49] width 79 height 12
type input "444"
click at [487, 62] on div "Search" at bounding box center [484, 64] width 27 height 12
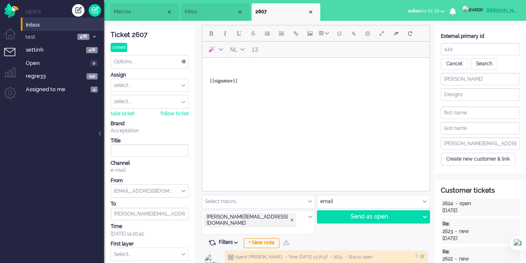
type input "[PERSON_NAME]"
type input "Designs"
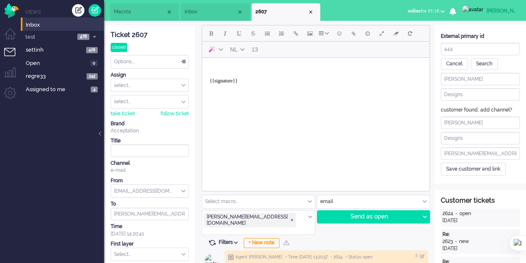
click at [475, 168] on div "Save customer and link" at bounding box center [473, 169] width 65 height 13
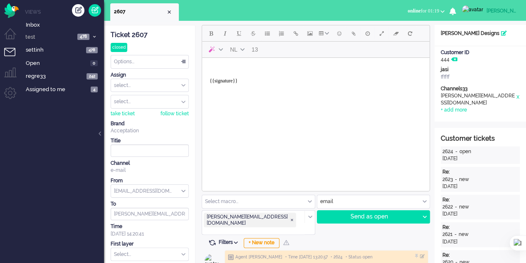
click at [10, 7] on img "Omnidesk" at bounding box center [11, 10] width 15 height 15
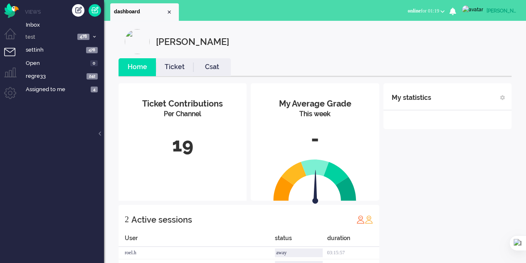
click at [449, 8] on button "online for 01:19" at bounding box center [426, 11] width 47 height 12
drag, startPoint x: 398, startPoint y: 223, endPoint x: 410, endPoint y: 206, distance: 20.9
click at [398, 222] on div "My statistics + Add statistics Talking time (average day) Wrap-up time (average…" at bounding box center [447, 181] width 128 height 197
click at [504, 95] on span at bounding box center [502, 97] width 5 height 5
click at [501, 144] on select "Talking time (average day) Wrap-up time (average day) FTR call (current week) S…" at bounding box center [448, 144] width 116 height 11
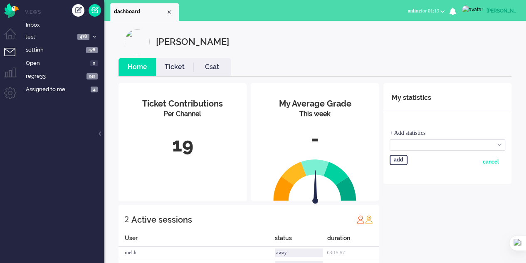
select select "status_time_total_day"
click at [390, 139] on select "Talking time (average day) Wrap-up time (average day) FTR call (current week) S…" at bounding box center [448, 144] width 116 height 11
click at [401, 159] on div "add" at bounding box center [399, 160] width 18 height 10
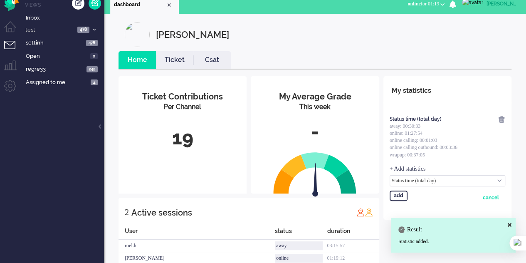
scroll to position [31, 0]
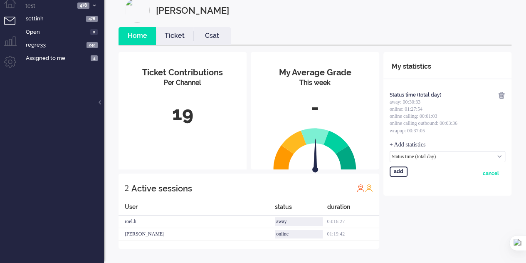
click at [500, 96] on img at bounding box center [501, 94] width 7 height 7
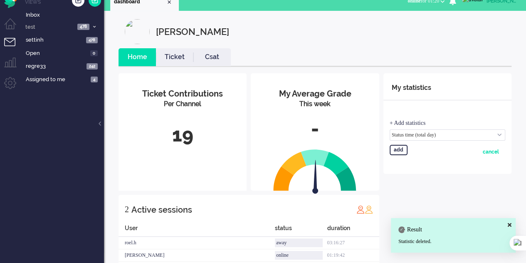
scroll to position [0, 0]
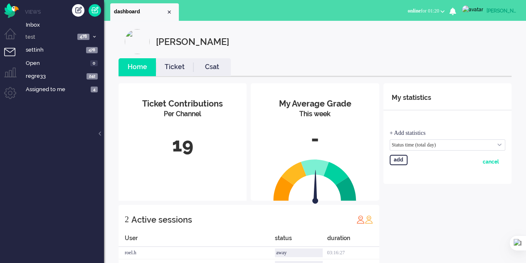
click at [450, 10] on button "online for 01:20" at bounding box center [426, 11] width 47 height 12
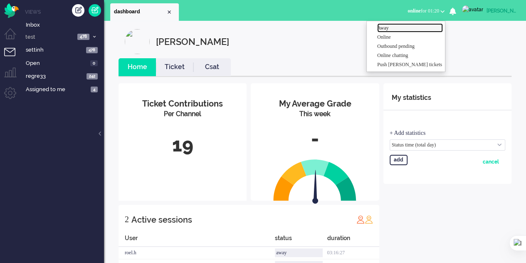
click at [388, 28] on label "Away" at bounding box center [410, 28] width 66 height 7
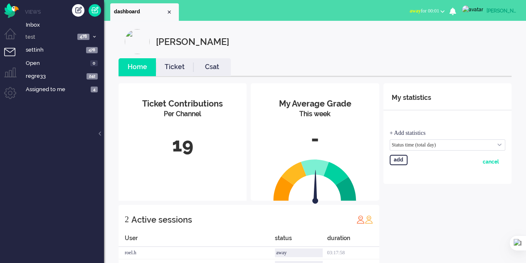
click at [75, 10] on div "Create ticket" at bounding box center [78, 10] width 12 height 12
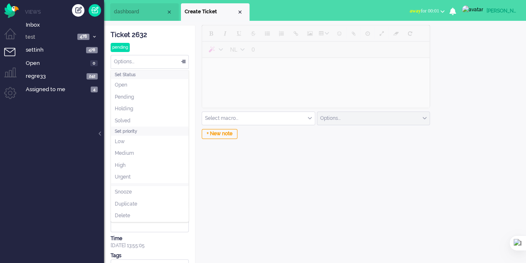
click at [184, 61] on div "Options..." at bounding box center [149, 61] width 77 height 13
click at [184, 61] on span at bounding box center [183, 62] width 8 height 6
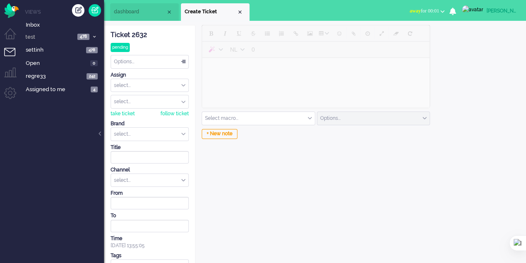
click at [182, 86] on div "select..." at bounding box center [149, 85] width 77 height 13
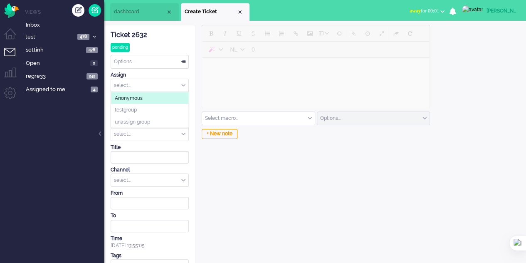
drag, startPoint x: 182, startPoint y: 80, endPoint x: 189, endPoint y: 102, distance: 23.1
click at [183, 82] on div "select..." at bounding box center [149, 85] width 77 height 13
click at [183, 134] on div "select..." at bounding box center [149, 134] width 77 height 13
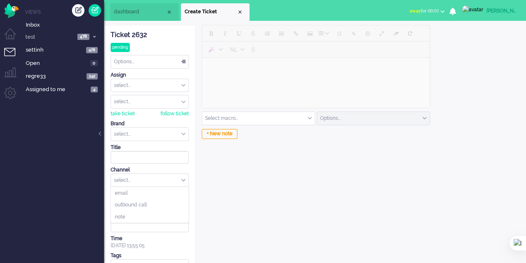
click at [183, 178] on div "select..." at bounding box center [149, 180] width 77 height 13
drag, startPoint x: 251, startPoint y: 212, endPoint x: 218, endPoint y: 214, distance: 32.9
click at [250, 212] on div "NL 0 Select macro... applyMessages CSRF test CSRF test2 macro pentest reporter …" at bounding box center [314, 152] width 239 height 254
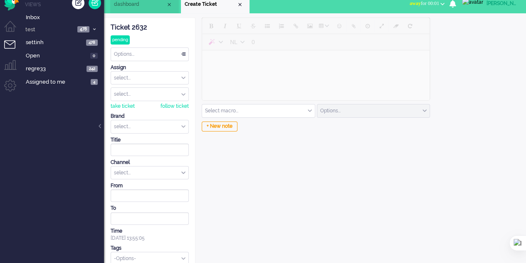
scroll to position [14, 0]
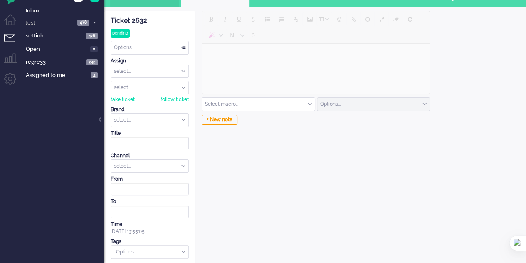
click at [180, 250] on input "Select Tags" at bounding box center [146, 251] width 65 height 7
click at [307, 95] on div "NL 0 Select macro... applyMessages CSRF test CSRF test2 macro pentest reporter …" at bounding box center [315, 62] width 227 height 102
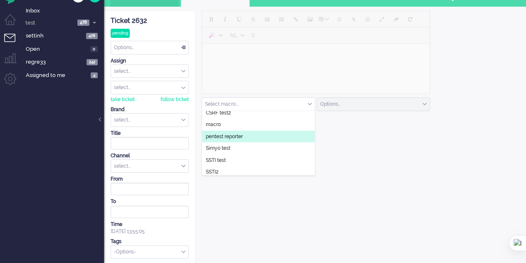
scroll to position [54, 0]
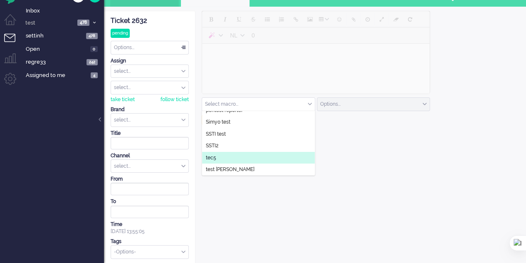
click at [424, 101] on div "Options..." at bounding box center [373, 104] width 113 height 13
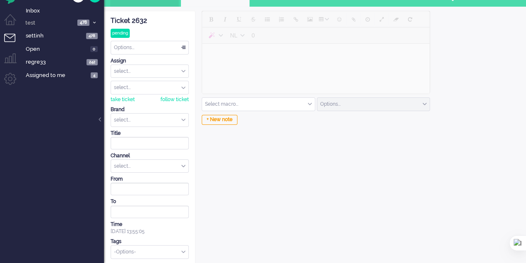
click at [423, 101] on div "Options..." at bounding box center [373, 104] width 113 height 13
click at [422, 101] on div "Options..." at bounding box center [373, 104] width 113 height 13
click at [315, 153] on div "NL 0 Select macro... applyMessages CSRF test CSRF test2 macro pentest reporter …" at bounding box center [314, 138] width 239 height 254
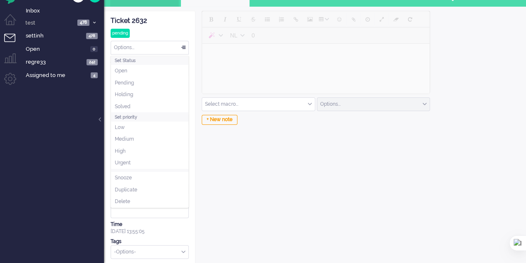
click at [183, 44] on div "Options..." at bounding box center [149, 47] width 77 height 13
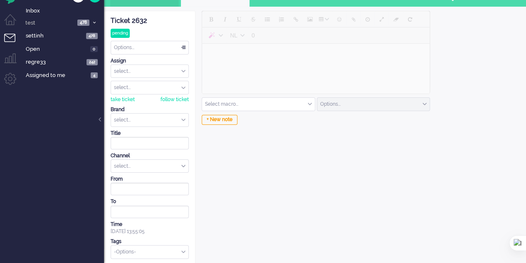
drag, startPoint x: 175, startPoint y: 46, endPoint x: 187, endPoint y: 46, distance: 11.6
click at [180, 46] on div "Options..." at bounding box center [149, 47] width 77 height 13
click at [172, 120] on input "text" at bounding box center [149, 120] width 77 height 13
click at [146, 134] on li "Acceptation" at bounding box center [149, 133] width 77 height 12
click at [159, 163] on div "select..." at bounding box center [149, 166] width 77 height 13
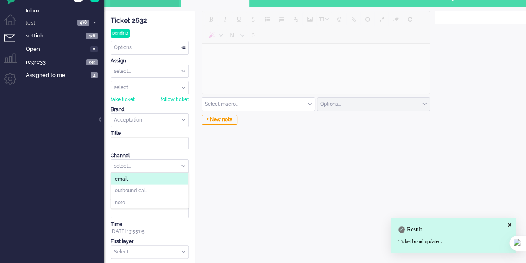
click at [155, 176] on li "email" at bounding box center [149, 179] width 77 height 12
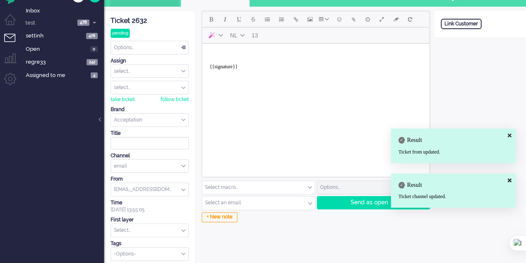
scroll to position [16, 0]
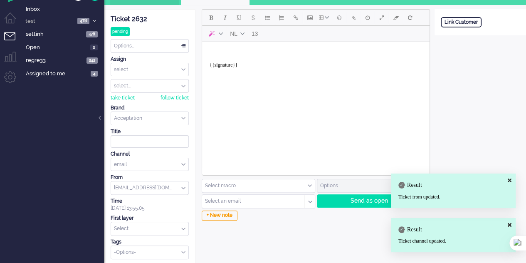
click at [235, 199] on input "text" at bounding box center [250, 201] width 90 height 6
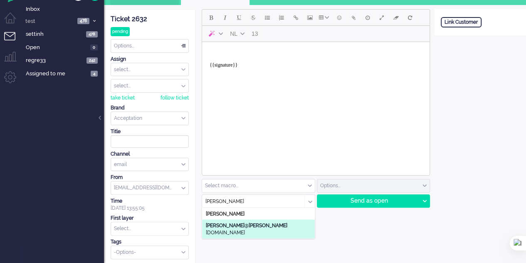
type input "elaine"
click at [249, 223] on span "elaine @ elaine designs.es" at bounding box center [258, 229] width 105 height 14
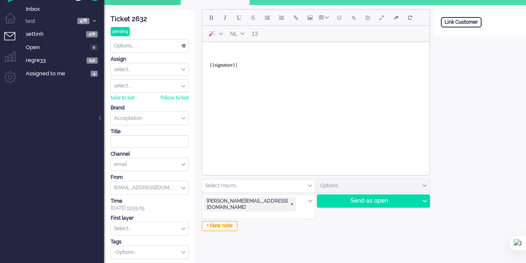
click at [240, 52] on body "{{signature}}" at bounding box center [315, 61] width 221 height 33
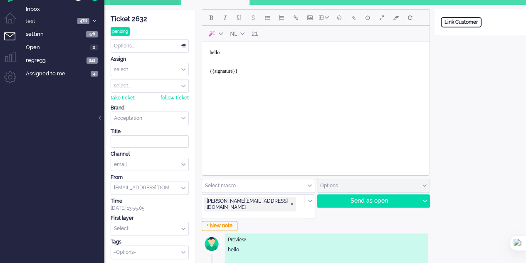
click at [367, 197] on div "Send as open" at bounding box center [368, 201] width 102 height 12
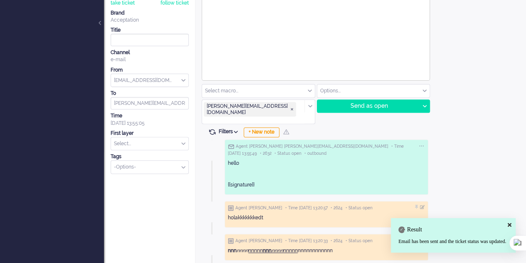
scroll to position [141, 0]
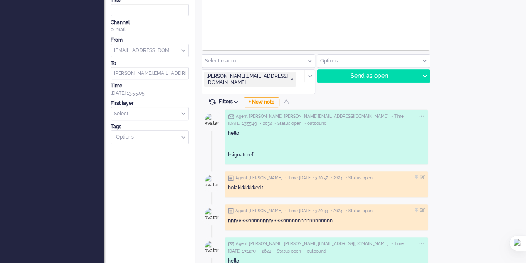
click at [424, 113] on icon at bounding box center [421, 116] width 7 height 7
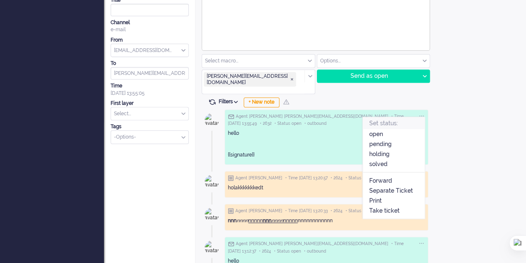
click at [393, 159] on div "solved" at bounding box center [394, 164] width 62 height 10
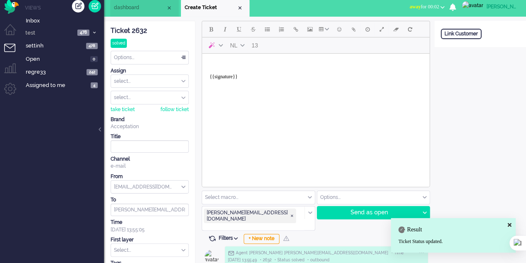
scroll to position [0, 0]
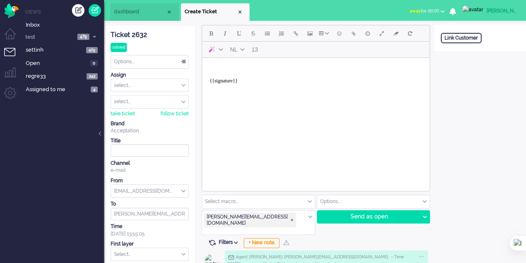
click at [244, 66] on body "{{signature}}" at bounding box center [315, 77] width 221 height 33
click at [335, 210] on div "Send as open" at bounding box center [368, 216] width 102 height 12
click at [353, 32] on span "Add attachment" at bounding box center [354, 33] width 4 height 7
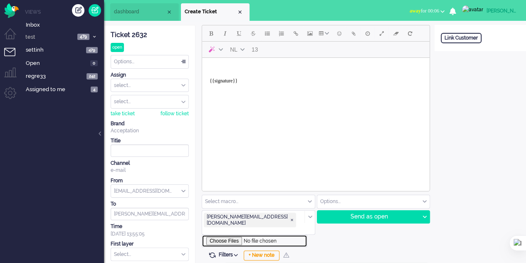
click at [229, 235] on input "file" at bounding box center [255, 241] width 106 height 12
type input "C:\fakepath\20mb.pdf"
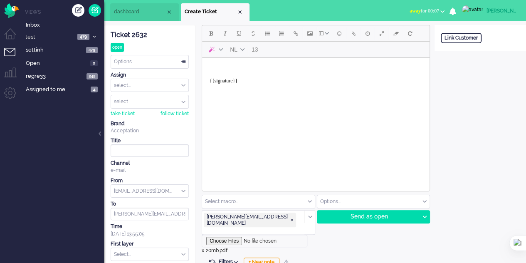
click at [235, 71] on body "{{signature}}" at bounding box center [315, 77] width 221 height 33
click at [384, 215] on div "Send as open" at bounding box center [368, 216] width 102 height 12
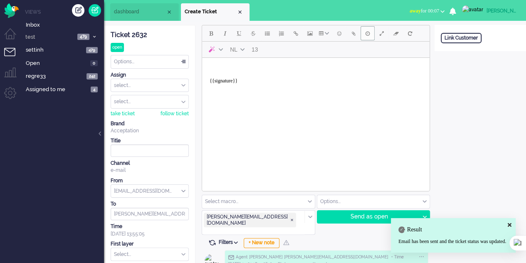
click at [363, 37] on button "Delay message" at bounding box center [368, 33] width 14 height 14
type input "2025-10-06 14:01"
type input "14"
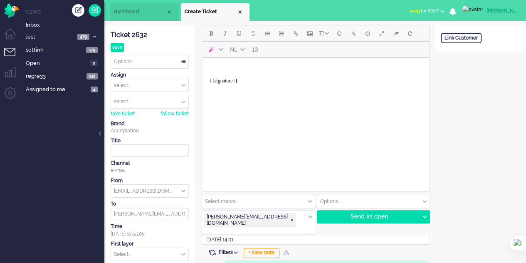
click at [249, 235] on input "2025-10-06 14:01" at bounding box center [316, 240] width 228 height 10
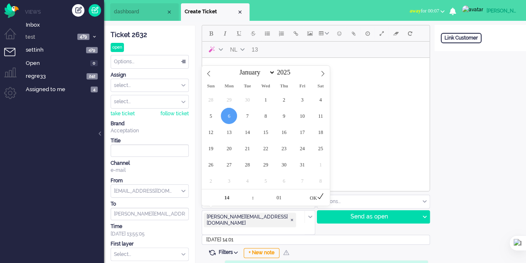
click at [300, 191] on span at bounding box center [301, 193] width 6 height 8
type input "06"
type input "2025-10-06 14:06"
click at [352, 98] on html "{{signature}}" at bounding box center [315, 78] width 227 height 40
click at [362, 70] on body "{{signature}}" at bounding box center [315, 77] width 221 height 33
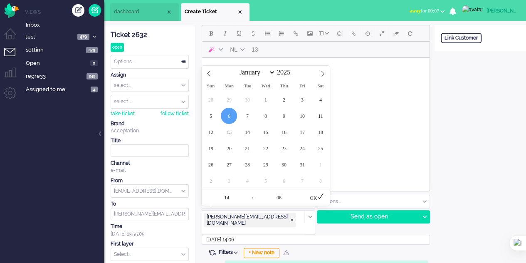
click at [228, 111] on span "6" at bounding box center [229, 116] width 16 height 16
click at [228, 112] on span "6" at bounding box center [229, 116] width 16 height 16
click at [319, 195] on icon at bounding box center [320, 196] width 7 height 7
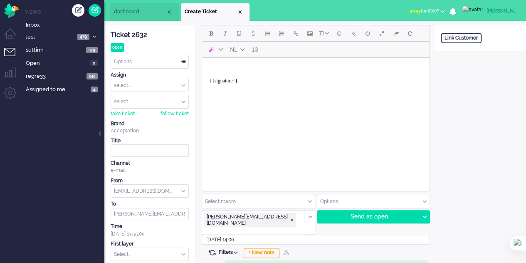
click at [235, 68] on body "{{signature}}" at bounding box center [315, 77] width 221 height 33
click at [338, 218] on div "Send as open" at bounding box center [368, 216] width 102 height 12
type textarea "<br /><br />{{signature}}"
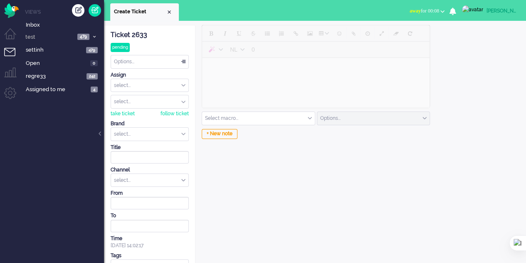
click at [74, 10] on div "Create ticket" at bounding box center [78, 10] width 12 height 12
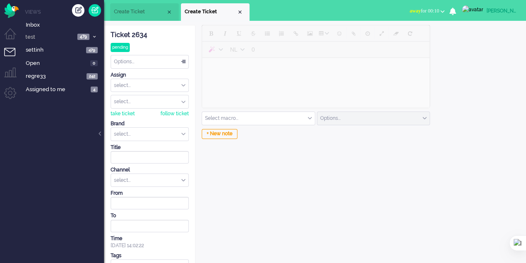
click at [228, 134] on div "+ New note" at bounding box center [220, 134] width 36 height 10
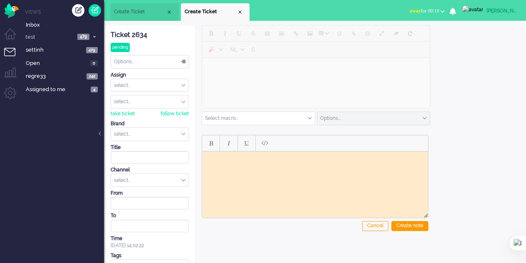
click at [418, 225] on div "Create note" at bounding box center [409, 226] width 37 height 10
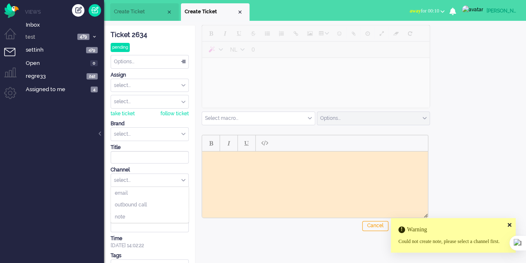
click at [185, 176] on div "select..." at bounding box center [149, 180] width 77 height 13
click at [155, 216] on li "note" at bounding box center [149, 216] width 77 height 12
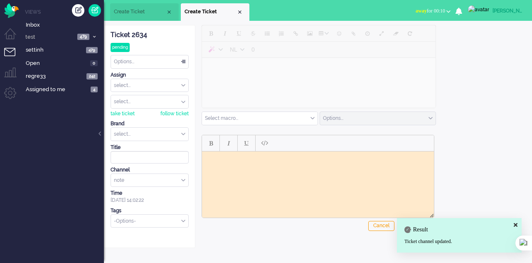
click at [216, 164] on html at bounding box center [318, 157] width 232 height 13
click at [213, 143] on button "Bold" at bounding box center [211, 143] width 14 height 14
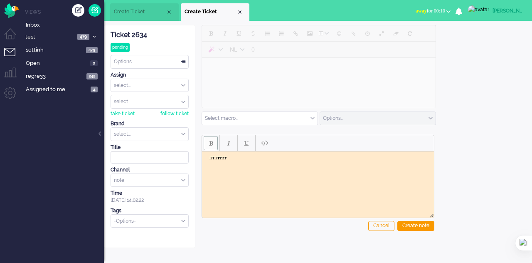
click at [214, 143] on button "Bold" at bounding box center [211, 143] width 14 height 14
click at [225, 145] on button "Italic" at bounding box center [229, 143] width 14 height 14
click at [241, 143] on button "Underline" at bounding box center [247, 143] width 14 height 14
drag, startPoint x: 253, startPoint y: 157, endPoint x: 403, endPoint y: 303, distance: 209.1
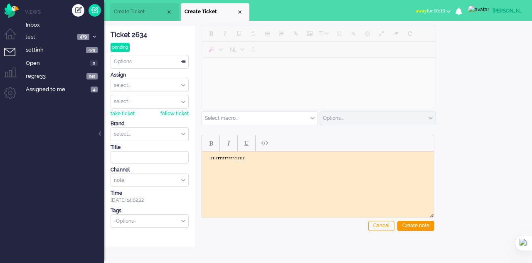
click at [202, 157] on html "rrrrr rrrr rrrrr ﻿rrrrr" at bounding box center [318, 157] width 232 height 13
copy body "rrrrr rrrr rrrrr ﻿rrrr"
click at [259, 156] on body "rrrrr rrrr rrrrr rrrrr" at bounding box center [317, 157] width 225 height 6
click at [259, 157] on body "rrrrr rrrr rrrrr rrrrr" at bounding box center [317, 157] width 225 height 6
click at [259, 158] on body "rrrrr rrrr rrrrr rrrrr" at bounding box center [317, 157] width 225 height 6
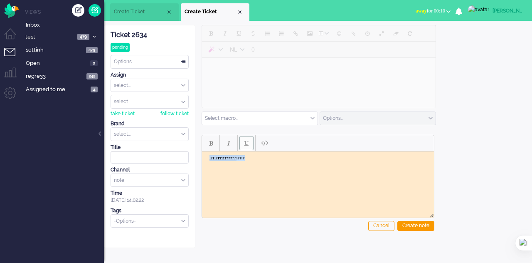
click at [259, 158] on body "rrrrr rrrr rrrrr rrrrr" at bounding box center [317, 157] width 225 height 6
click at [260, 158] on body "rrrrr rrrr rrrrr rrrrr" at bounding box center [317, 157] width 225 height 6
click at [247, 146] on span "Underline" at bounding box center [247, 143] width 4 height 7
click at [261, 146] on span "Paste plain text" at bounding box center [264, 142] width 7 height 7
click at [417, 226] on div "Create note" at bounding box center [416, 226] width 37 height 10
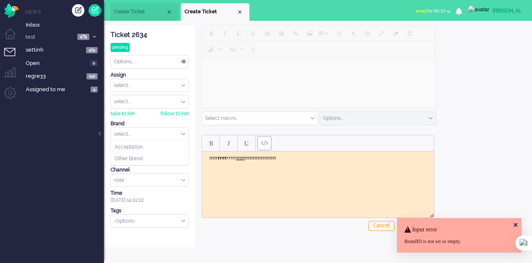
click at [165, 129] on input "text" at bounding box center [149, 134] width 77 height 13
click at [158, 141] on li "Acceptation" at bounding box center [149, 147] width 77 height 12
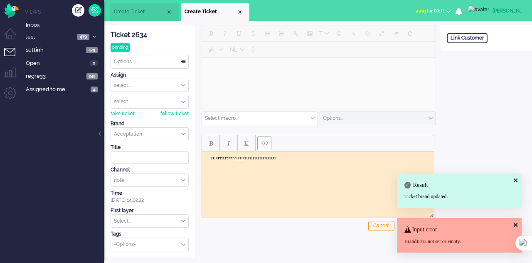
click at [517, 178] on icon at bounding box center [516, 180] width 4 height 5
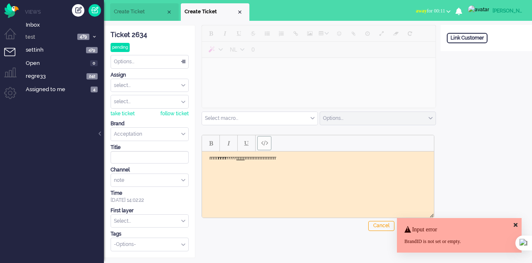
click at [518, 223] on div "Input error BrandID is not set or empty." at bounding box center [459, 235] width 125 height 35
click at [516, 224] on icon at bounding box center [516, 224] width 4 height 5
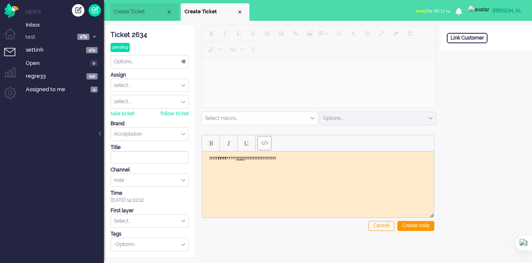
click at [420, 226] on div "Create note" at bounding box center [416, 226] width 37 height 10
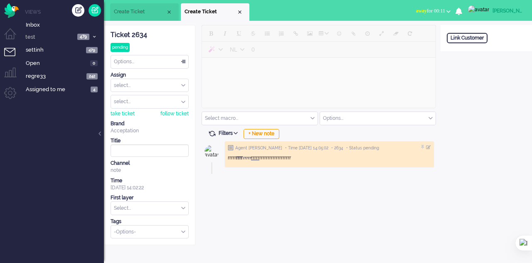
click at [423, 146] on div at bounding box center [423, 147] width 5 height 5
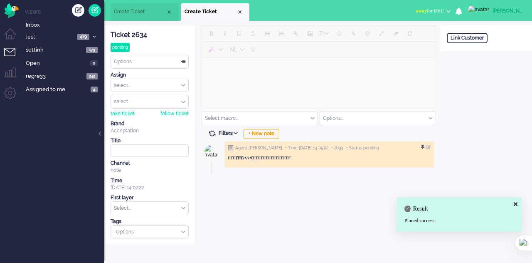
click at [423, 146] on div at bounding box center [423, 147] width 5 height 5
click at [428, 147] on div at bounding box center [428, 147] width 5 height 5
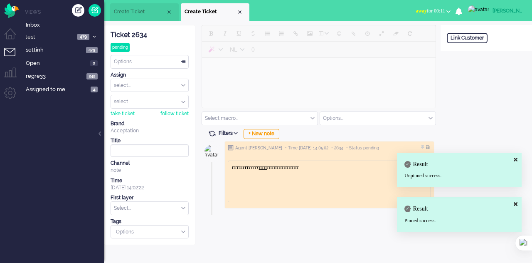
click at [335, 165] on body "rrrrr rrrr rrrrr rrrrr rrrrrrrrrrrrrrrrrrr" at bounding box center [330, 167] width 196 height 6
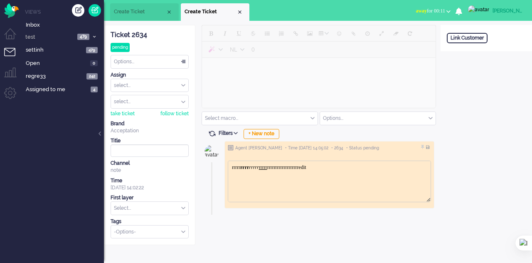
click at [425, 145] on div at bounding box center [426, 147] width 10 height 6
click at [421, 166] on body "rrrrr rrrr rrrrr rrrrr rrrrrrrrrrrrrrrrrrredit" at bounding box center [330, 167] width 196 height 6
click at [427, 148] on div at bounding box center [428, 147] width 5 height 5
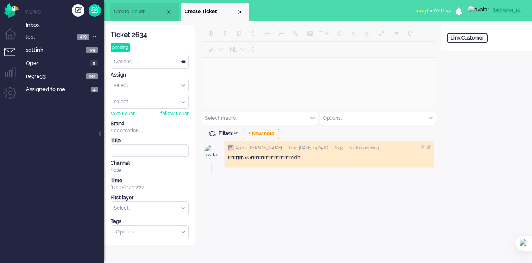
click at [239, 13] on div "Close tab" at bounding box center [240, 12] width 7 height 7
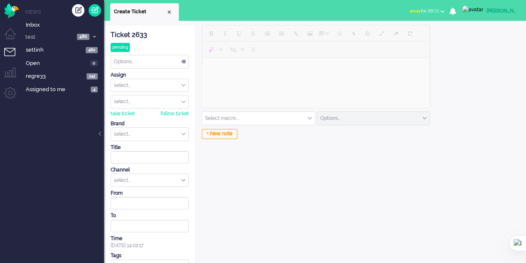
click at [170, 10] on div "Close tab" at bounding box center [169, 12] width 7 height 7
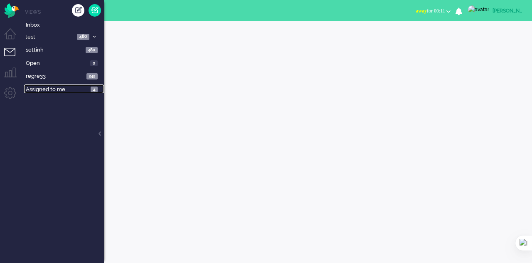
click at [34, 88] on span "Assigned to me" at bounding box center [57, 90] width 62 height 8
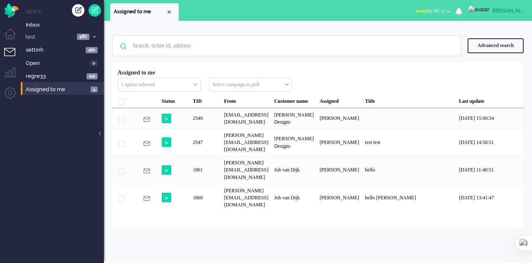
click at [229, 85] on input "text" at bounding box center [251, 84] width 82 height 13
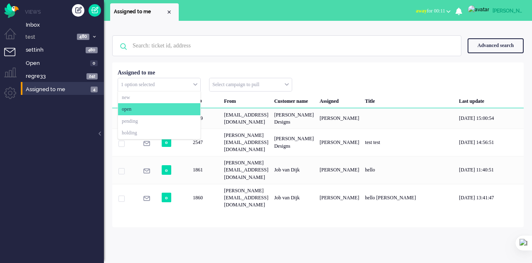
click at [196, 83] on div "1 option selected" at bounding box center [159, 84] width 82 height 13
click at [141, 118] on li "pending" at bounding box center [159, 121] width 82 height 12
click at [240, 85] on input "text" at bounding box center [251, 84] width 82 height 13
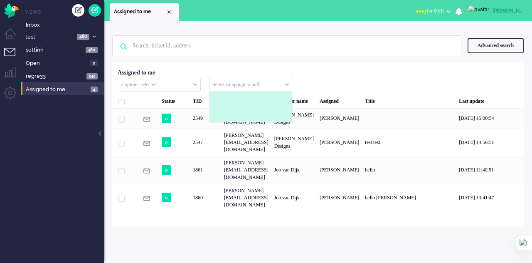
click at [238, 99] on li at bounding box center [251, 98] width 82 height 5
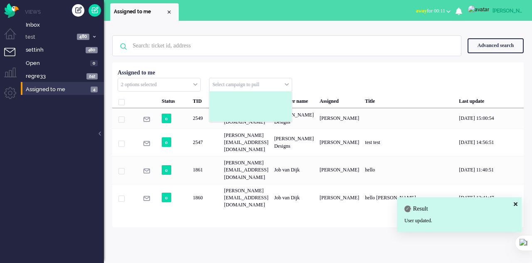
click at [281, 84] on input "text" at bounding box center [251, 84] width 82 height 13
click at [189, 83] on input "text" at bounding box center [159, 84] width 82 height 13
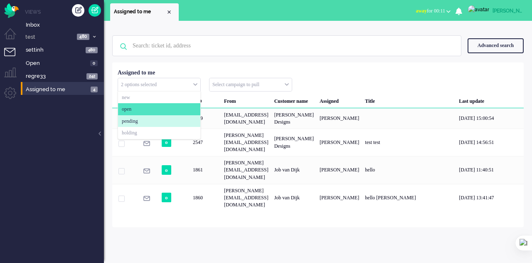
click at [142, 120] on li "pending" at bounding box center [159, 121] width 82 height 12
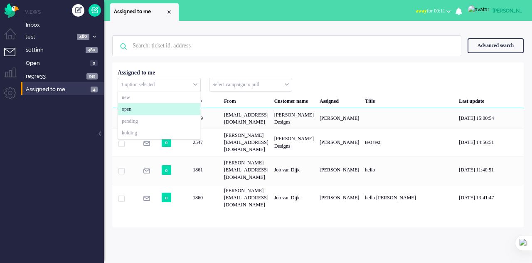
click at [145, 109] on li "open" at bounding box center [159, 109] width 82 height 12
click at [247, 216] on div "No search results Please try again Advanced search Advanced search Ticket ID Ti…" at bounding box center [318, 142] width 428 height 242
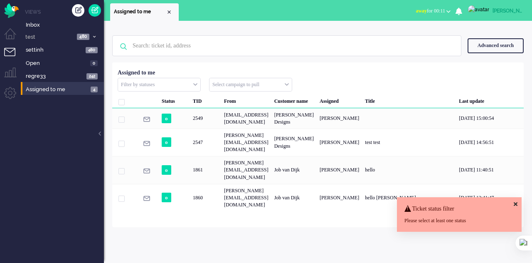
click at [12, 95] on li "Admin menu" at bounding box center [13, 96] width 19 height 19
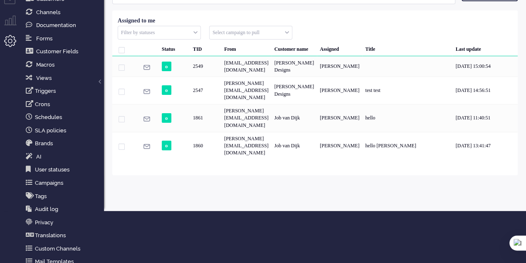
scroll to position [57, 0]
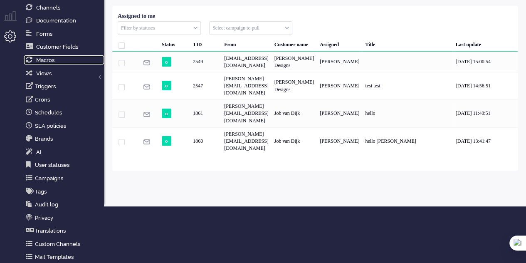
click at [51, 60] on span "Macros" at bounding box center [45, 60] width 18 height 6
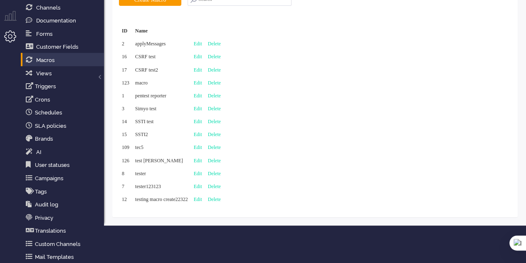
click at [202, 83] on link "Edit" at bounding box center [198, 83] width 8 height 6
type input "macro"
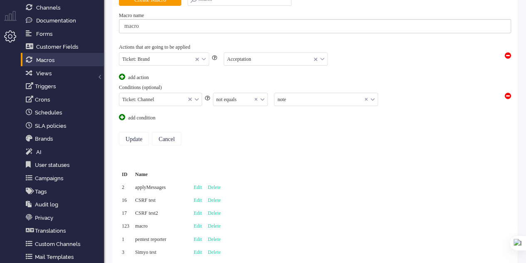
click at [509, 94] on span at bounding box center [508, 96] width 6 height 6
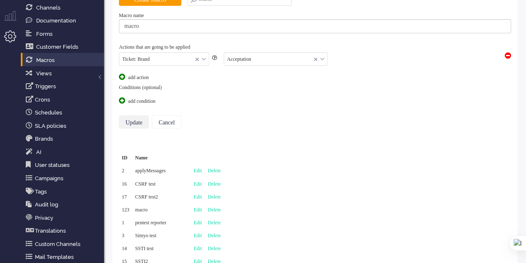
click at [136, 119] on input "Update" at bounding box center [134, 121] width 30 height 13
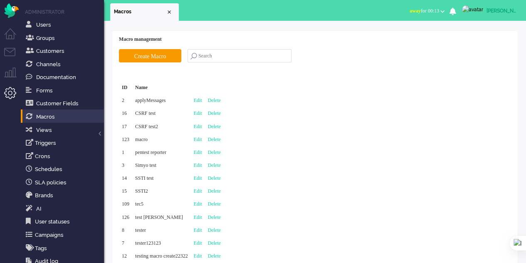
click at [5, 51] on li "Tickets menu" at bounding box center [13, 57] width 19 height 19
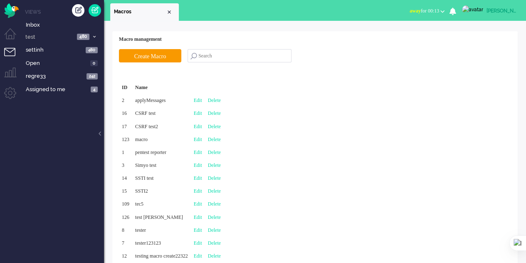
click at [78, 11] on div "Create ticket" at bounding box center [78, 10] width 12 height 12
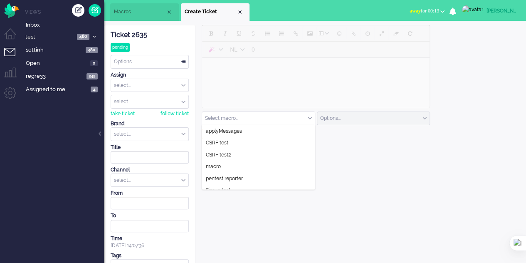
click at [310, 113] on input "text" at bounding box center [258, 118] width 113 height 13
click at [232, 168] on li "macro" at bounding box center [258, 167] width 113 height 12
drag, startPoint x: 131, startPoint y: 18, endPoint x: 131, endPoint y: 13, distance: 4.6
click at [131, 13] on li "Macros" at bounding box center [144, 11] width 69 height 17
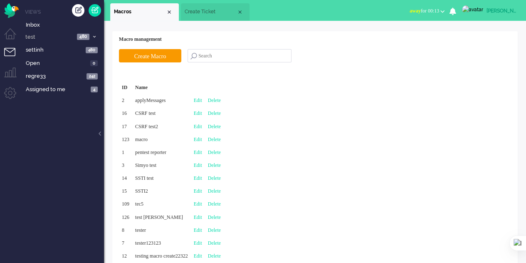
click at [131, 13] on span "Macros" at bounding box center [140, 11] width 52 height 7
click at [202, 140] on link "Edit" at bounding box center [198, 139] width 8 height 6
type input "macro"
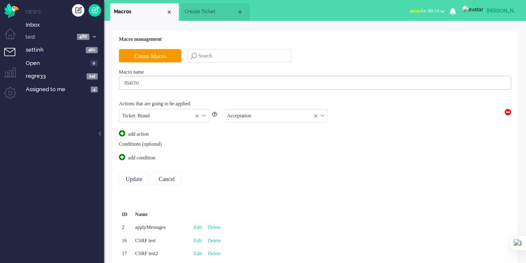
click at [205, 114] on div "Ticket: Brand" at bounding box center [163, 115] width 89 height 13
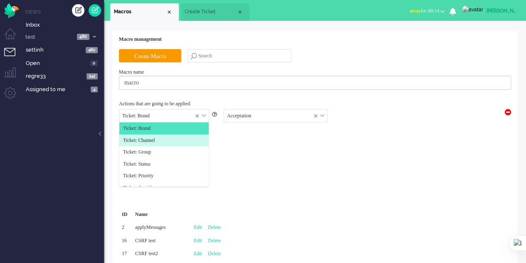
click at [183, 136] on li "Ticket: Channel" at bounding box center [163, 140] width 89 height 12
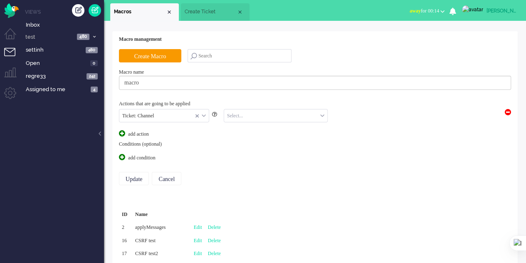
click at [245, 114] on input "text" at bounding box center [275, 115] width 103 height 13
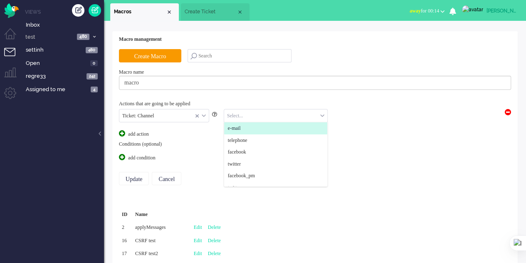
click at [245, 127] on li "e-mail" at bounding box center [275, 128] width 103 height 12
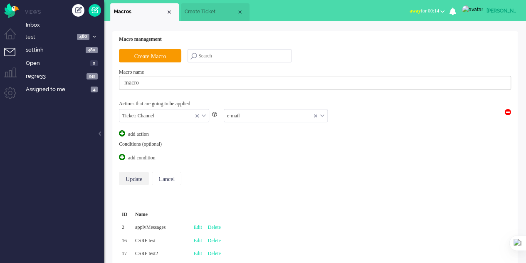
click at [136, 175] on input "Update" at bounding box center [134, 178] width 30 height 13
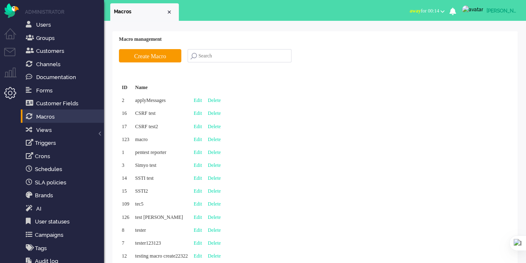
click at [10, 52] on li "Tickets menu" at bounding box center [13, 57] width 19 height 19
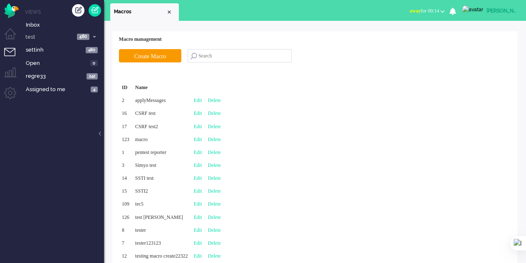
click at [77, 5] on div "Create ticket" at bounding box center [78, 10] width 12 height 12
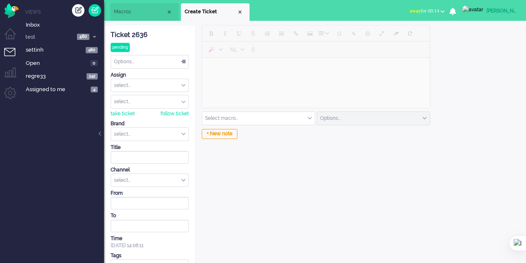
click at [246, 118] on input "text" at bounding box center [258, 118] width 113 height 13
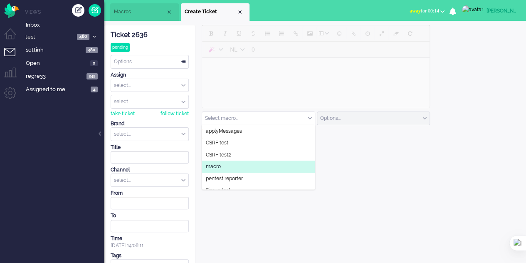
click at [235, 168] on li "macro" at bounding box center [258, 167] width 113 height 12
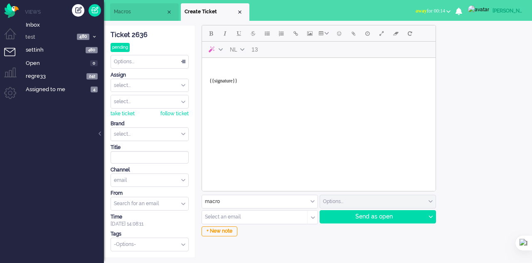
click at [96, 8] on link at bounding box center [95, 10] width 12 height 12
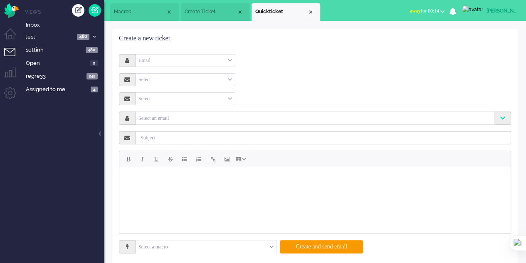
scroll to position [11, 0]
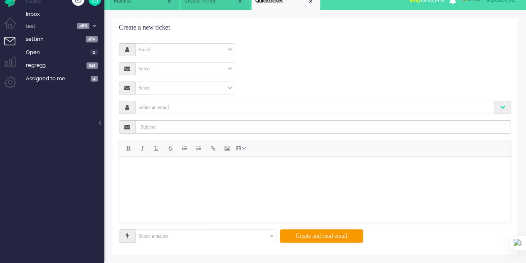
click at [200, 45] on div "Email" at bounding box center [185, 49] width 99 height 13
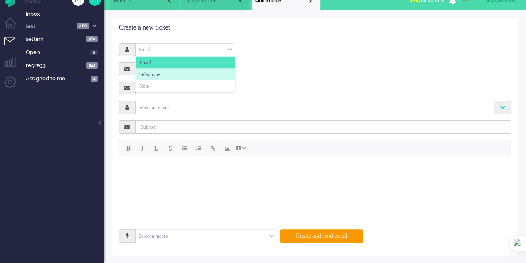
click at [168, 74] on li "Telephone" at bounding box center [185, 74] width 99 height 12
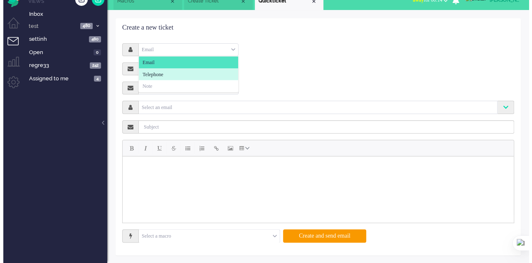
scroll to position [0, 0]
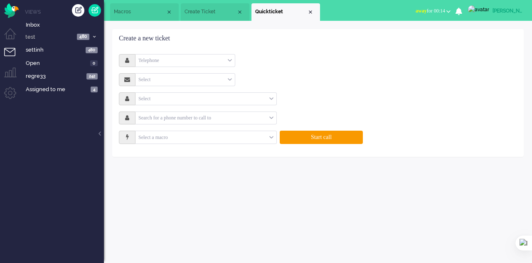
click at [263, 138] on input "text" at bounding box center [206, 137] width 141 height 13
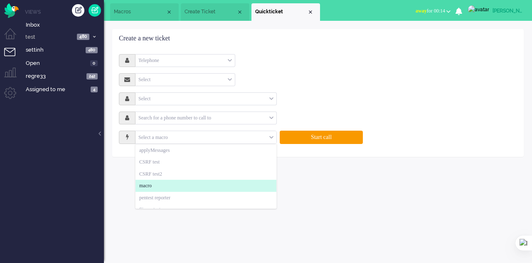
click at [156, 180] on li "macro" at bounding box center [206, 186] width 141 height 12
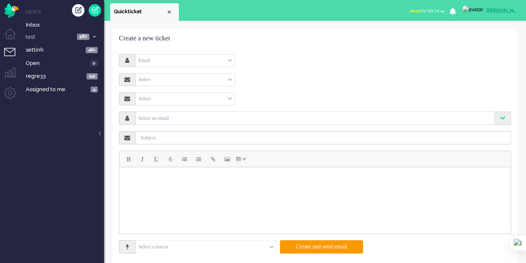
click at [12, 91] on li "Admin menu" at bounding box center [13, 96] width 19 height 19
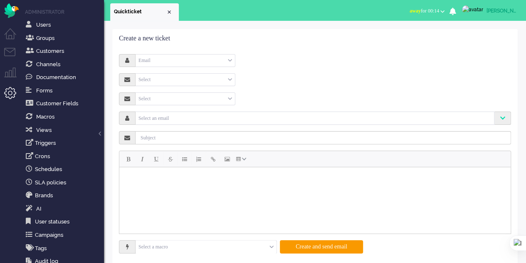
click at [57, 121] on li "Macros" at bounding box center [62, 115] width 83 height 13
click at [62, 116] on link "Macros" at bounding box center [64, 116] width 80 height 9
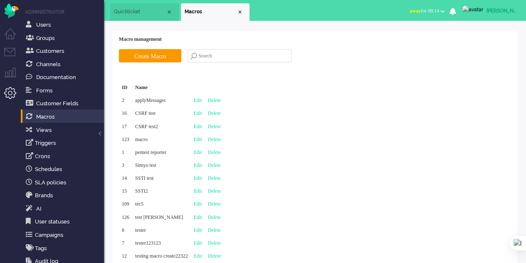
click at [202, 139] on link "Edit" at bounding box center [198, 139] width 8 height 6
type input "macro"
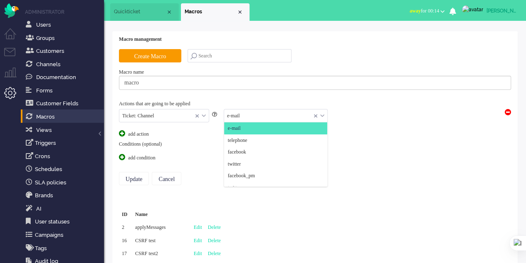
click at [243, 120] on input "text" at bounding box center [275, 115] width 103 height 13
click at [242, 136] on li "telephone" at bounding box center [275, 140] width 103 height 12
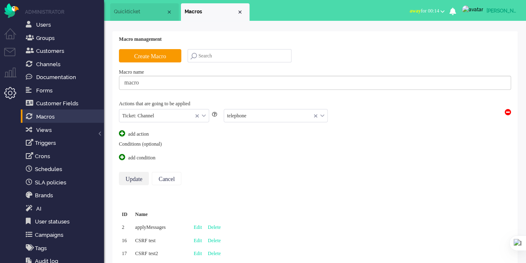
click at [133, 174] on input "Update" at bounding box center [134, 178] width 30 height 13
click at [12, 51] on li "Tickets menu" at bounding box center [13, 57] width 19 height 19
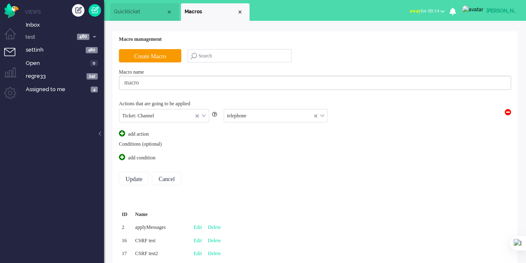
click at [84, 8] on div "Create ticket" at bounding box center [78, 10] width 12 height 12
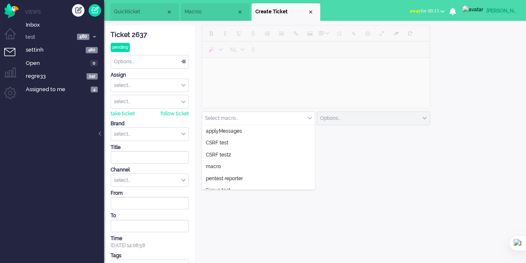
click at [259, 117] on input "text" at bounding box center [258, 118] width 113 height 13
click at [230, 167] on li "macro" at bounding box center [258, 167] width 113 height 12
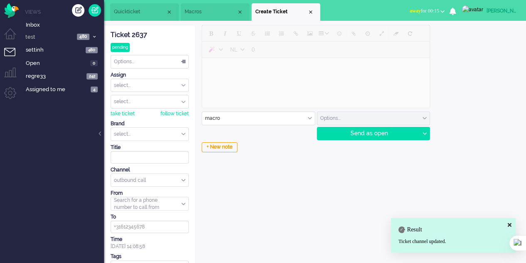
click at [97, 7] on link at bounding box center [95, 10] width 12 height 12
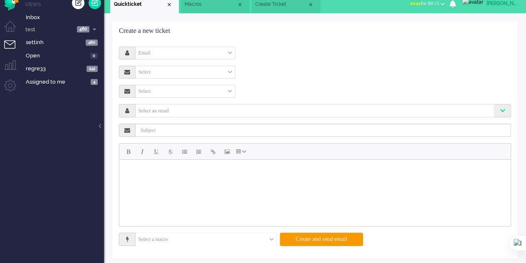
scroll to position [11, 0]
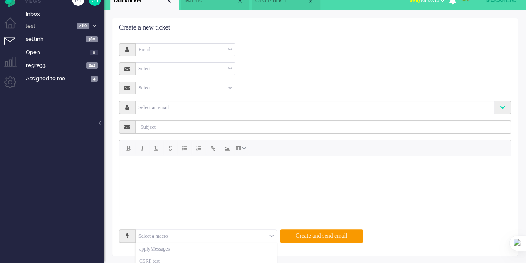
click at [271, 237] on div "Select a macro" at bounding box center [206, 236] width 141 height 13
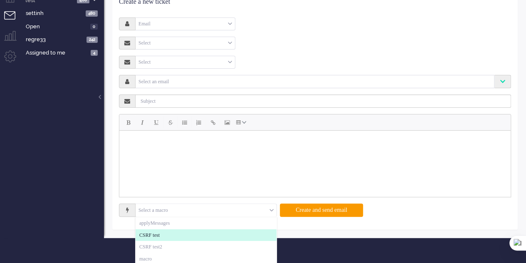
scroll to position [55, 0]
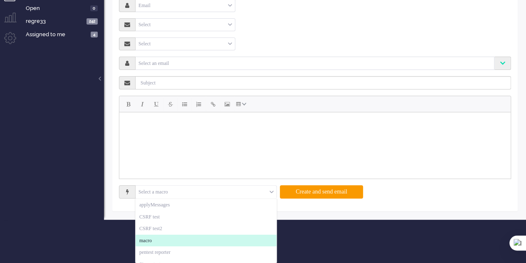
click at [164, 238] on li "macro" at bounding box center [206, 241] width 141 height 12
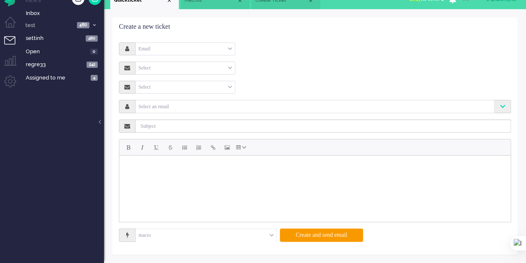
scroll to position [0, 0]
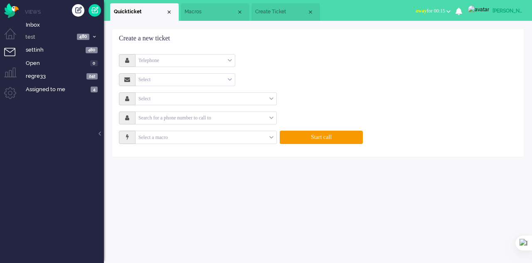
click at [199, 10] on span "Macros" at bounding box center [211, 11] width 52 height 7
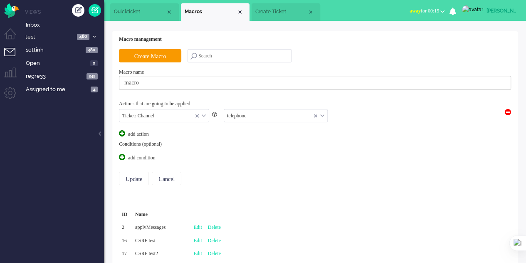
scroll to position [12, 0]
click at [240, 117] on input "text" at bounding box center [275, 115] width 103 height 13
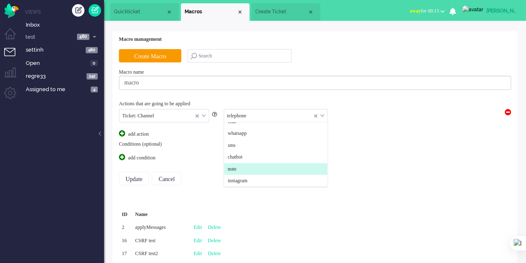
scroll to position [42, 0]
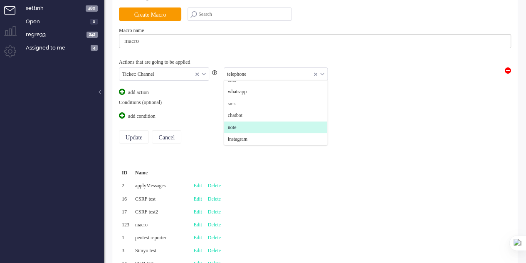
click at [236, 128] on span "note" at bounding box center [232, 127] width 9 height 7
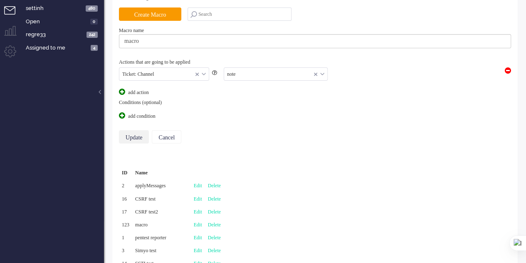
click at [134, 131] on input "Update" at bounding box center [134, 136] width 30 height 13
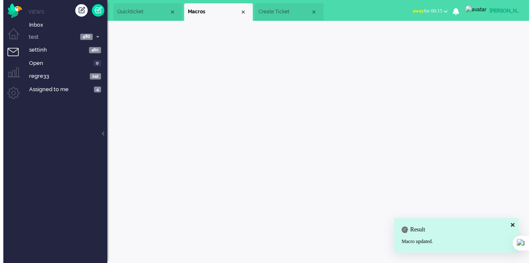
scroll to position [0, 0]
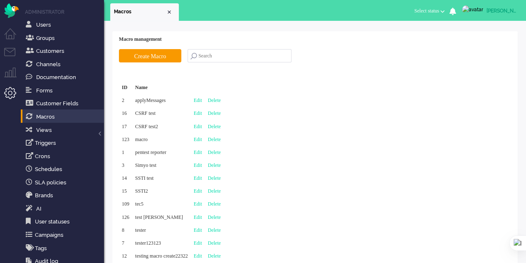
click at [10, 52] on li "Tickets menu" at bounding box center [13, 57] width 19 height 19
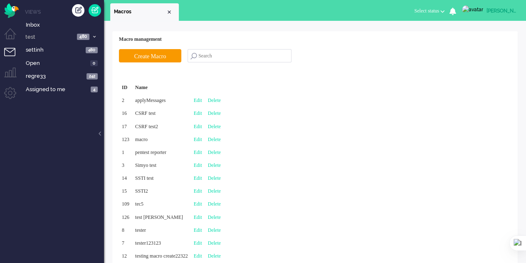
drag, startPoint x: 79, startPoint y: 8, endPoint x: 80, endPoint y: 15, distance: 7.1
click at [79, 10] on div "Create ticket" at bounding box center [78, 10] width 12 height 12
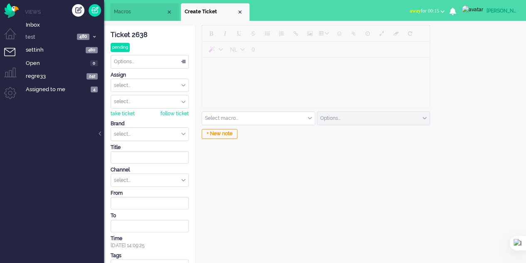
click at [291, 117] on input "text" at bounding box center [258, 118] width 113 height 13
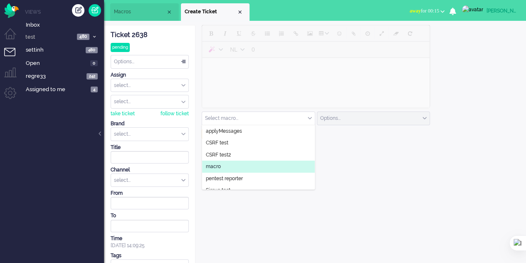
click at [227, 163] on li "macro" at bounding box center [258, 167] width 113 height 12
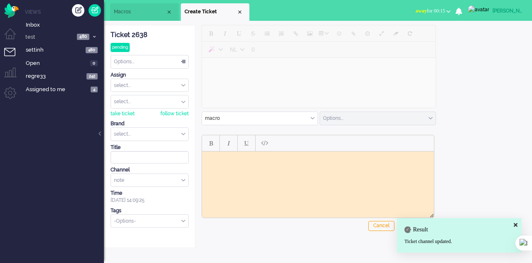
click at [94, 11] on link at bounding box center [95, 10] width 12 height 12
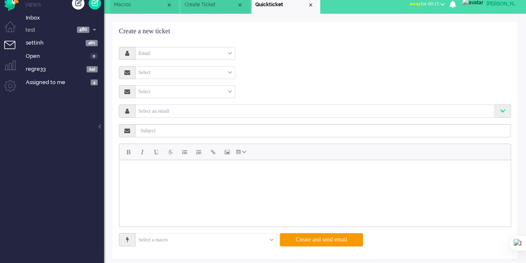
scroll to position [11, 0]
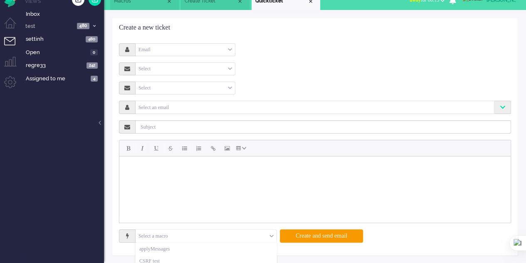
click at [268, 235] on input "text" at bounding box center [206, 236] width 141 height 13
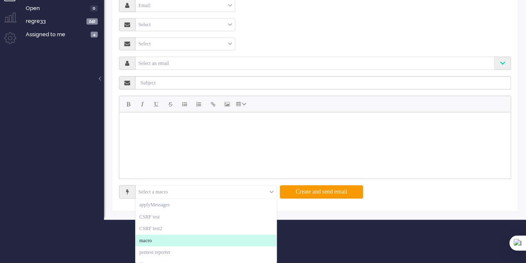
click at [160, 238] on li "macro" at bounding box center [206, 241] width 141 height 12
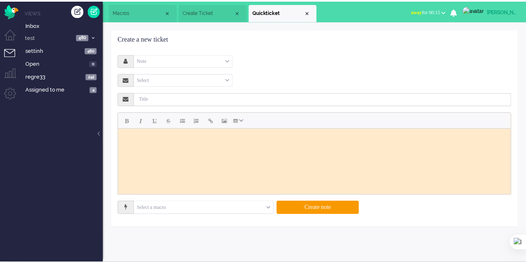
scroll to position [0, 0]
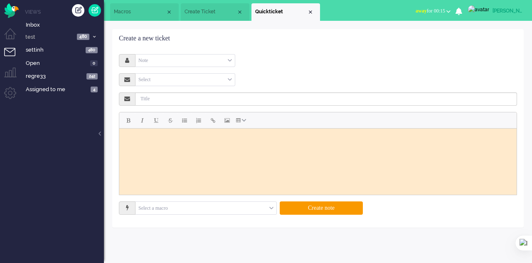
click at [132, 11] on span "Macros" at bounding box center [140, 11] width 52 height 7
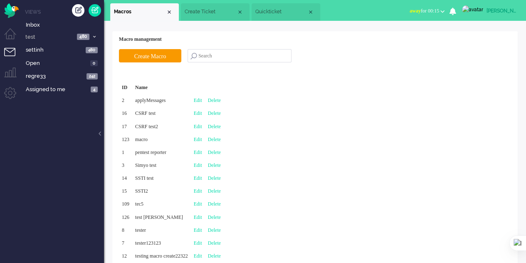
click at [202, 138] on link "Edit" at bounding box center [198, 139] width 8 height 6
type input "macro"
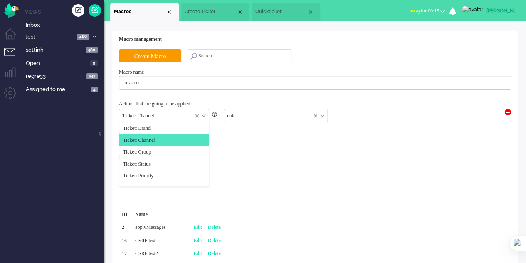
scroll to position [12, 0]
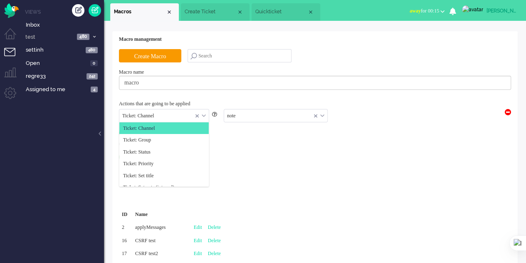
click at [203, 117] on div "Ticket: Channel" at bounding box center [163, 115] width 89 height 13
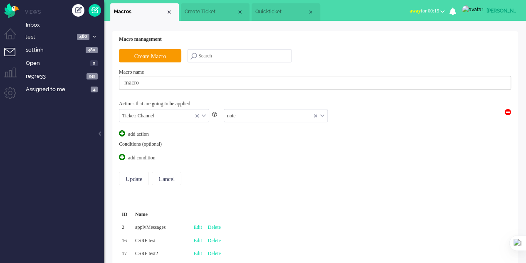
click at [238, 144] on div "Conditions (optional)" at bounding box center [315, 144] width 392 height 7
drag, startPoint x: 204, startPoint y: 112, endPoint x: 203, endPoint y: 119, distance: 6.3
click at [203, 113] on div "Ticket: Channel" at bounding box center [163, 115] width 89 height 13
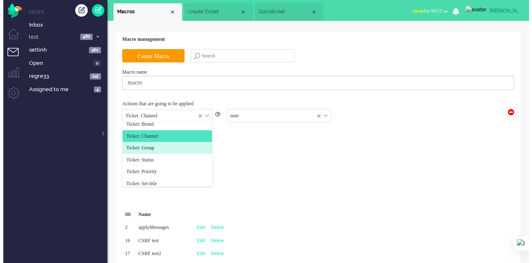
scroll to position [0, 0]
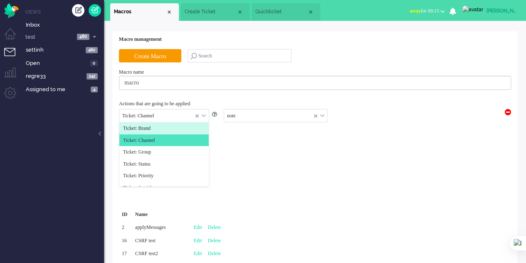
click at [149, 128] on span "Ticket: Brand" at bounding box center [136, 128] width 27 height 7
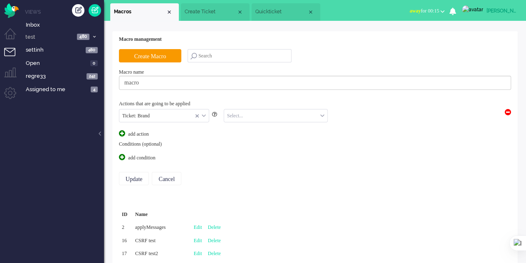
drag, startPoint x: 258, startPoint y: 117, endPoint x: 258, endPoint y: 123, distance: 5.4
click at [258, 118] on input "text" at bounding box center [275, 115] width 103 height 13
drag, startPoint x: 256, startPoint y: 131, endPoint x: 229, endPoint y: 148, distance: 31.8
click at [256, 132] on li "Acceptation" at bounding box center [275, 128] width 103 height 12
click at [122, 155] on span at bounding box center [122, 157] width 6 height 6
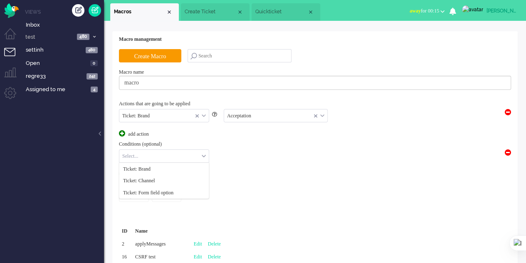
click at [177, 157] on input "text" at bounding box center [163, 156] width 89 height 13
click at [173, 168] on li "Ticket: Brand" at bounding box center [163, 169] width 89 height 12
click at [231, 150] on input "text" at bounding box center [240, 156] width 54 height 13
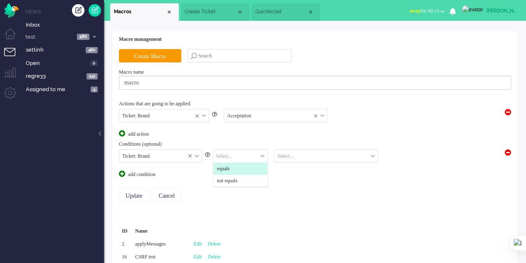
drag, startPoint x: 232, startPoint y: 166, endPoint x: 255, endPoint y: 162, distance: 23.2
click at [230, 167] on span "equals" at bounding box center [223, 168] width 13 height 7
click at [296, 154] on input "text" at bounding box center [325, 156] width 103 height 13
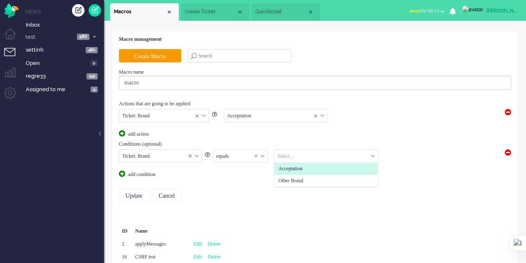
click at [198, 153] on div "Ticket: Brand" at bounding box center [160, 156] width 82 height 13
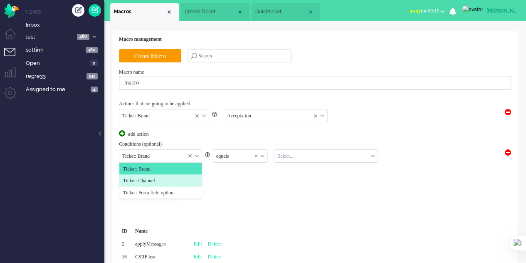
click at [170, 175] on li "Ticket: Channel" at bounding box center [160, 181] width 82 height 12
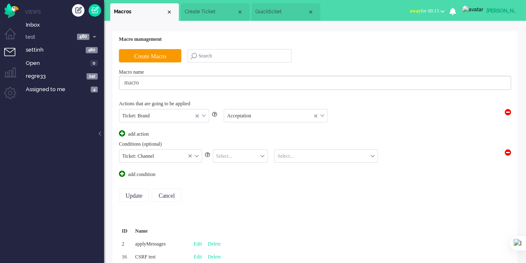
click at [242, 155] on input "text" at bounding box center [240, 156] width 54 height 13
click at [240, 165] on li "equals" at bounding box center [240, 169] width 54 height 12
click at [294, 155] on input "text" at bounding box center [325, 156] width 103 height 13
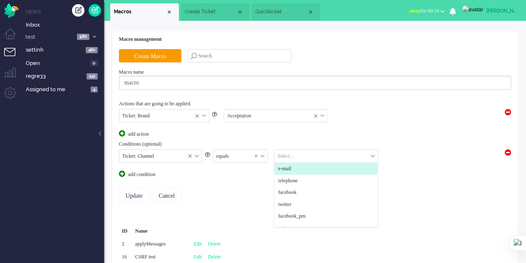
click at [291, 169] on span "e-mail" at bounding box center [284, 168] width 13 height 7
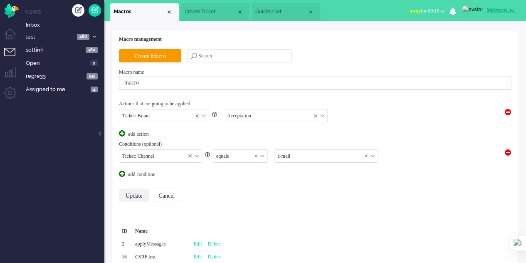
click at [134, 195] on input "Update" at bounding box center [134, 194] width 30 height 13
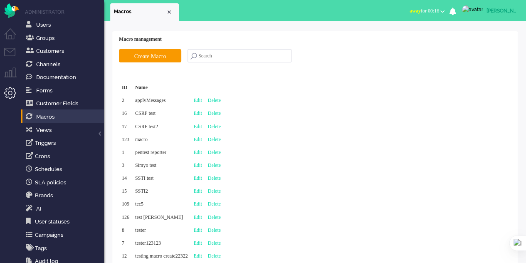
click at [13, 55] on li "Tickets menu" at bounding box center [13, 57] width 19 height 19
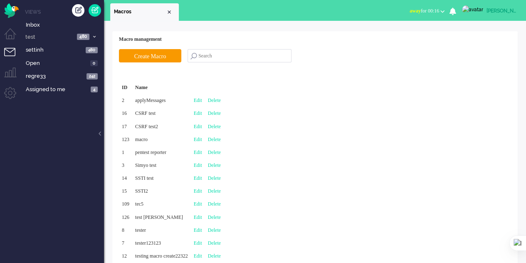
drag, startPoint x: 75, startPoint y: 11, endPoint x: 69, endPoint y: 20, distance: 11.0
click at [72, 14] on div "Create ticket" at bounding box center [78, 10] width 12 height 12
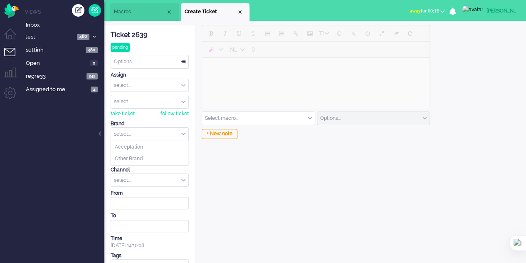
click at [178, 132] on input "text" at bounding box center [149, 134] width 77 height 13
click at [170, 144] on li "Acceptation" at bounding box center [149, 147] width 77 height 12
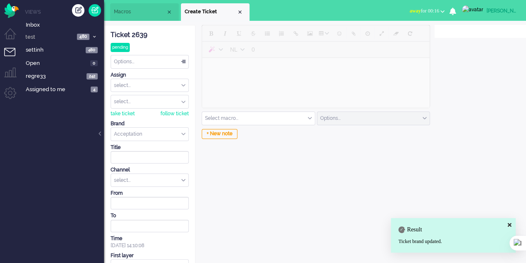
click at [160, 176] on div "select..." at bounding box center [149, 180] width 77 height 13
click at [157, 187] on li "email" at bounding box center [149, 193] width 77 height 12
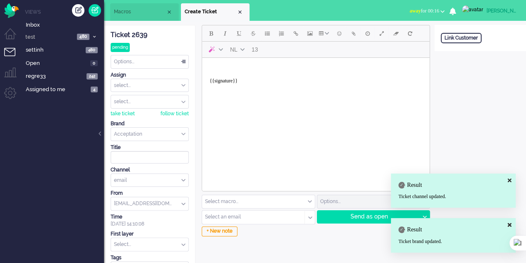
click at [254, 201] on input "text" at bounding box center [258, 201] width 113 height 13
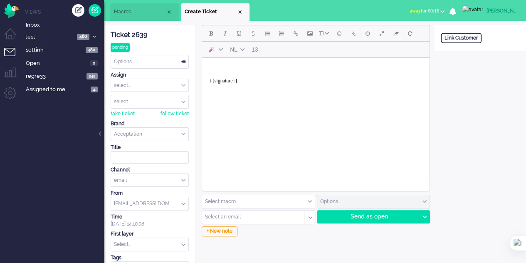
click at [100, 8] on link at bounding box center [95, 10] width 12 height 12
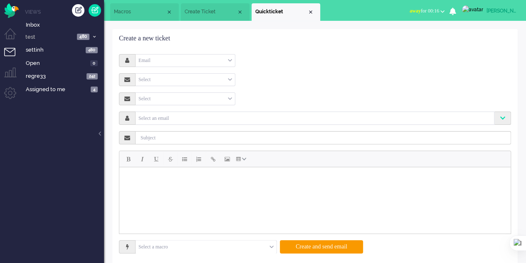
scroll to position [11, 0]
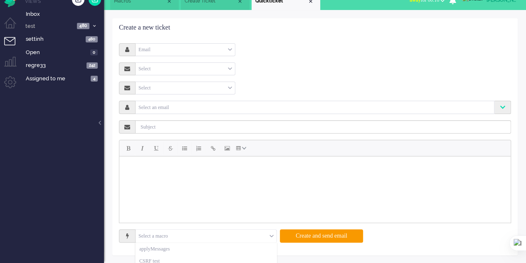
click at [264, 232] on input "text" at bounding box center [206, 236] width 141 height 13
drag, startPoint x: 184, startPoint y: 178, endPoint x: 324, endPoint y: 250, distance: 157.5
click at [184, 156] on html at bounding box center [314, 166] width 391 height 21
click at [216, 44] on div "Email" at bounding box center [185, 49] width 99 height 13
click at [185, 59] on li "Email" at bounding box center [185, 63] width 99 height 12
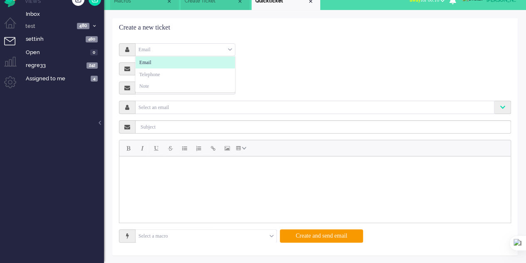
scroll to position [0, 0]
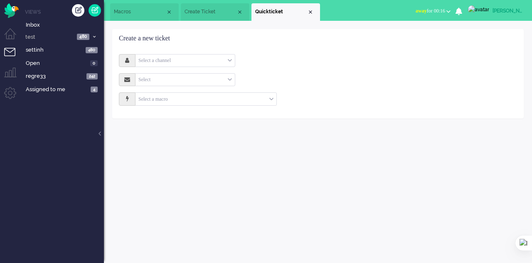
click at [183, 65] on div "Select a channel" at bounding box center [185, 60] width 99 height 13
click at [193, 59] on div "Select a channel" at bounding box center [185, 60] width 99 height 13
click at [180, 70] on li "Email" at bounding box center [185, 73] width 99 height 12
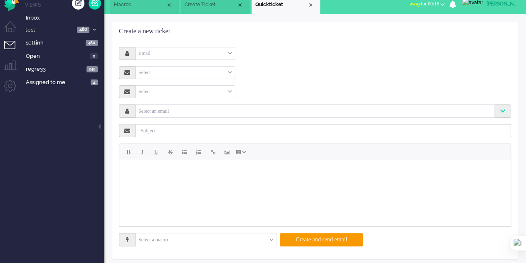
scroll to position [11, 0]
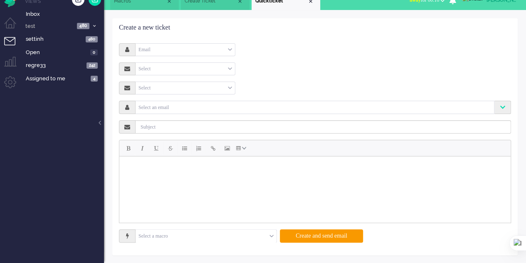
click at [266, 231] on input "text" at bounding box center [206, 236] width 141 height 13
drag, startPoint x: 177, startPoint y: 180, endPoint x: 277, endPoint y: 222, distance: 108.0
click at [177, 156] on html at bounding box center [314, 166] width 391 height 21
click at [126, 3] on span "Macros" at bounding box center [140, 1] width 52 height 7
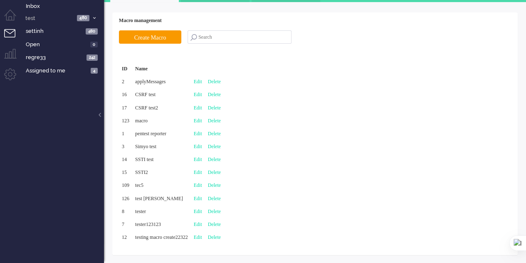
click at [202, 120] on link "Edit" at bounding box center [198, 121] width 8 height 6
type input "macro"
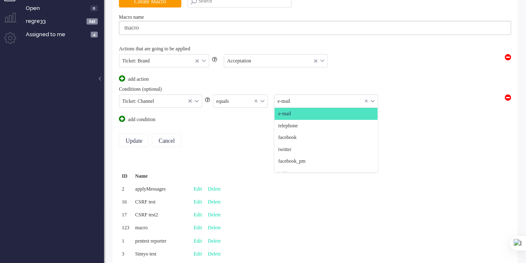
click at [283, 99] on input "text" at bounding box center [325, 101] width 103 height 13
click at [252, 98] on input "text" at bounding box center [240, 101] width 54 height 13
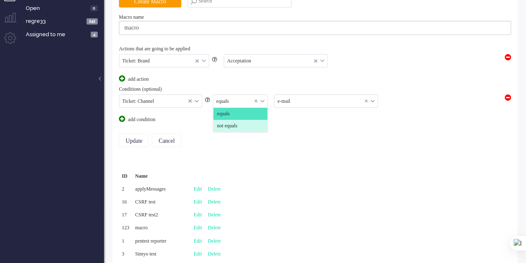
click at [242, 121] on equals "not equals" at bounding box center [240, 126] width 54 height 12
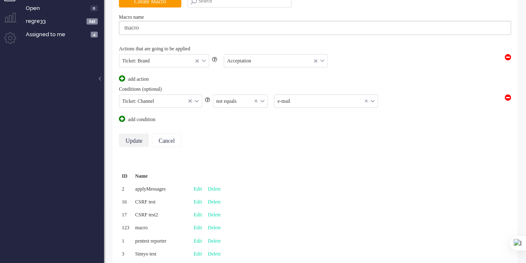
click at [141, 137] on input "Update" at bounding box center [134, 139] width 30 height 13
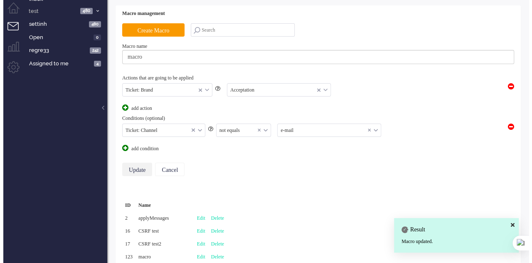
scroll to position [0, 0]
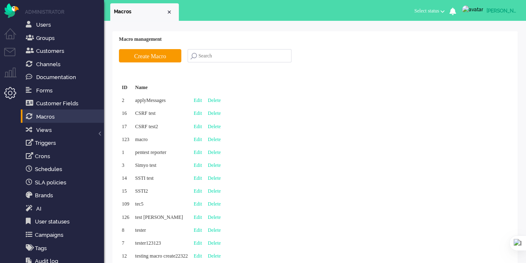
click at [8, 54] on li "Tickets menu" at bounding box center [13, 57] width 19 height 19
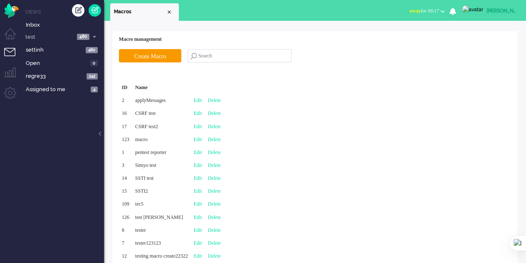
click at [74, 7] on div "Create ticket" at bounding box center [78, 10] width 12 height 12
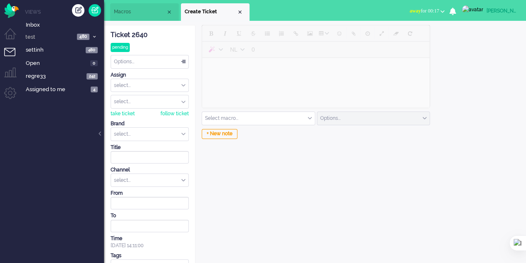
click at [143, 129] on input "text" at bounding box center [149, 134] width 77 height 13
click at [143, 144] on li "Acceptation" at bounding box center [149, 147] width 77 height 12
click at [151, 174] on div "select..." at bounding box center [149, 180] width 77 height 13
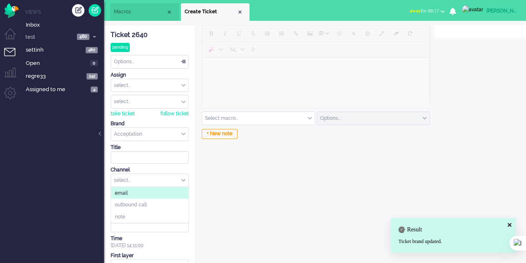
click at [154, 193] on li "email" at bounding box center [149, 193] width 77 height 12
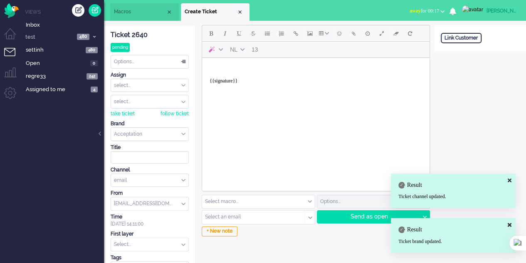
click at [279, 200] on input "text" at bounding box center [258, 201] width 113 height 13
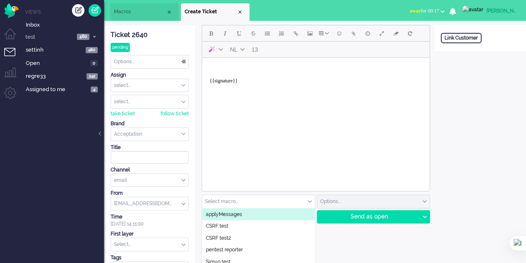
click at [95, 9] on link at bounding box center [95, 10] width 12 height 12
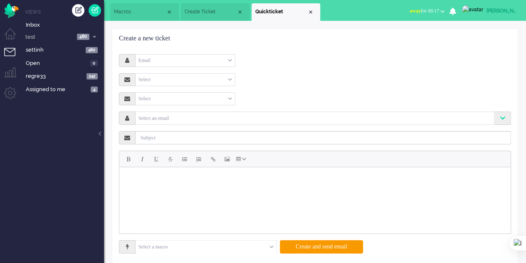
scroll to position [11, 0]
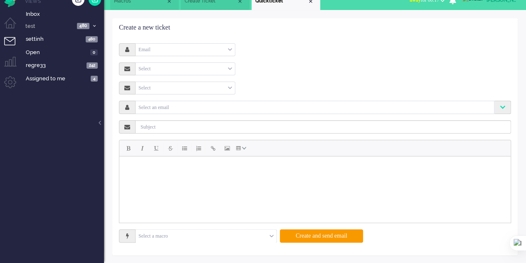
click at [261, 232] on input "text" at bounding box center [206, 236] width 141 height 13
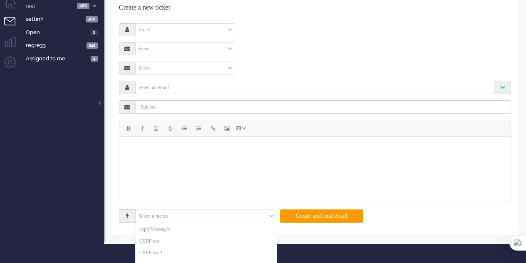
scroll to position [55, 0]
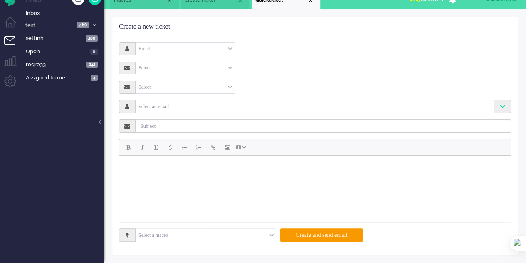
click at [217, 156] on html at bounding box center [314, 166] width 391 height 21
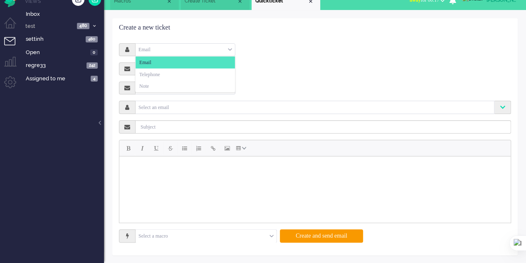
click at [163, 53] on div "Email" at bounding box center [185, 49] width 99 height 13
click at [162, 60] on li "Email" at bounding box center [185, 63] width 99 height 12
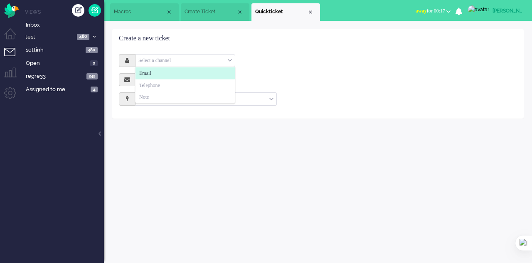
click at [157, 69] on li "Email" at bounding box center [185, 73] width 99 height 12
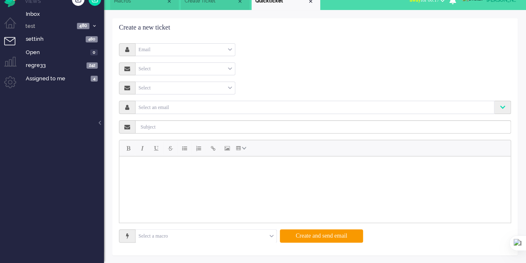
scroll to position [11, 0]
drag, startPoint x: 271, startPoint y: 235, endPoint x: 140, endPoint y: 58, distance: 220.0
click at [271, 235] on div "Select a macro" at bounding box center [206, 236] width 141 height 13
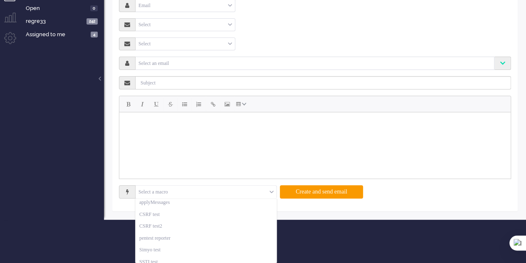
scroll to position [0, 0]
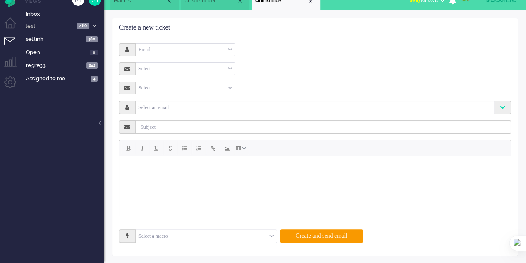
drag, startPoint x: 185, startPoint y: 190, endPoint x: 185, endPoint y: 146, distance: 44.1
click at [185, 156] on html at bounding box center [314, 166] width 391 height 21
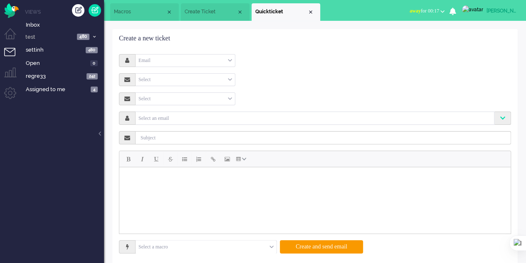
click at [130, 11] on span "Macros" at bounding box center [140, 11] width 52 height 7
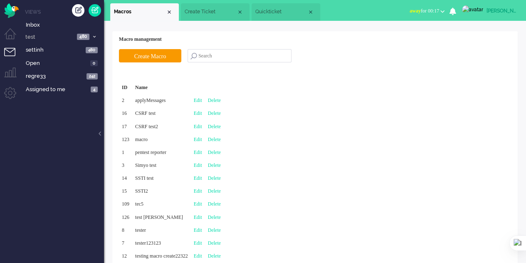
click at [202, 137] on link "Edit" at bounding box center [198, 139] width 8 height 6
type input "macro"
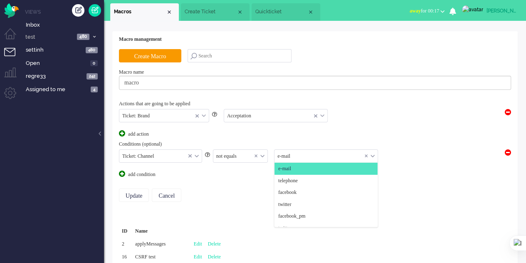
click at [319, 156] on input "text" at bounding box center [325, 156] width 103 height 13
click at [306, 179] on li "telephone" at bounding box center [325, 181] width 103 height 12
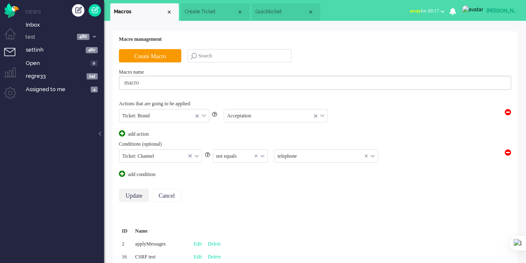
click at [133, 193] on input "Update" at bounding box center [134, 194] width 30 height 13
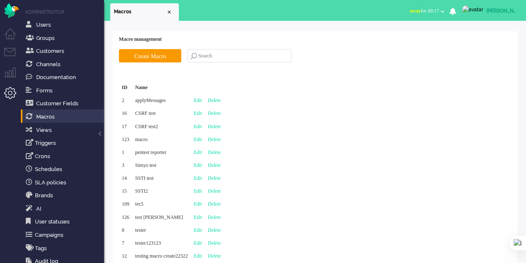
click at [9, 51] on li "Tickets menu" at bounding box center [13, 57] width 19 height 19
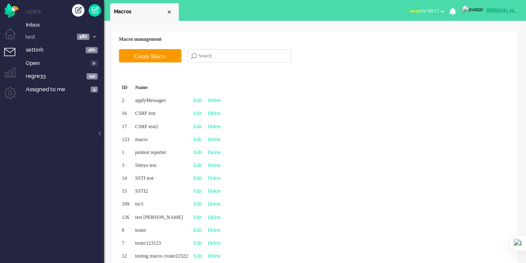
click at [77, 7] on div "Create ticket" at bounding box center [78, 10] width 12 height 12
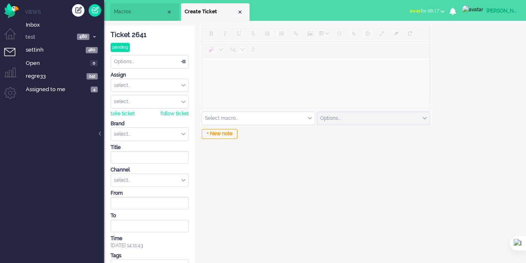
click at [270, 118] on input "text" at bounding box center [258, 118] width 113 height 13
click at [150, 131] on input "text" at bounding box center [149, 134] width 77 height 13
click at [146, 143] on li "Acceptation" at bounding box center [149, 147] width 77 height 12
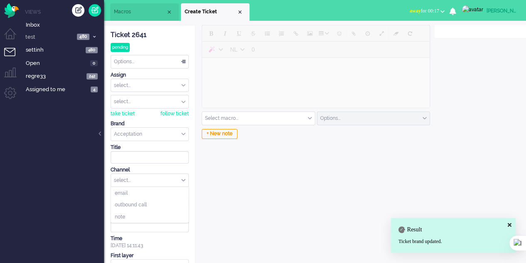
click at [146, 180] on div "select..." at bounding box center [149, 180] width 77 height 13
drag, startPoint x: 142, startPoint y: 201, endPoint x: 160, endPoint y: 190, distance: 20.7
click at [142, 201] on span "outbound call" at bounding box center [131, 204] width 32 height 7
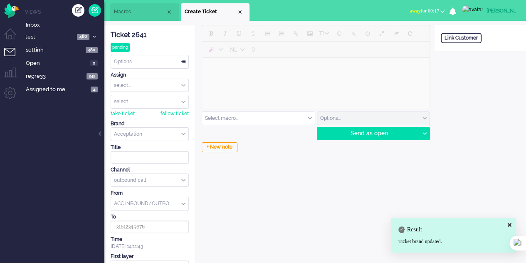
click at [245, 117] on input "text" at bounding box center [258, 118] width 113 height 13
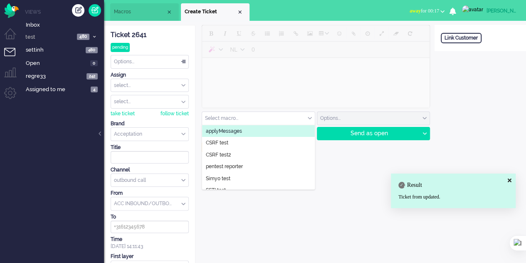
click at [96, 12] on link at bounding box center [95, 10] width 12 height 12
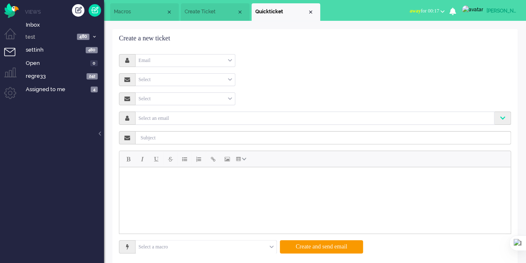
click at [180, 59] on div "Email" at bounding box center [185, 60] width 99 height 13
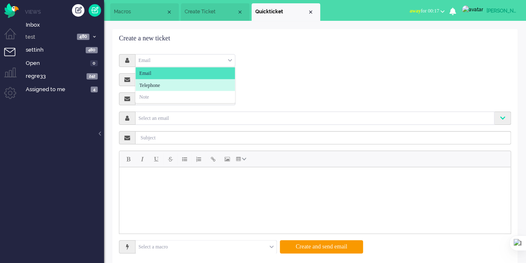
click at [168, 80] on li "Telephone" at bounding box center [185, 85] width 99 height 12
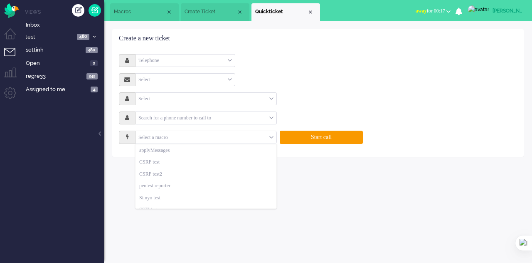
click at [231, 135] on input "text" at bounding box center [206, 137] width 141 height 13
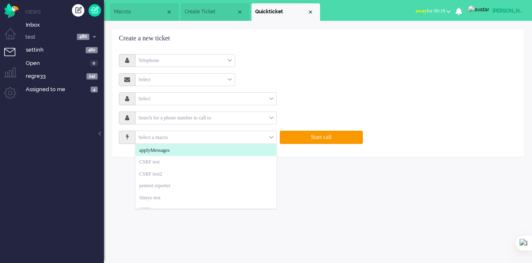
click at [121, 13] on span "Macros" at bounding box center [140, 11] width 52 height 7
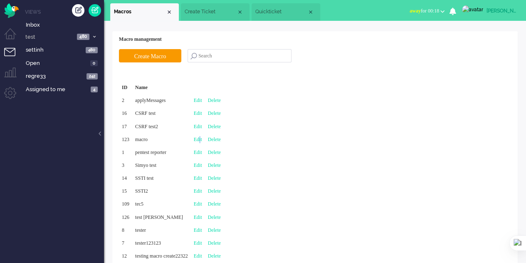
click at [202, 138] on link "Edit" at bounding box center [198, 139] width 8 height 6
type input "macro"
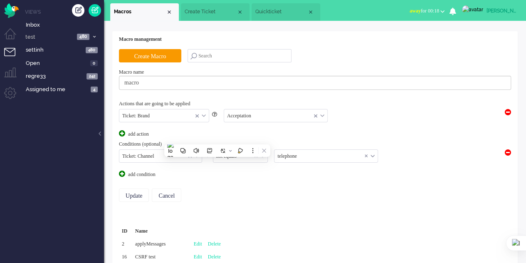
drag, startPoint x: 264, startPoint y: 184, endPoint x: 263, endPoint y: 178, distance: 5.9
click at [263, 183] on div "Update Cancel" at bounding box center [315, 195] width 392 height 34
click at [263, 153] on div "not equals" at bounding box center [240, 156] width 54 height 13
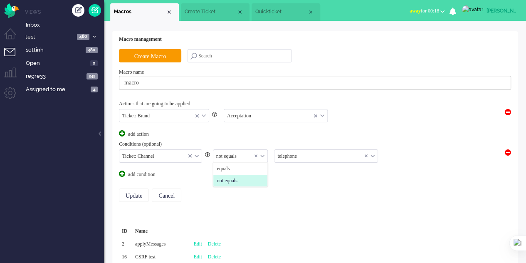
click at [231, 172] on ul "equals not equals" at bounding box center [240, 175] width 54 height 24
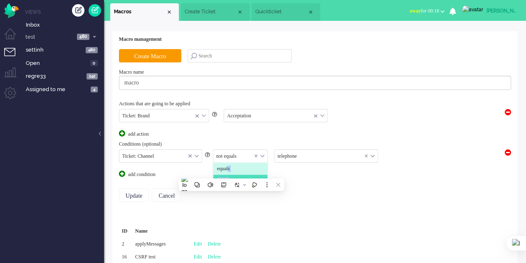
click at [230, 168] on span "equals" at bounding box center [223, 168] width 13 height 7
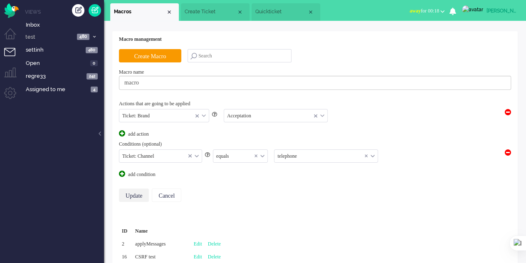
click at [133, 190] on input "Update" at bounding box center [134, 194] width 30 height 13
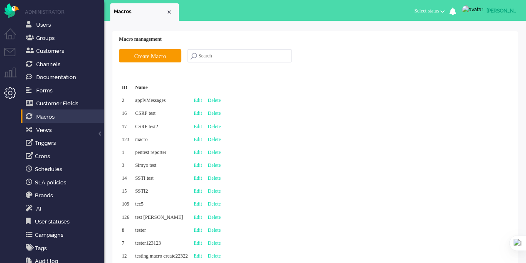
click at [10, 50] on li "Tickets menu" at bounding box center [13, 57] width 19 height 19
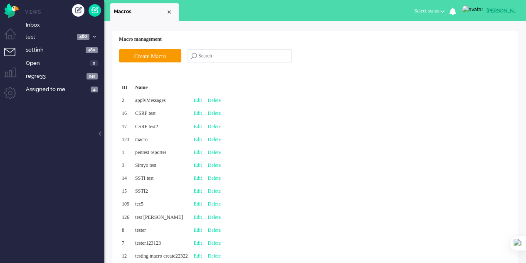
click at [77, 11] on div "Create ticket" at bounding box center [78, 10] width 12 height 12
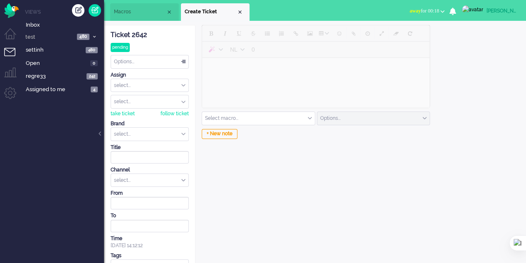
click at [254, 115] on input "text" at bounding box center [258, 118] width 113 height 13
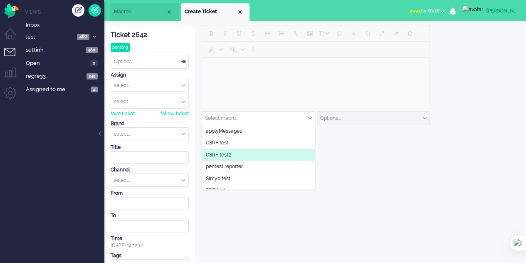
click at [144, 135] on input "text" at bounding box center [149, 134] width 77 height 13
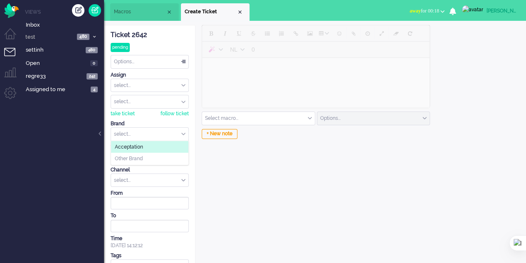
click at [140, 146] on span "Acceptation" at bounding box center [129, 146] width 28 height 7
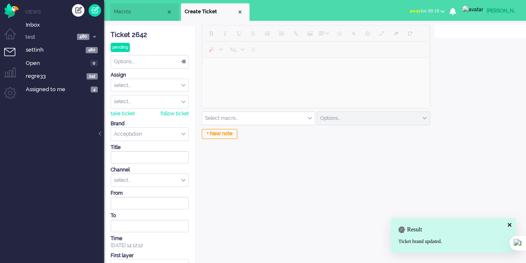
click at [140, 177] on div "select..." at bounding box center [149, 180] width 77 height 13
click at [131, 201] on span "outbound call" at bounding box center [131, 204] width 32 height 7
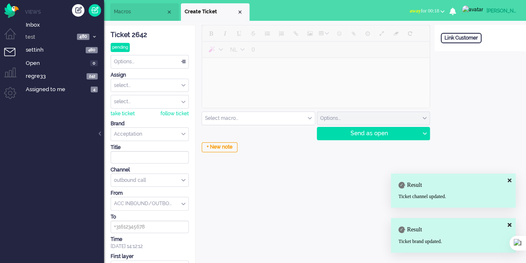
click at [272, 117] on input "text" at bounding box center [258, 118] width 113 height 13
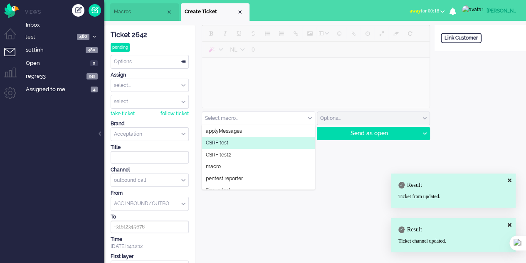
click at [92, 10] on link at bounding box center [95, 10] width 12 height 12
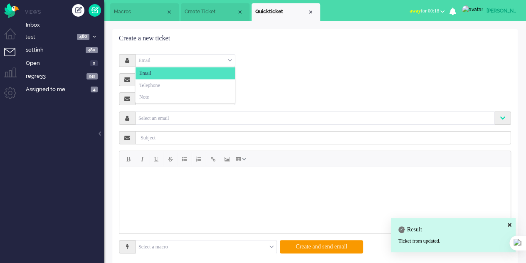
click at [175, 57] on div "Email" at bounding box center [185, 60] width 99 height 13
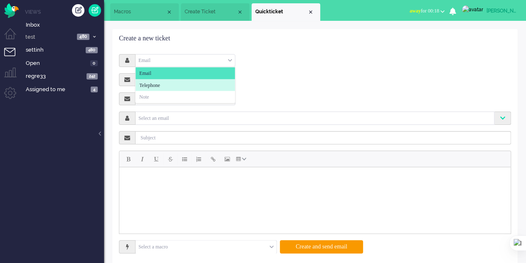
click at [165, 82] on li "Telephone" at bounding box center [185, 85] width 99 height 12
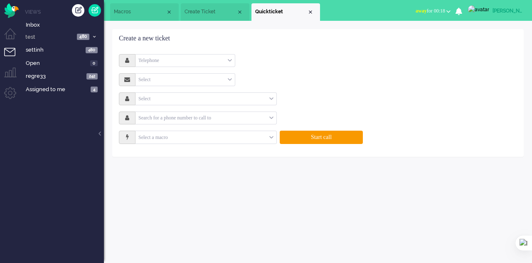
click at [187, 136] on input "text" at bounding box center [206, 137] width 141 height 13
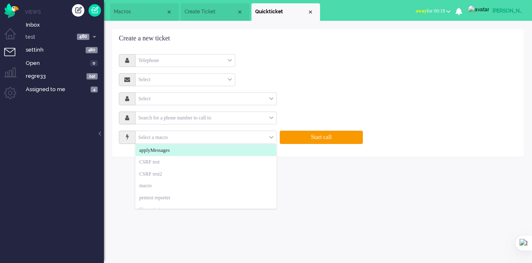
click at [140, 6] on li "Macros" at bounding box center [144, 11] width 69 height 17
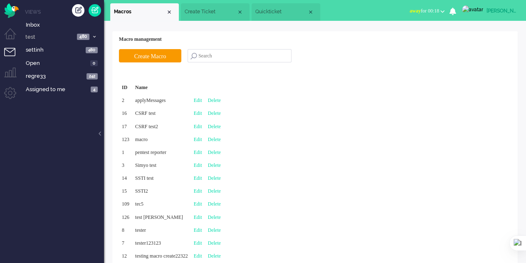
click at [205, 136] on div "Edit" at bounding box center [198, 139] width 14 height 13
type input "macro"
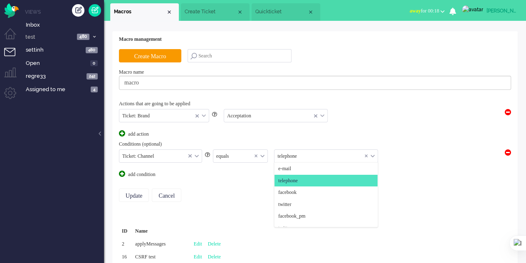
click at [285, 156] on input "text" at bounding box center [325, 156] width 103 height 13
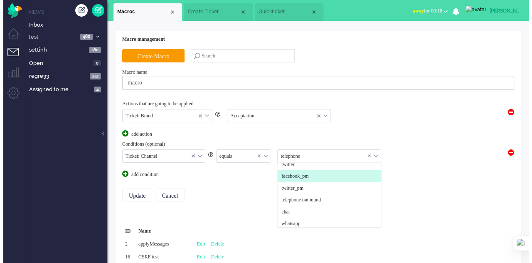
scroll to position [90, 0]
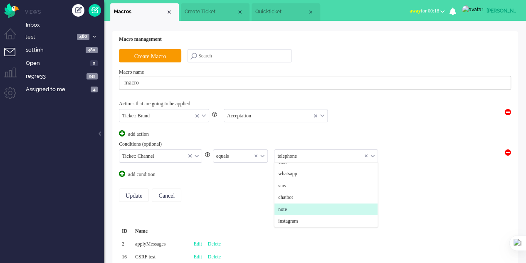
click at [306, 209] on li "note" at bounding box center [325, 209] width 103 height 12
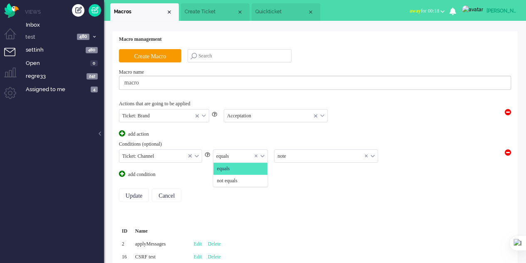
click at [262, 155] on div "equals" at bounding box center [240, 156] width 54 height 13
click at [235, 165] on li "equals" at bounding box center [240, 169] width 54 height 12
click at [237, 165] on li "equals" at bounding box center [240, 169] width 54 height 12
click at [135, 189] on input "Update" at bounding box center [134, 194] width 30 height 13
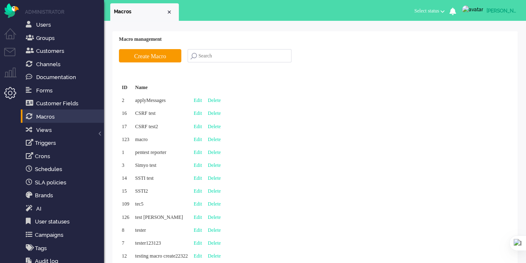
click at [8, 47] on li "Dashboard menu" at bounding box center [13, 37] width 19 height 19
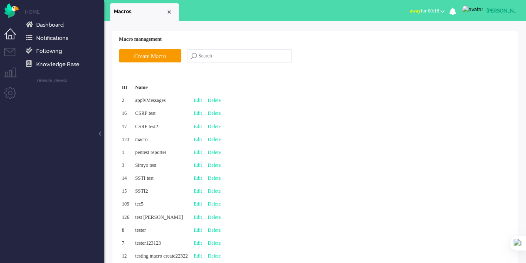
click at [15, 52] on li "Tickets menu" at bounding box center [13, 57] width 19 height 19
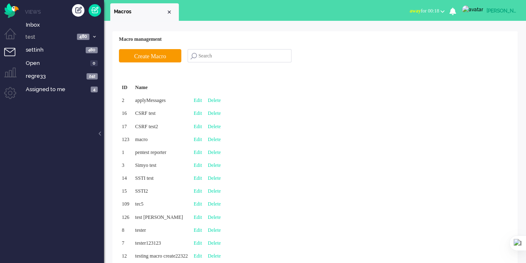
click at [73, 14] on div "Create ticket" at bounding box center [78, 10] width 12 height 12
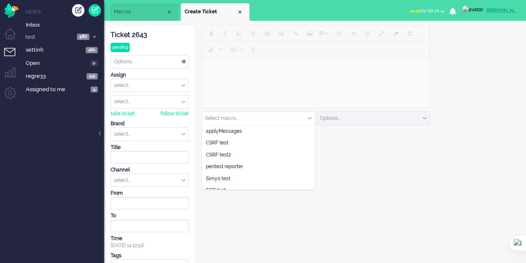
click at [256, 116] on input "text" at bounding box center [258, 118] width 113 height 13
click at [158, 176] on div "select..." at bounding box center [149, 180] width 77 height 13
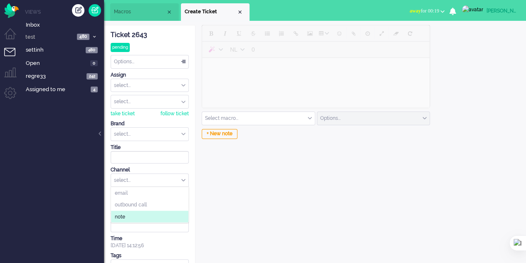
click at [141, 213] on li "note" at bounding box center [149, 216] width 77 height 12
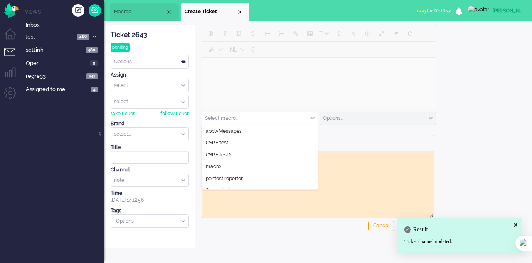
click at [252, 117] on input "text" at bounding box center [260, 118] width 116 height 13
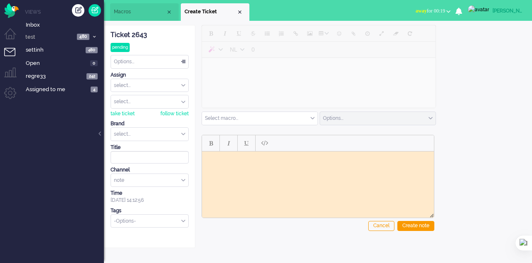
click at [96, 10] on link at bounding box center [95, 10] width 12 height 12
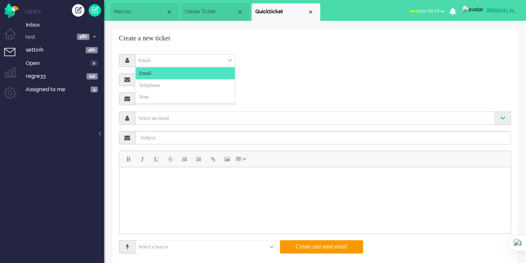
click at [176, 62] on div "Email" at bounding box center [185, 60] width 99 height 13
click at [168, 91] on li "Note" at bounding box center [185, 97] width 99 height 12
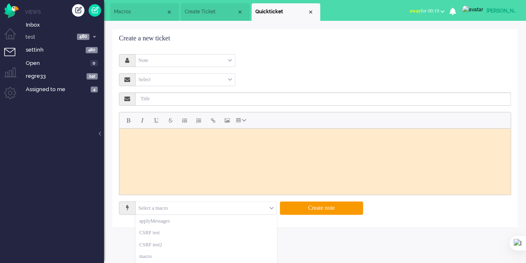
click at [269, 207] on input "text" at bounding box center [206, 208] width 141 height 13
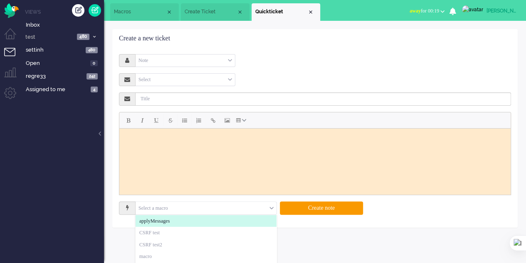
click at [141, 14] on span "Macros" at bounding box center [140, 11] width 52 height 7
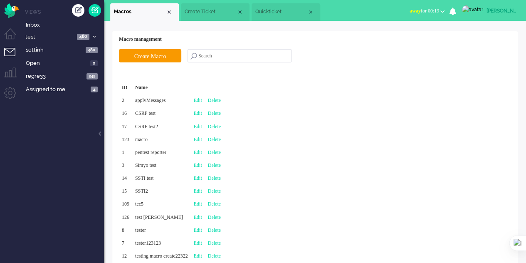
click at [202, 139] on link "Edit" at bounding box center [198, 139] width 8 height 6
type input "macro"
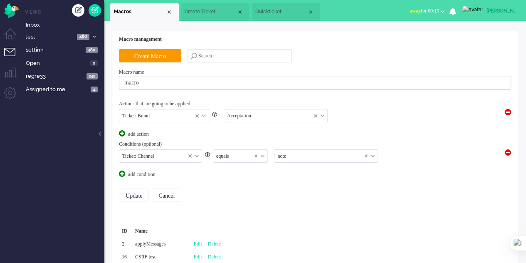
click at [261, 154] on div "equals" at bounding box center [240, 156] width 54 height 13
click at [245, 177] on equals "not equals" at bounding box center [240, 181] width 54 height 12
click at [144, 193] on input "Update" at bounding box center [134, 194] width 30 height 13
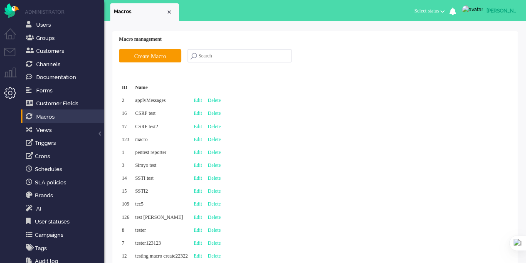
click at [10, 49] on li "Tickets menu" at bounding box center [13, 57] width 19 height 19
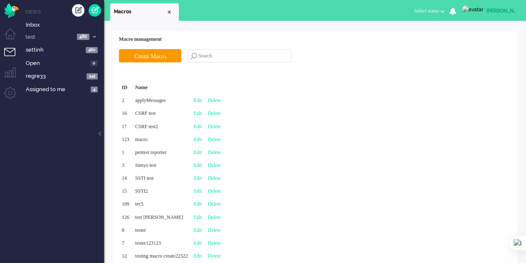
click at [77, 12] on div "Create ticket" at bounding box center [78, 10] width 12 height 12
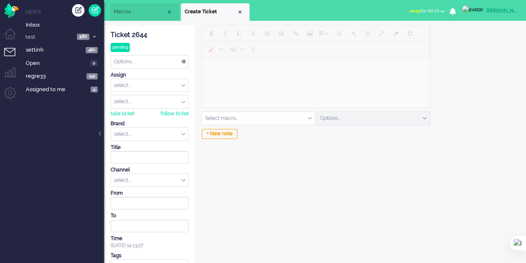
click at [310, 115] on div "Select macro..." at bounding box center [258, 118] width 113 height 13
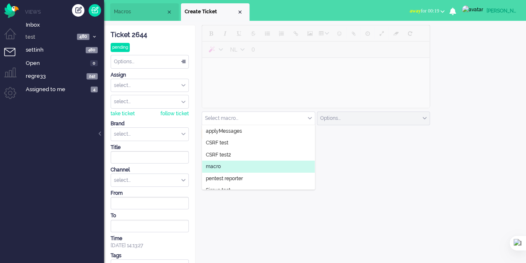
click at [143, 177] on div "select..." at bounding box center [149, 180] width 77 height 13
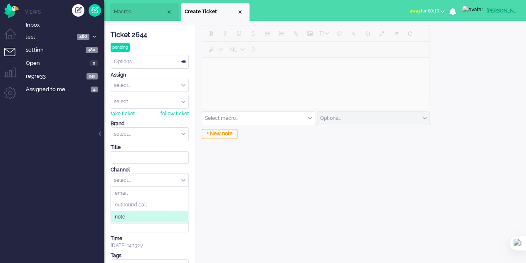
click at [145, 212] on li "note" at bounding box center [149, 216] width 77 height 12
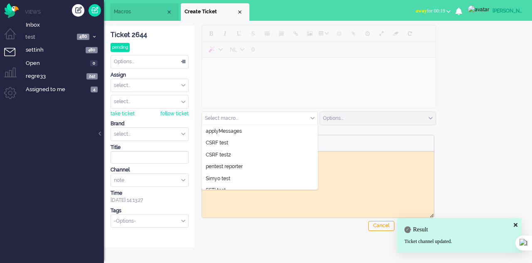
click at [298, 116] on input "text" at bounding box center [260, 118] width 116 height 13
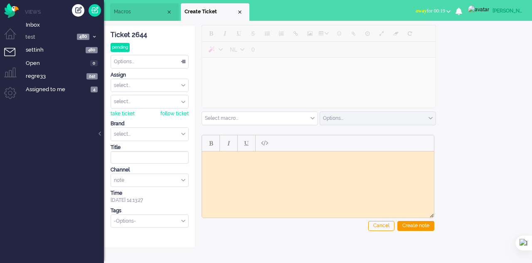
click at [94, 12] on link at bounding box center [95, 10] width 12 height 12
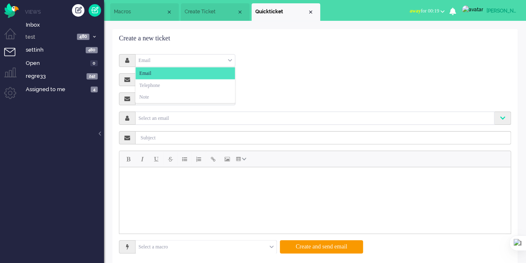
click at [200, 59] on div "Email" at bounding box center [185, 60] width 99 height 13
click at [162, 95] on li "Note" at bounding box center [185, 97] width 99 height 12
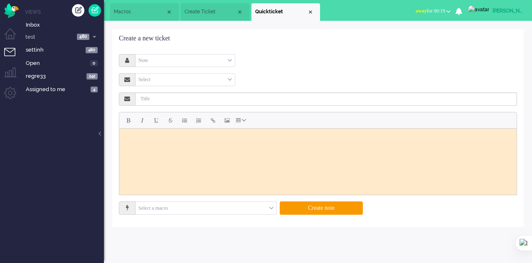
click at [268, 207] on input "text" at bounding box center [206, 208] width 141 height 13
click at [308, 11] on div "Close tab" at bounding box center [310, 12] width 7 height 7
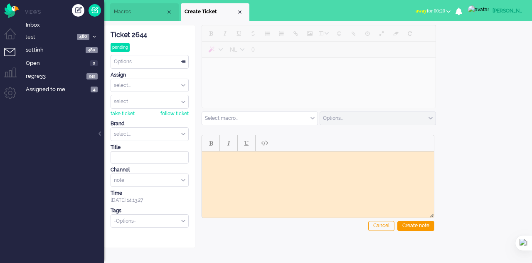
click at [243, 10] on li "Create Ticket" at bounding box center [215, 11] width 69 height 17
click at [239, 10] on div "Close tab" at bounding box center [240, 12] width 7 height 7
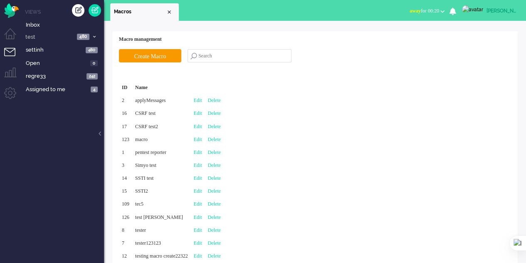
click at [94, 10] on link at bounding box center [95, 10] width 12 height 12
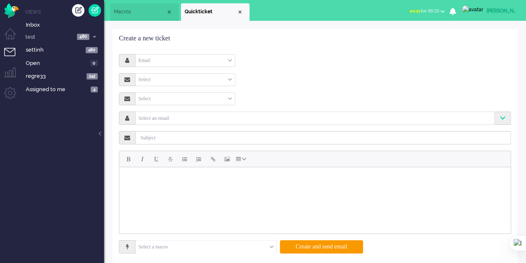
click at [176, 79] on div "Select" at bounding box center [185, 79] width 99 height 13
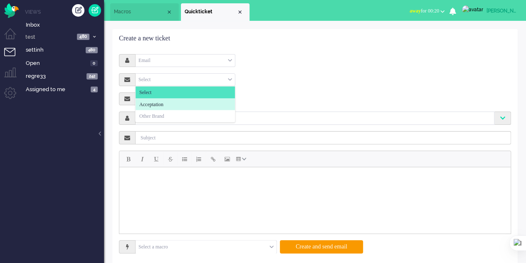
click at [162, 101] on span "Acceptation" at bounding box center [151, 104] width 24 height 7
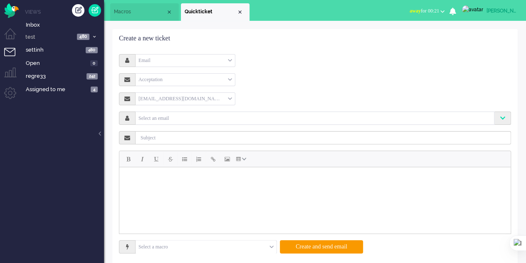
click at [173, 115] on input "text" at bounding box center [314, 117] width 355 height 7
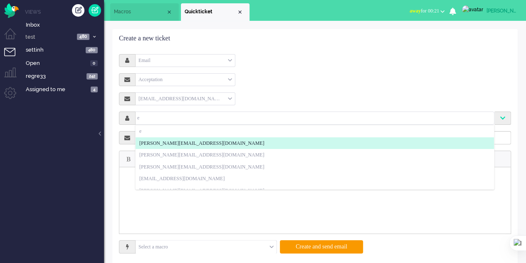
type input "e"
click at [181, 140] on span "[PERSON_NAME][EMAIL_ADDRESS][DOMAIN_NAME]" at bounding box center [201, 143] width 125 height 7
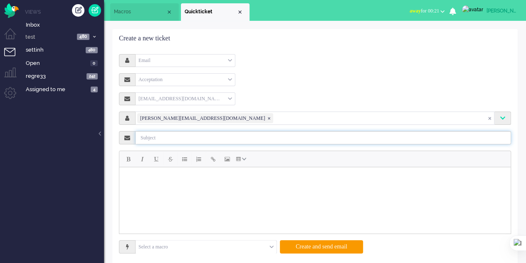
click at [188, 139] on input "text" at bounding box center [323, 137] width 375 height 13
type input "test test"
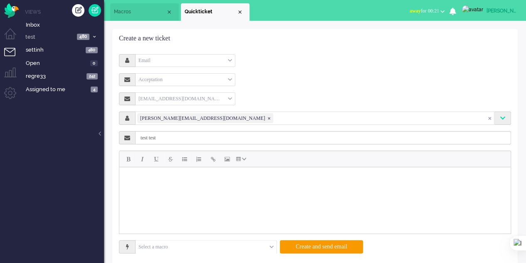
click at [167, 177] on body "Rich Text Area. Press ALT-0 for help." at bounding box center [315, 177] width 385 height 14
click at [130, 157] on button "Bold" at bounding box center [128, 159] width 14 height 14
click at [129, 157] on span "Bold" at bounding box center [128, 159] width 4 height 7
click at [139, 160] on button "Italic" at bounding box center [142, 159] width 14 height 14
drag, startPoint x: 139, startPoint y: 159, endPoint x: 144, endPoint y: 158, distance: 5.4
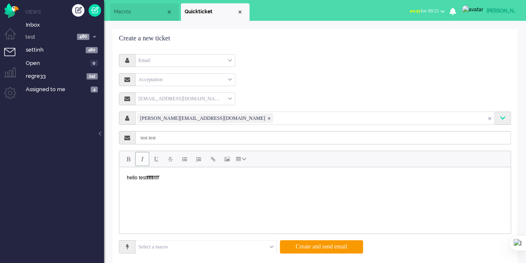
click at [140, 158] on button "Italic" at bounding box center [142, 159] width 14 height 14
click at [156, 161] on span "Underline" at bounding box center [156, 159] width 4 height 7
click at [156, 160] on span "Underline" at bounding box center [156, 159] width 4 height 7
click at [170, 160] on span "Strikethrough" at bounding box center [170, 159] width 5 height 7
click at [185, 160] on span "Bullet list" at bounding box center [184, 159] width 5 height 7
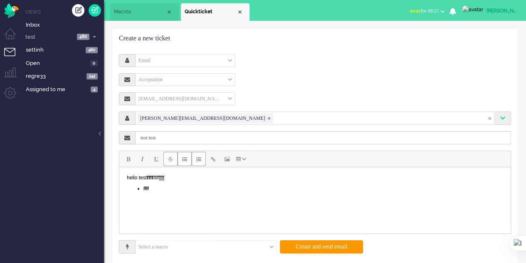
drag, startPoint x: 196, startPoint y: 160, endPoint x: 205, endPoint y: 163, distance: 9.6
click at [198, 161] on span "Numbered list" at bounding box center [198, 159] width 5 height 7
click at [210, 163] on button "Insert/edit link" at bounding box center [213, 159] width 14 height 14
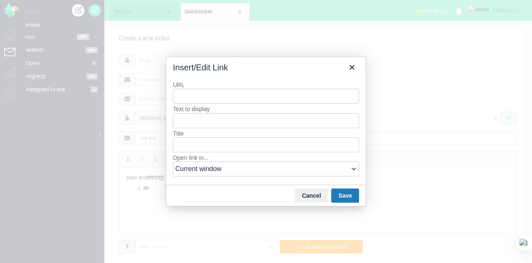
type input "e"
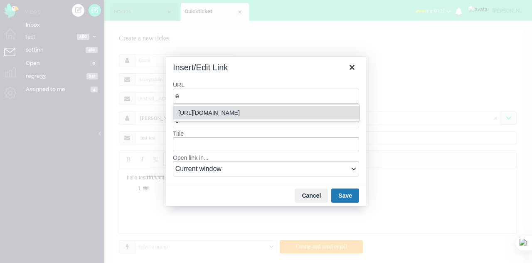
click at [215, 116] on div "[URL][DOMAIN_NAME]" at bounding box center [267, 113] width 178 height 10
type input "[URL][DOMAIN_NAME]"
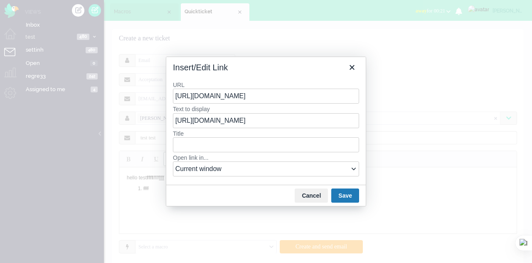
click at [354, 196] on button "Save" at bounding box center [345, 195] width 28 height 14
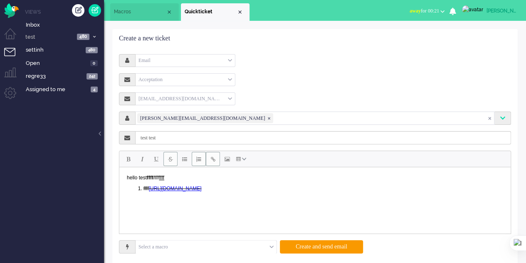
click at [210, 160] on button "Insert/edit link" at bounding box center [213, 159] width 14 height 14
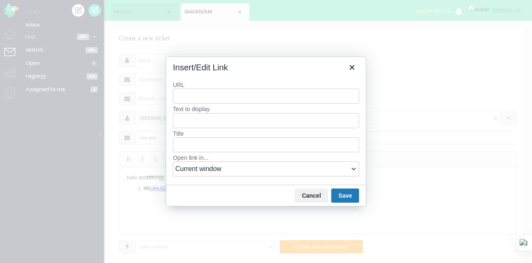
type input "e"
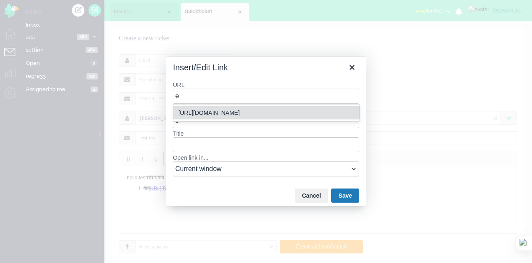
drag, startPoint x: 214, startPoint y: 113, endPoint x: 252, endPoint y: 131, distance: 42.4
click at [216, 116] on div "[URL][DOMAIN_NAME]" at bounding box center [267, 113] width 178 height 10
type input "[URL][DOMAIN_NAME]"
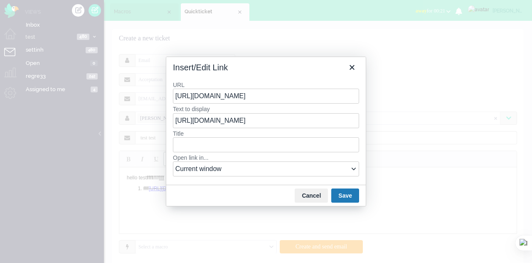
click at [340, 193] on button "Save" at bounding box center [345, 195] width 28 height 14
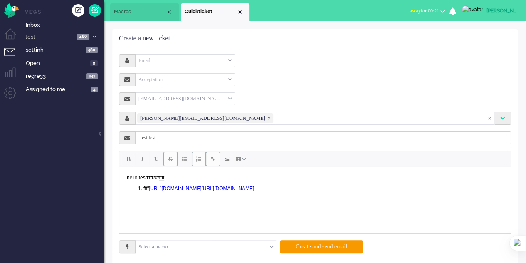
click at [211, 159] on span "Insert/edit link" at bounding box center [213, 159] width 5 height 7
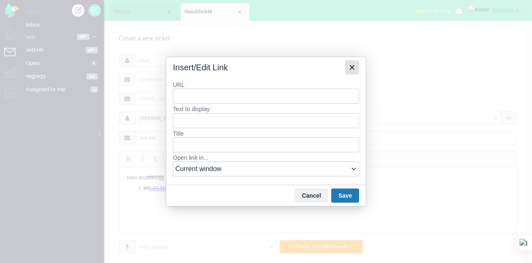
click at [353, 70] on icon "Close" at bounding box center [352, 67] width 10 height 10
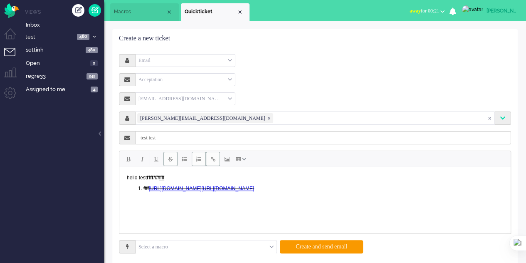
click at [214, 160] on span "Insert/edit link" at bounding box center [213, 159] width 5 height 7
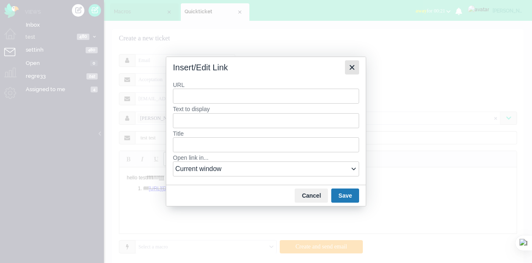
drag, startPoint x: 355, startPoint y: 69, endPoint x: 300, endPoint y: 99, distance: 62.5
click at [355, 69] on icon "Close" at bounding box center [352, 67] width 10 height 10
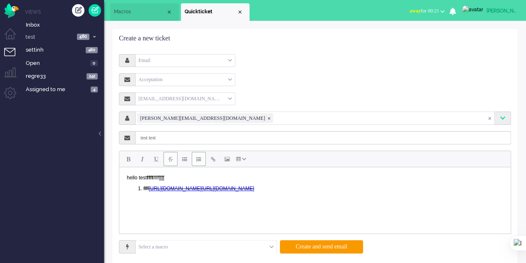
click at [225, 161] on span "Insert/edit image" at bounding box center [227, 159] width 5 height 7
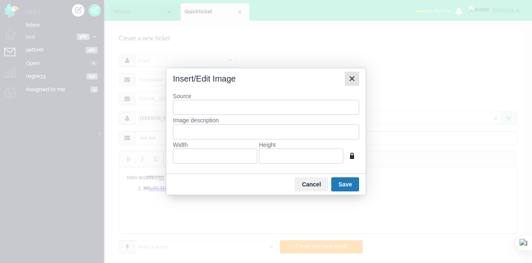
click at [357, 79] on icon "Close" at bounding box center [352, 79] width 10 height 10
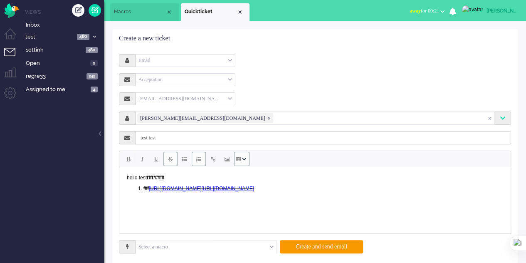
click at [239, 159] on span "Table" at bounding box center [238, 159] width 5 height 7
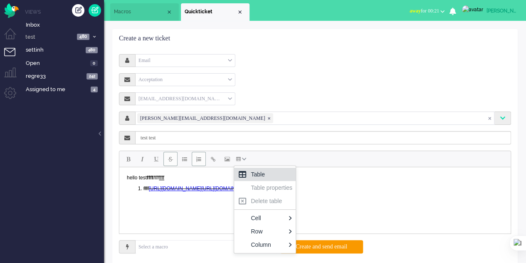
click at [242, 172] on icon at bounding box center [242, 174] width 7 height 7
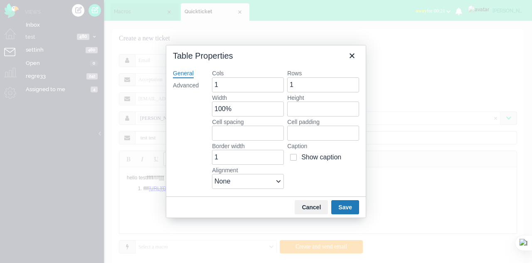
click at [344, 208] on button "Save" at bounding box center [345, 207] width 28 height 14
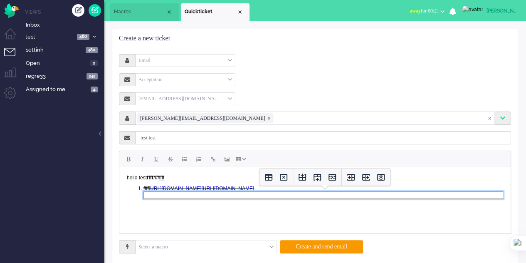
click at [298, 179] on icon "Insert row before" at bounding box center [302, 177] width 10 height 10
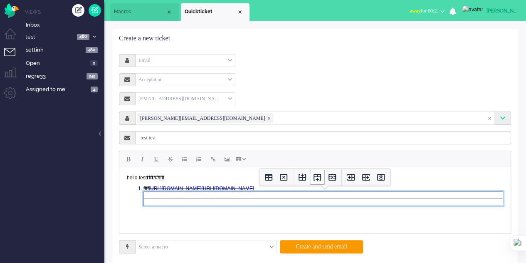
click at [314, 180] on icon "Insert row after" at bounding box center [317, 177] width 10 height 10
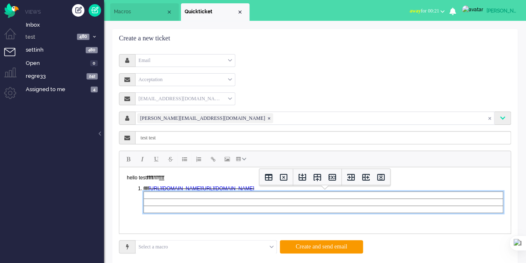
click at [352, 178] on icon "Insert column before" at bounding box center [351, 177] width 10 height 10
click at [361, 177] on icon "Insert column after" at bounding box center [366, 177] width 10 height 10
click at [299, 222] on html "hello test ffff ffff ffff ﻿ffff https://elainedesigns.es/ https://elainedesigns…" at bounding box center [314, 196] width 391 height 58
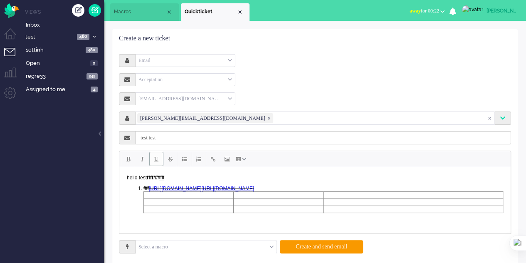
click at [178, 175] on body "hello test ffff ffff ffff ﻿ffff https://elainedesigns.es/ https://elainedesigns…" at bounding box center [315, 196] width 385 height 52
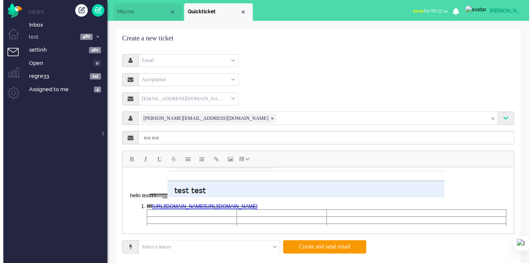
scroll to position [183, 0]
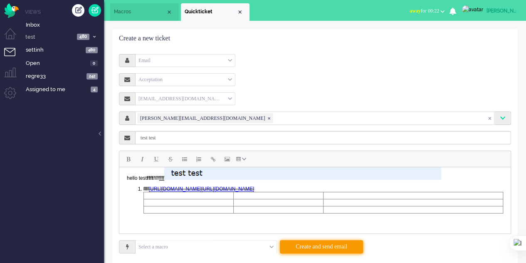
click at [323, 251] on button "Create and send email" at bounding box center [321, 246] width 83 height 13
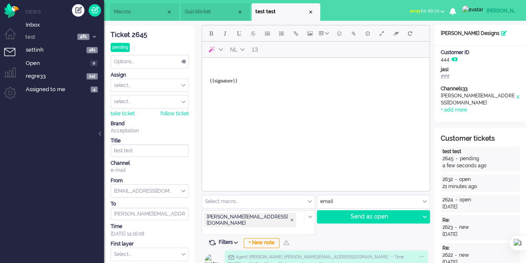
click at [222, 11] on span "Quickticket" at bounding box center [211, 11] width 52 height 7
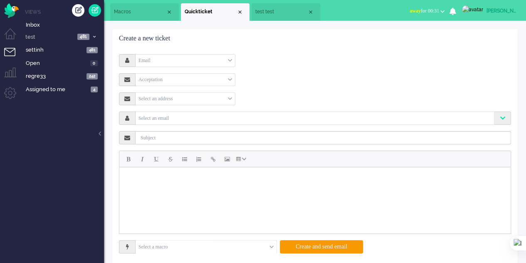
click at [168, 60] on div "Email" at bounding box center [185, 60] width 99 height 13
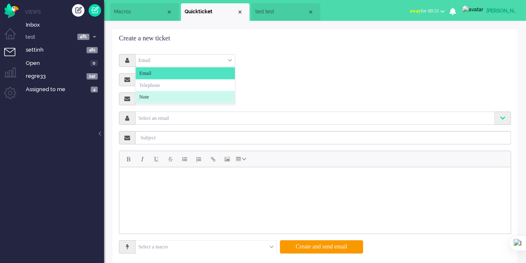
click at [151, 91] on li "Note" at bounding box center [185, 97] width 99 height 12
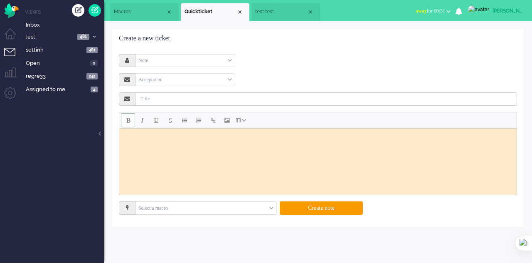
click at [128, 121] on span "Bold" at bounding box center [128, 120] width 4 height 7
click at [129, 119] on span "Bold" at bounding box center [128, 120] width 4 height 7
click at [139, 120] on button "Italic" at bounding box center [142, 120] width 14 height 14
click at [158, 121] on span "Underline" at bounding box center [156, 120] width 4 height 7
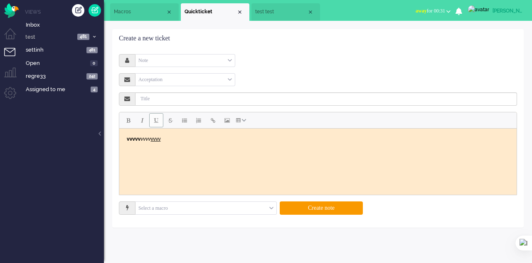
click at [158, 121] on span "Underline" at bounding box center [156, 120] width 4 height 7
click at [166, 123] on button "Strikethrough" at bounding box center [170, 120] width 14 height 14
click at [180, 121] on button "Bullet list" at bounding box center [185, 120] width 14 height 14
drag, startPoint x: 197, startPoint y: 123, endPoint x: 212, endPoint y: 123, distance: 15.0
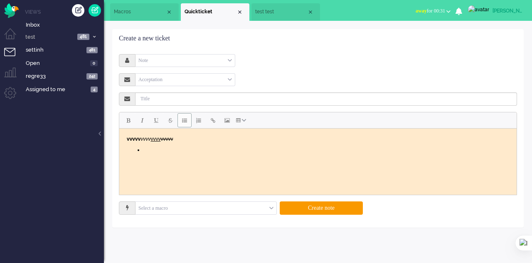
click at [197, 123] on span "Numbered list" at bounding box center [198, 120] width 5 height 7
click at [213, 122] on span "Insert/edit link" at bounding box center [213, 120] width 5 height 7
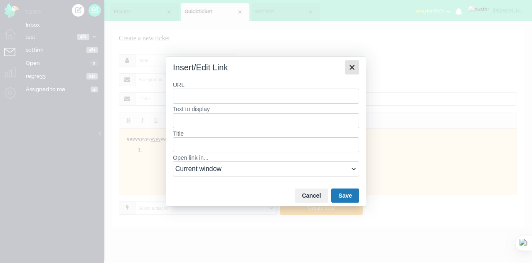
click at [351, 67] on icon "Close" at bounding box center [352, 67] width 10 height 10
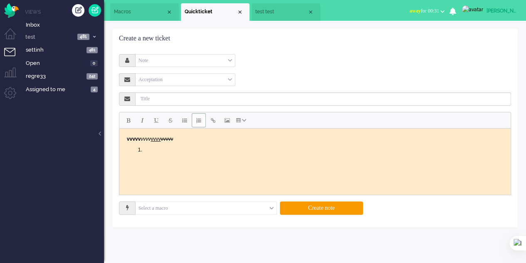
click at [214, 204] on input "text" at bounding box center [206, 208] width 141 height 13
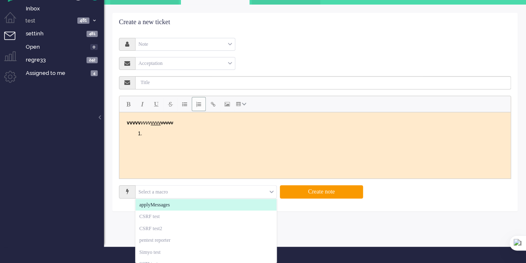
click at [169, 205] on span "applyMessages" at bounding box center [154, 204] width 30 height 7
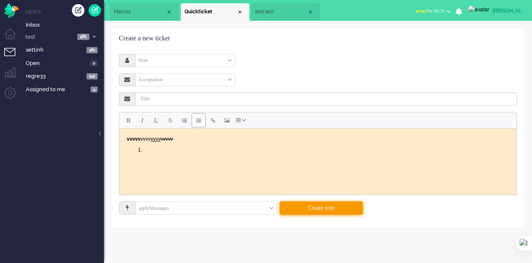
click at [321, 207] on button "Create note" at bounding box center [321, 207] width 83 height 13
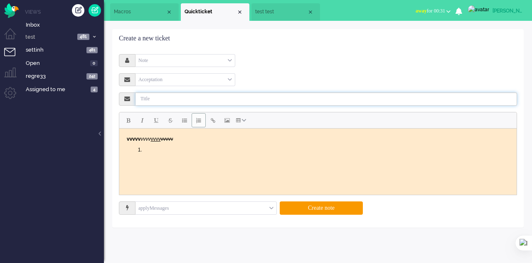
click at [190, 97] on input "text" at bounding box center [327, 98] width 382 height 13
type input "note"
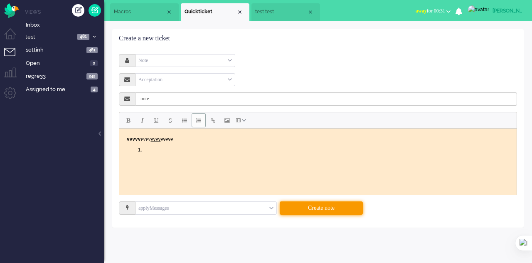
click at [315, 207] on button "Create note" at bounding box center [321, 207] width 83 height 13
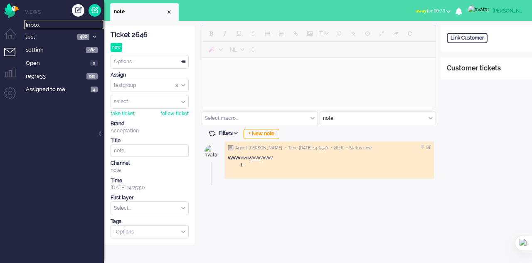
click at [33, 26] on span "Inbox" at bounding box center [65, 25] width 78 height 8
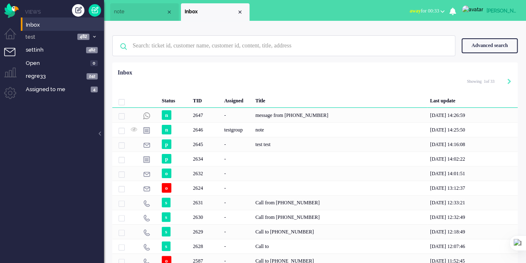
click at [277, 119] on div "message from [PHONE_NUMBER]" at bounding box center [339, 115] width 175 height 15
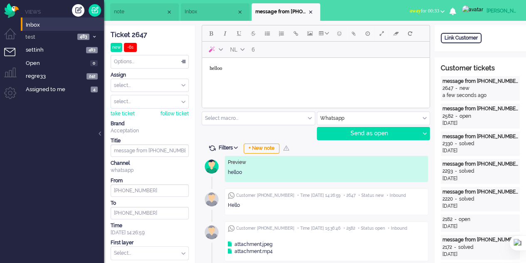
click at [381, 131] on div "Send as open" at bounding box center [368, 133] width 102 height 12
click at [351, 135] on div "Send as open" at bounding box center [368, 133] width 102 height 12
click at [312, 11] on div "Close tab" at bounding box center [310, 12] width 7 height 7
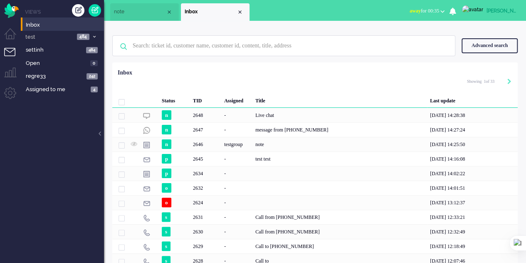
click at [200, 116] on div "2648" at bounding box center [205, 115] width 31 height 15
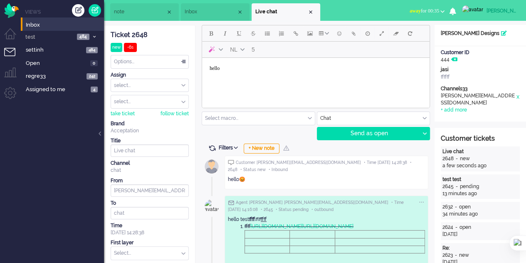
click at [379, 127] on div "Send as open" at bounding box center [368, 133] width 102 height 12
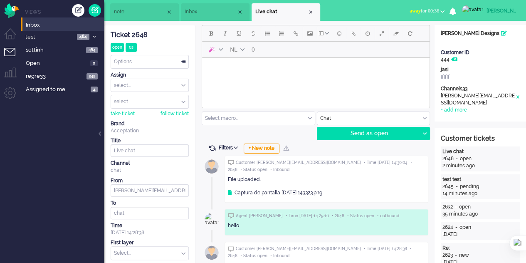
click at [266, 186] on div "Captura de pantalla [DATE] 143323.png" at bounding box center [275, 189] width 94 height 13
click at [266, 192] on div "Captura de pantalla [DATE] 143323.png" at bounding box center [275, 192] width 94 height 7
click at [243, 69] on body "Rich Text Area. Press ALT-0 for help." at bounding box center [315, 68] width 221 height 15
click at [361, 133] on div "Send as open" at bounding box center [368, 133] width 102 height 12
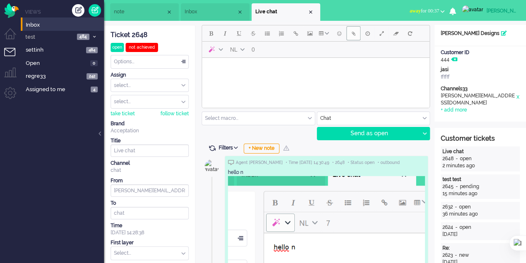
click at [353, 32] on span "Add attachment" at bounding box center [354, 33] width 4 height 7
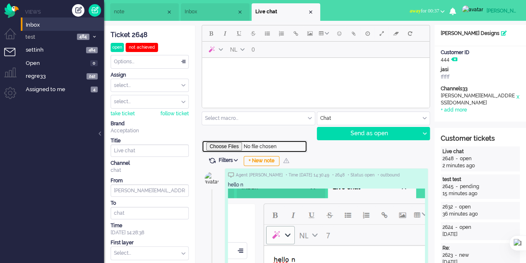
click at [227, 146] on input "file" at bounding box center [255, 146] width 106 height 12
type input "C:\fakepath\3-mb-sample-pdf-file.pdf"
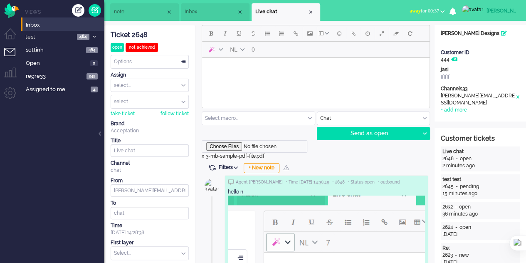
click at [232, 71] on body "Rich Text Area. Press ALT-0 for help." at bounding box center [315, 68] width 221 height 15
click at [371, 135] on div "Send as open" at bounding box center [368, 133] width 102 height 12
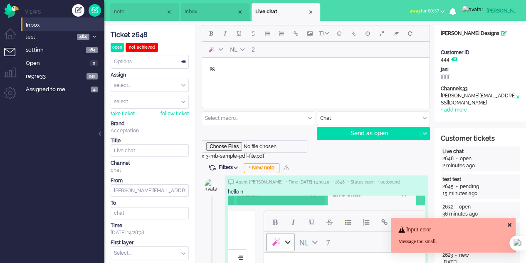
click at [228, 65] on body "pg" at bounding box center [315, 68] width 221 height 15
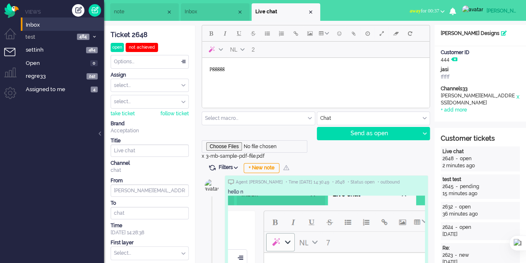
click at [366, 132] on div "Send as open" at bounding box center [368, 133] width 102 height 12
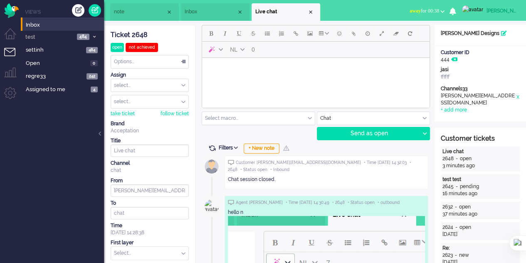
click at [245, 72] on body "Rich Text Area. Press ALT-0 for help." at bounding box center [315, 68] width 221 height 15
click at [371, 132] on div "Send as open" at bounding box center [368, 133] width 102 height 12
click at [11, 94] on li "Admin menu" at bounding box center [13, 96] width 19 height 19
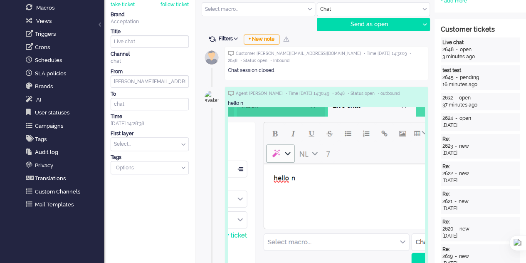
scroll to position [208, 0]
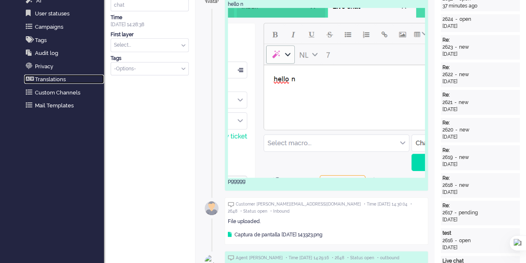
click at [49, 78] on link "Translations" at bounding box center [64, 78] width 80 height 9
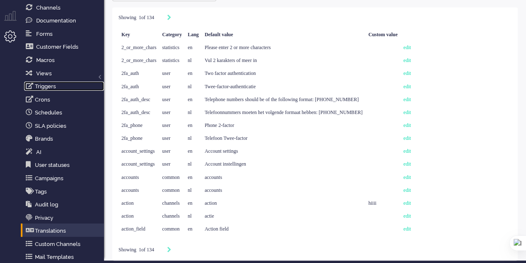
click at [31, 89] on icon "Triggers" at bounding box center [29, 86] width 7 height 7
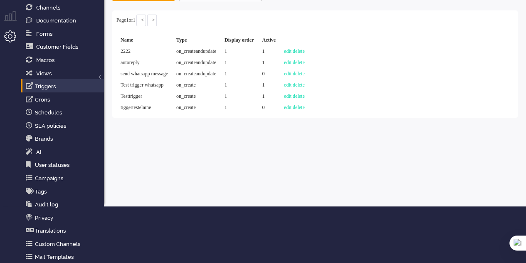
click at [291, 48] on link "edit" at bounding box center [287, 51] width 7 height 6
select select "brand_id"
select select "equals"
select select "brand_id"
select select "on_createandupdate"
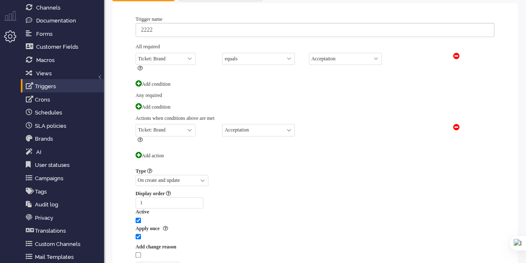
click at [188, 56] on select "Select... Ticket: Brand Ticket: Channel Ticket: Group Ticket: External address …" at bounding box center [166, 59] width 60 height 12
click at [283, 62] on select "Select... equals not equals" at bounding box center [258, 59] width 73 height 12
click at [179, 59] on select "Select... Ticket: Brand Ticket: Channel Ticket: Group Ticket: External address …" at bounding box center [166, 59] width 60 height 12
select select "channel_id"
click at [136, 53] on select "Select... Ticket: Brand Ticket: Channel Ticket: Group Ticket: External address …" at bounding box center [166, 59] width 60 height 12
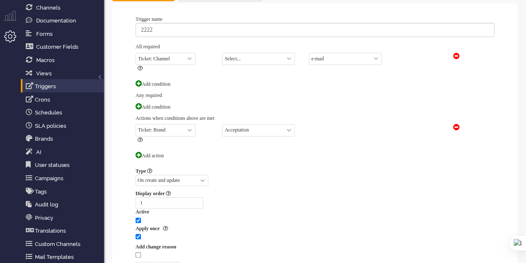
click at [239, 53] on select "Select... equals not equals" at bounding box center [258, 59] width 73 height 12
select select "equals"
click at [222, 53] on select "Select... equals not equals" at bounding box center [258, 59] width 73 height 12
click at [330, 58] on select "e-mail telephone facebook twitter facebook_pm twitter_pm telephone outbound cha…" at bounding box center [345, 59] width 73 height 12
select select "9"
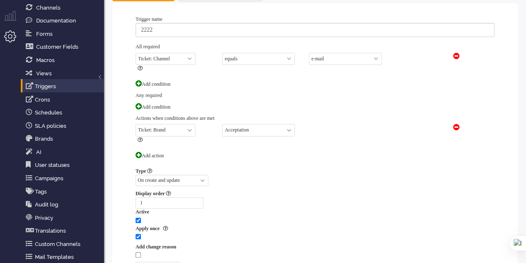
click at [309, 53] on select "e-mail telephone facebook twitter facebook_pm twitter_pm telephone outbound cha…" at bounding box center [345, 59] width 73 height 12
click at [180, 127] on select "Select... Ticket: Brand Ticket: Channel Ticket: User Ticket: Group Ticket: Stat…" at bounding box center [166, 130] width 60 height 12
click at [437, 206] on div "Display order 1 Active Apply once Add change reason Update Cancel" at bounding box center [315, 231] width 359 height 83
click at [186, 126] on select "Select... Ticket: Brand Ticket: Channel Ticket: User Ticket: Group Ticket: Stat…" at bounding box center [166, 130] width 60 height 12
select select "send_message"
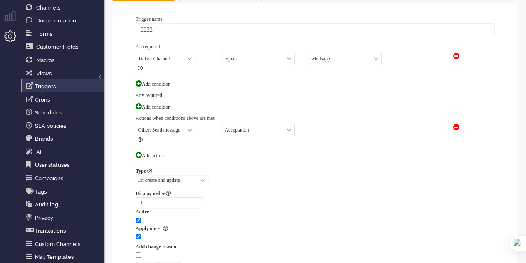
click at [136, 124] on select "Select... Ticket: Brand Ticket: Channel Ticket: User Ticket: Group Ticket: Stat…" at bounding box center [166, 130] width 60 height 12
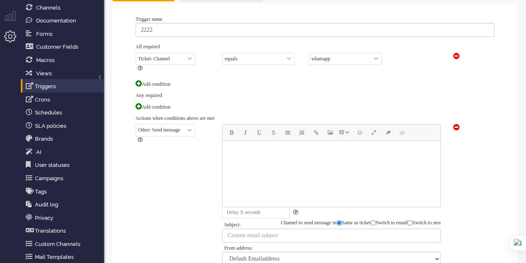
click at [264, 149] on body "Rich Text Area. Press ALT-0 for help." at bounding box center [331, 151] width 211 height 14
click at [237, 156] on body "Rich Text Area. Press ALT-0 for help." at bounding box center [331, 151] width 211 height 14
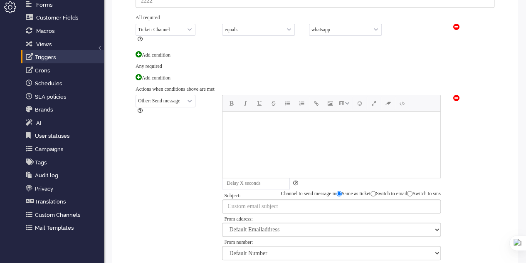
scroll to position [98, 0]
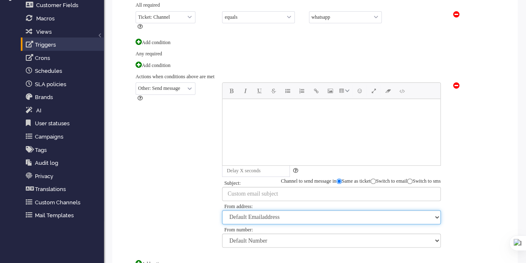
click at [434, 217] on select "Default Emailaddress [EMAIL_ADDRESS][DOMAIN_NAME] [EMAIL_ADDRESS][DOMAIN_NAME] …" at bounding box center [331, 217] width 218 height 14
